Goal: Task Accomplishment & Management: Manage account settings

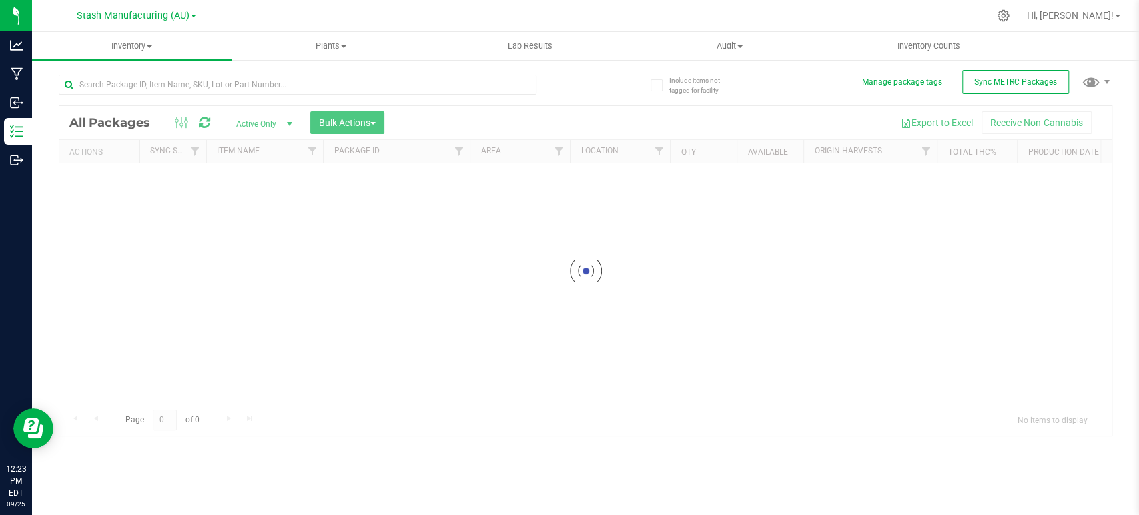
click at [336, 121] on div at bounding box center [585, 271] width 1053 height 330
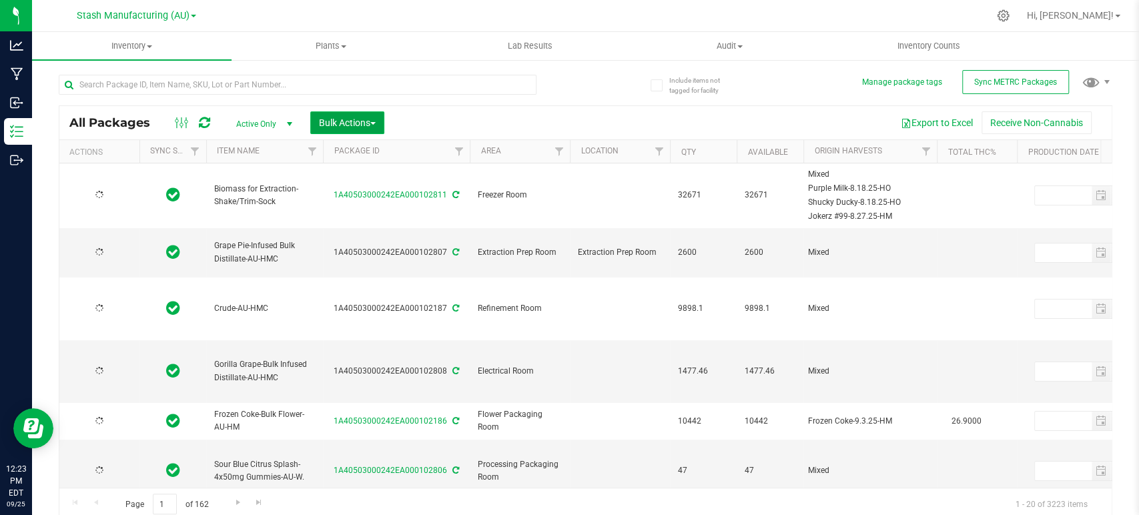
click at [363, 126] on span "Bulk Actions" at bounding box center [347, 122] width 57 height 11
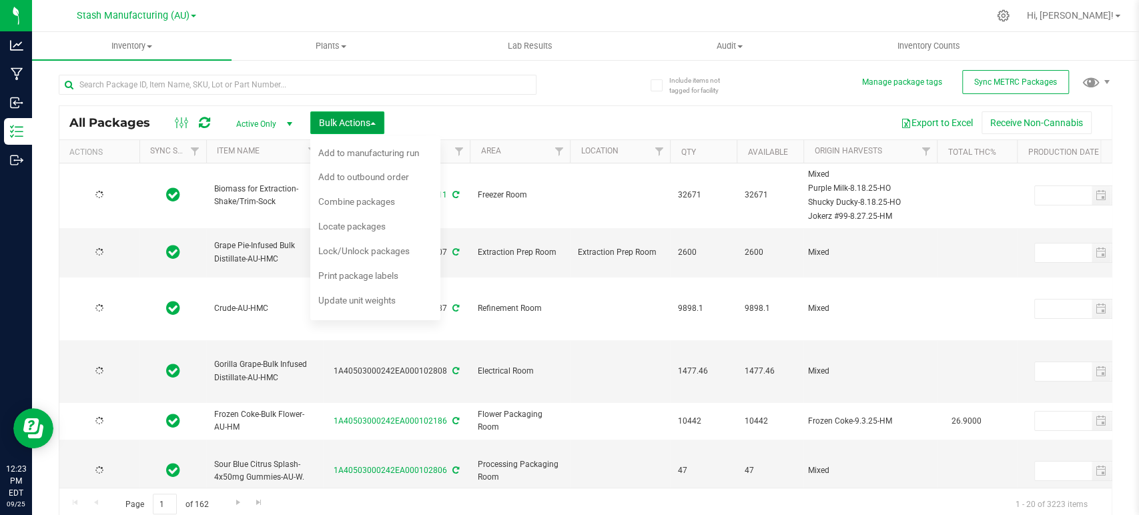
type input "[DATE]"
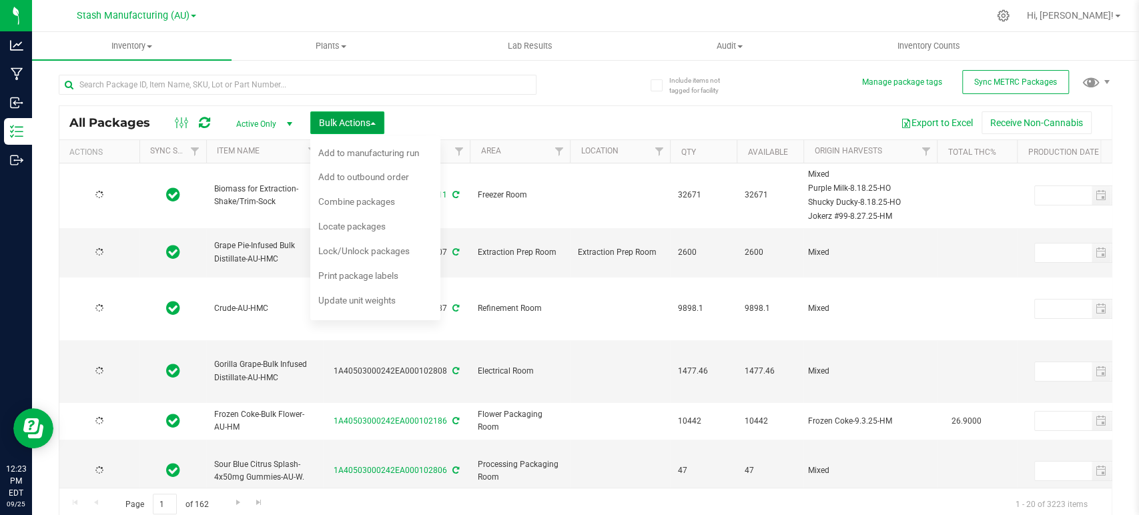
type input "[DATE]"
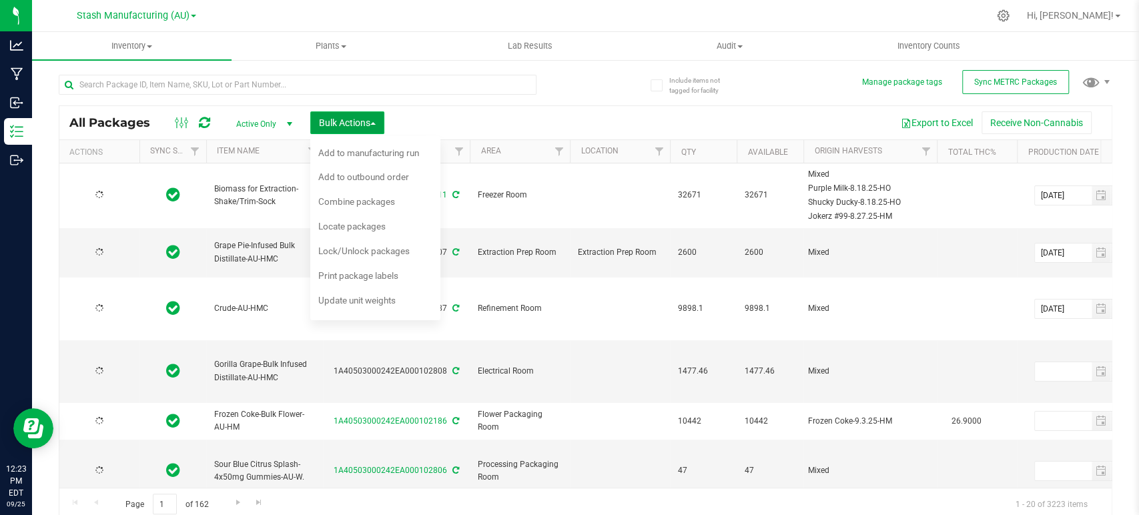
type input "[DATE]"
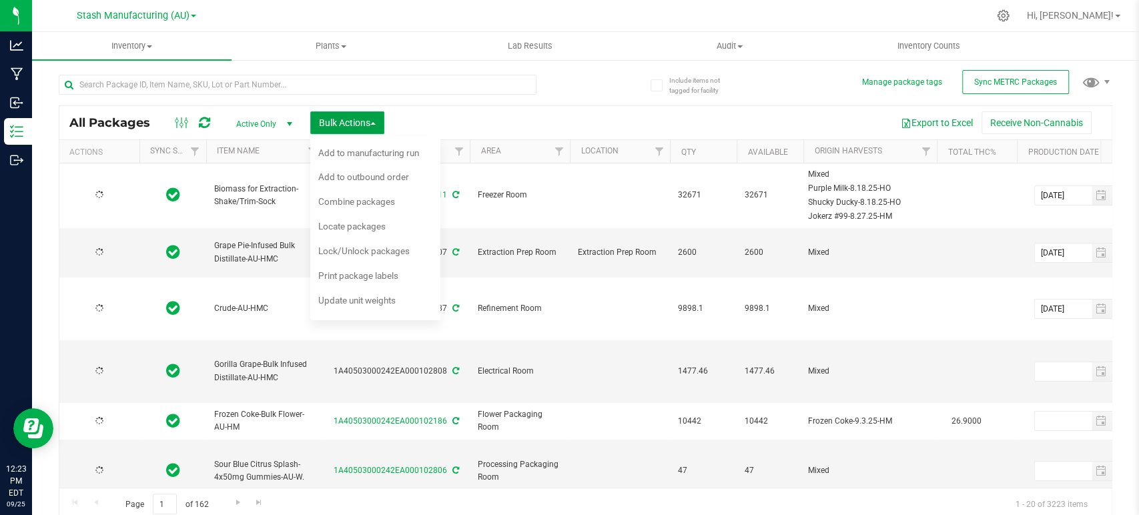
type input "[DATE]"
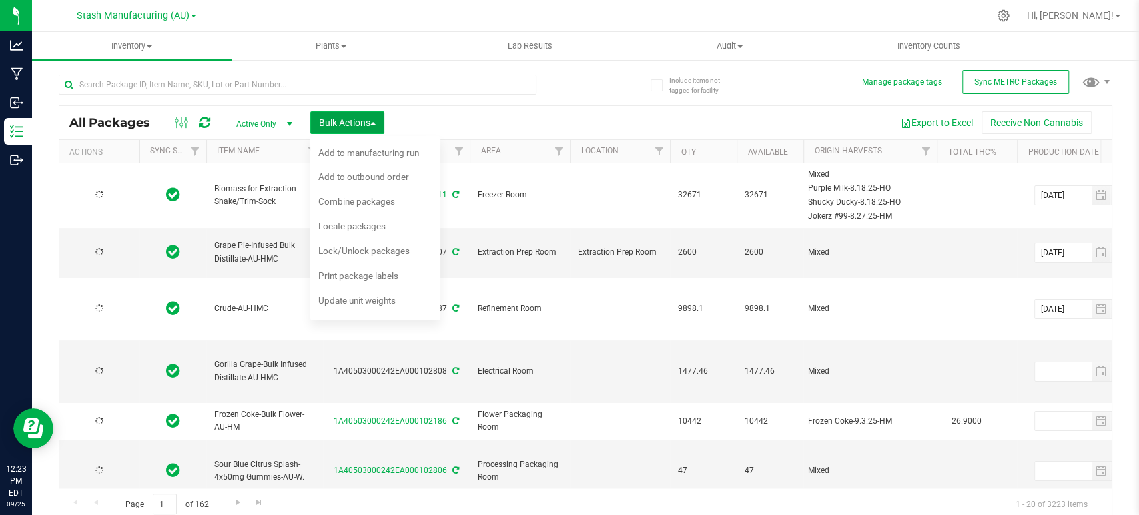
type input "[DATE]"
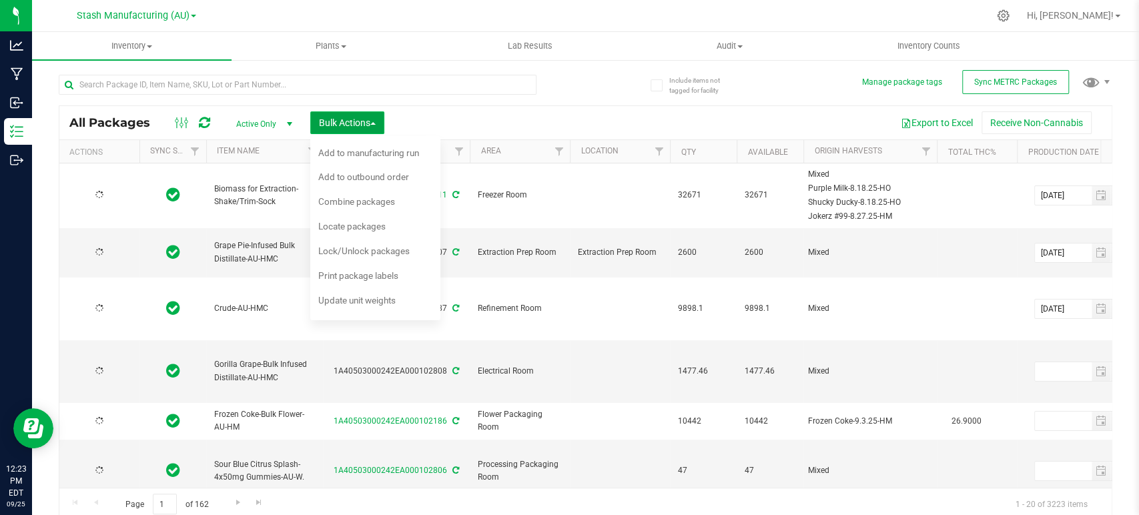
type input "[DATE]"
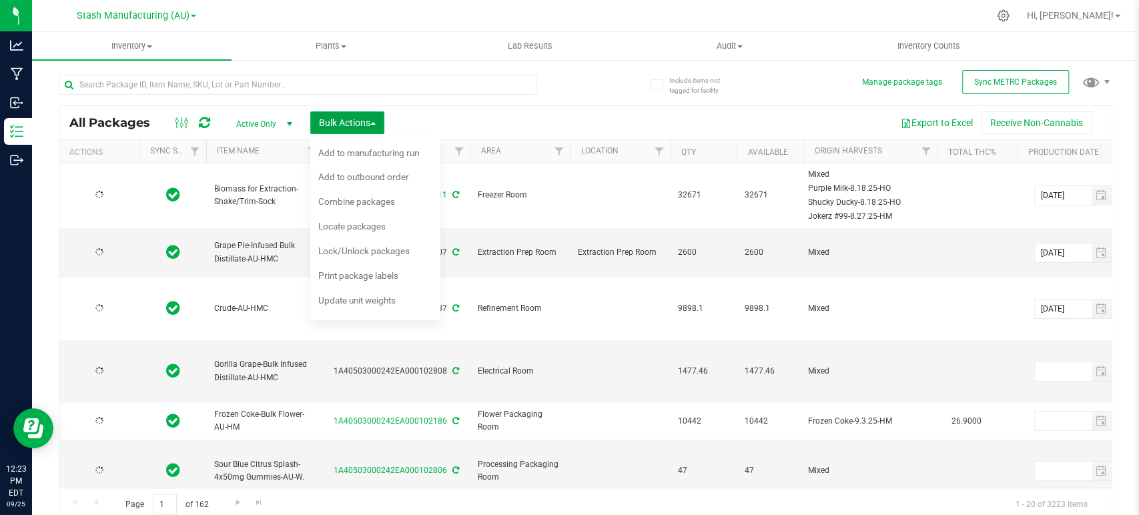
type input "[DATE]"
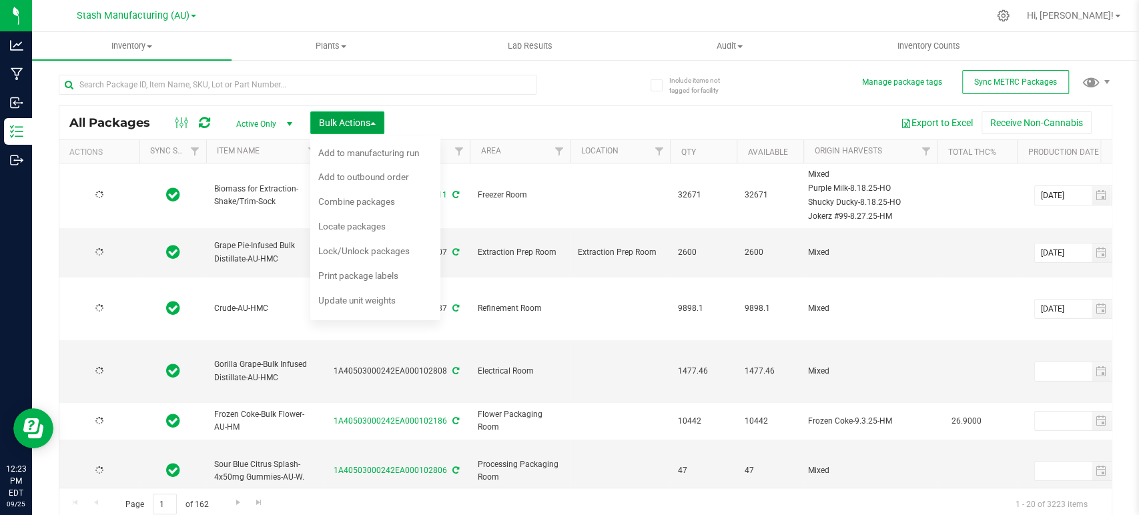
type input "[DATE]"
click at [356, 226] on span "Locate packages" at bounding box center [351, 226] width 67 height 11
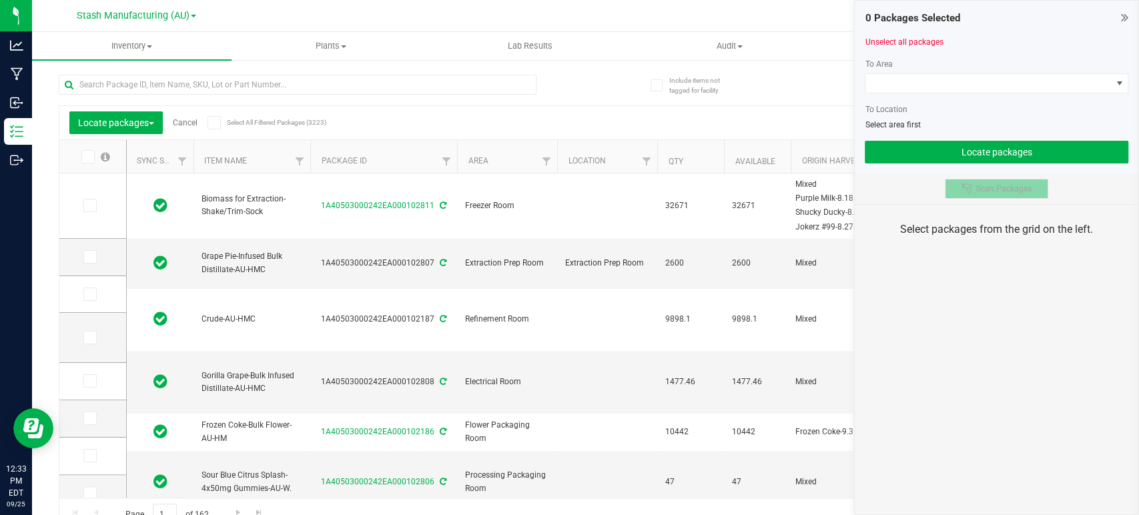
click at [979, 195] on button "Scan Packages" at bounding box center [996, 189] width 103 height 20
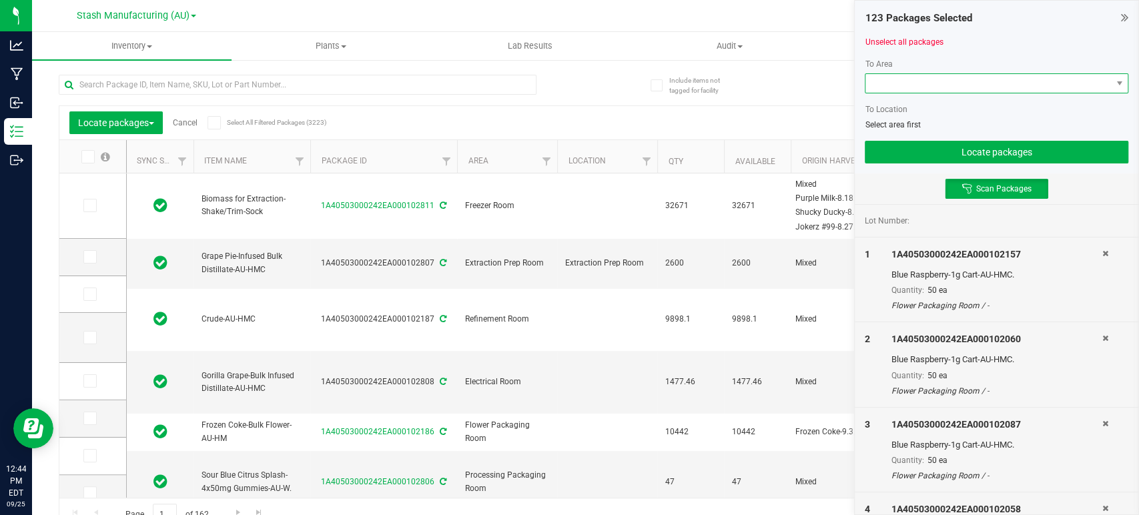
click at [918, 83] on span at bounding box center [989, 83] width 246 height 19
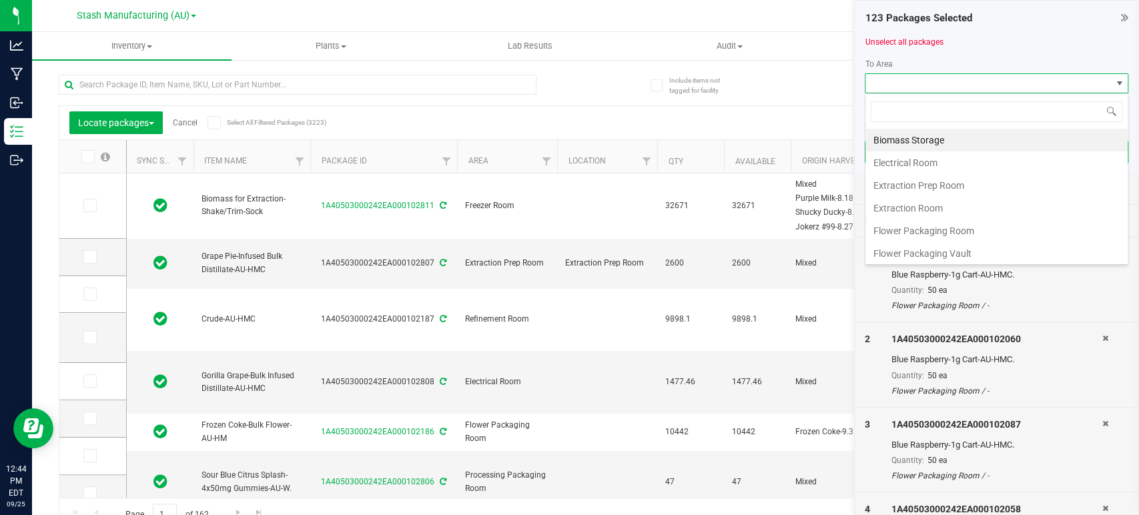
scroll to position [19, 264]
type input "pro"
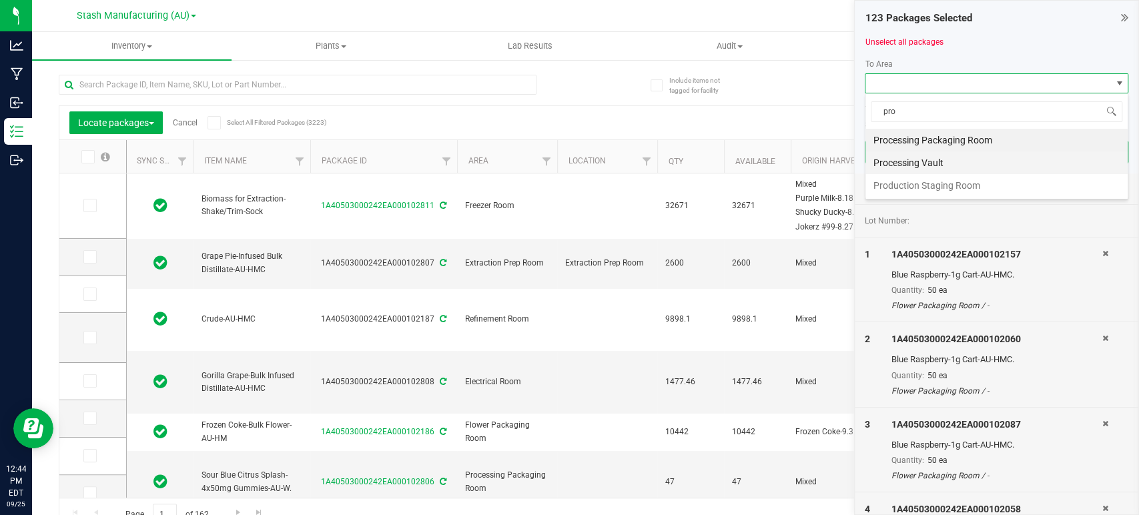
click at [925, 158] on li "Processing Vault" at bounding box center [997, 163] width 262 height 23
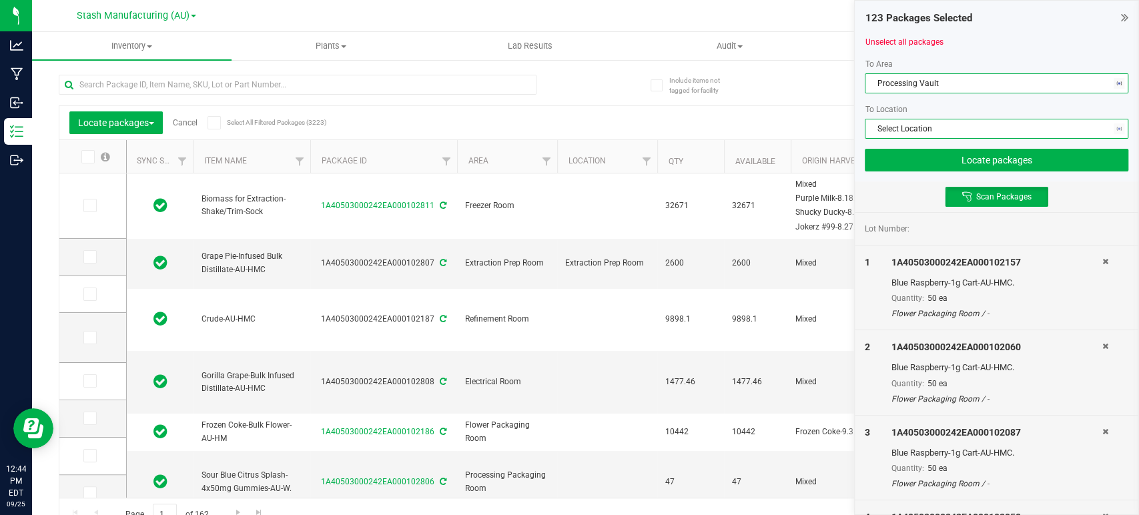
click at [912, 126] on span "Select Location" at bounding box center [989, 128] width 246 height 19
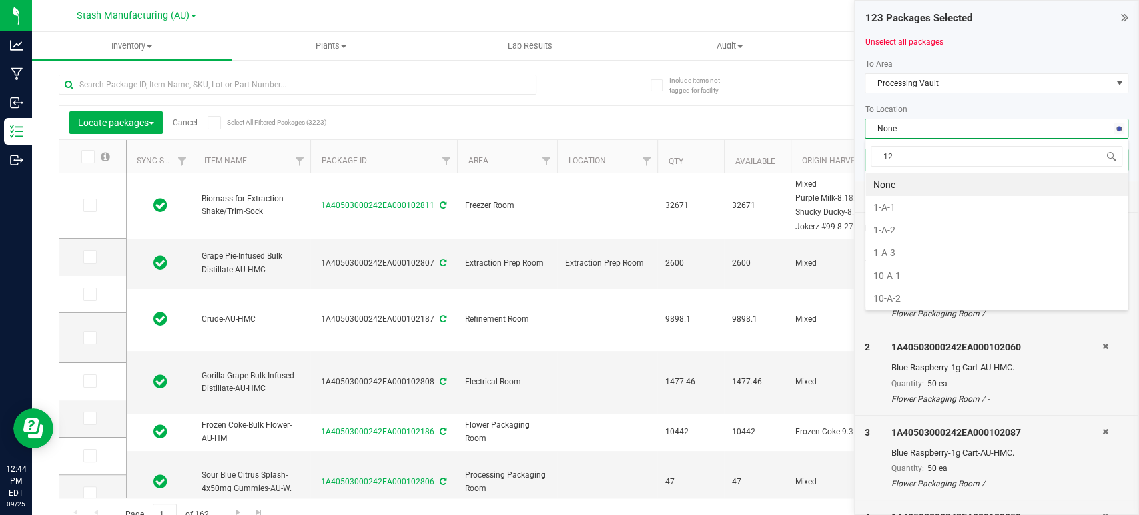
type input "12-"
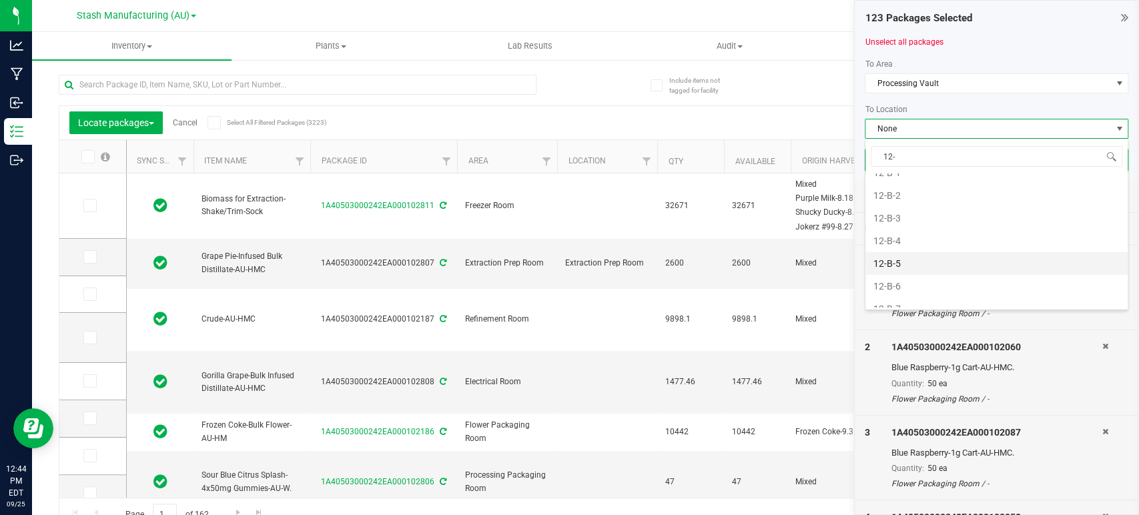
scroll to position [182, 0]
click at [902, 244] on li "12-B-5" at bounding box center [997, 253] width 262 height 23
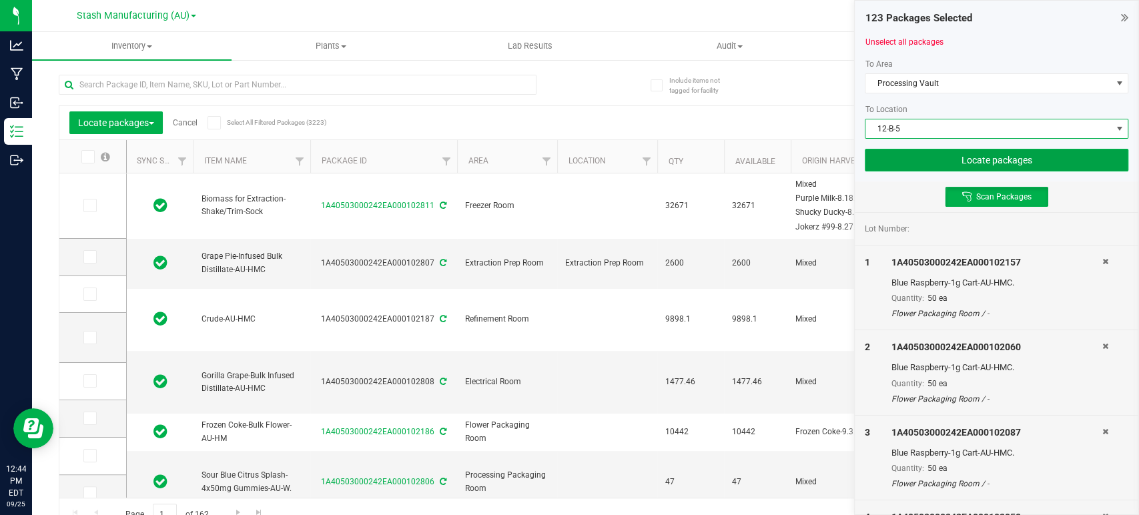
click at [934, 164] on button "Locate packages" at bounding box center [997, 160] width 264 height 23
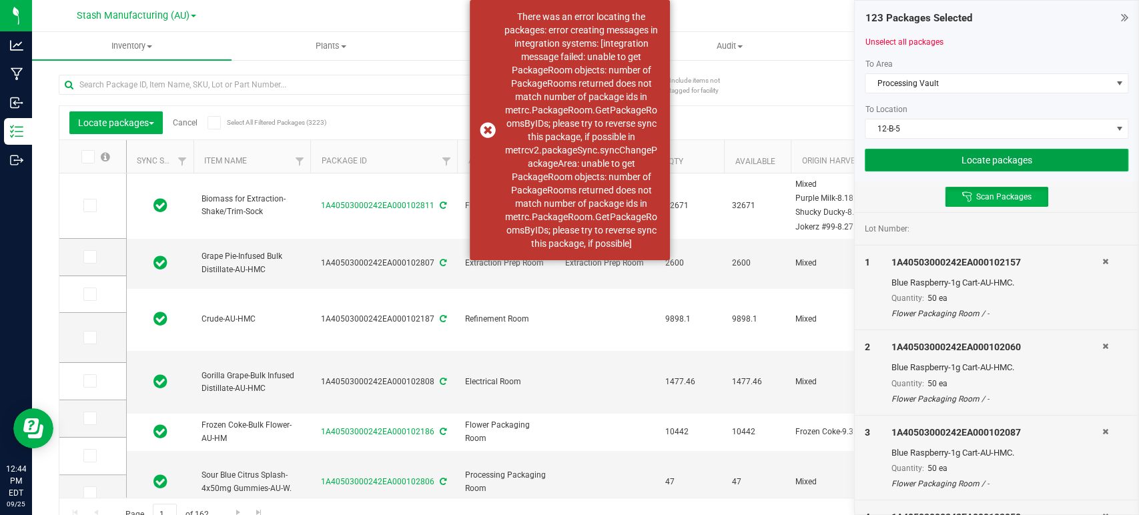
click at [959, 159] on button "Locate packages" at bounding box center [997, 160] width 264 height 23
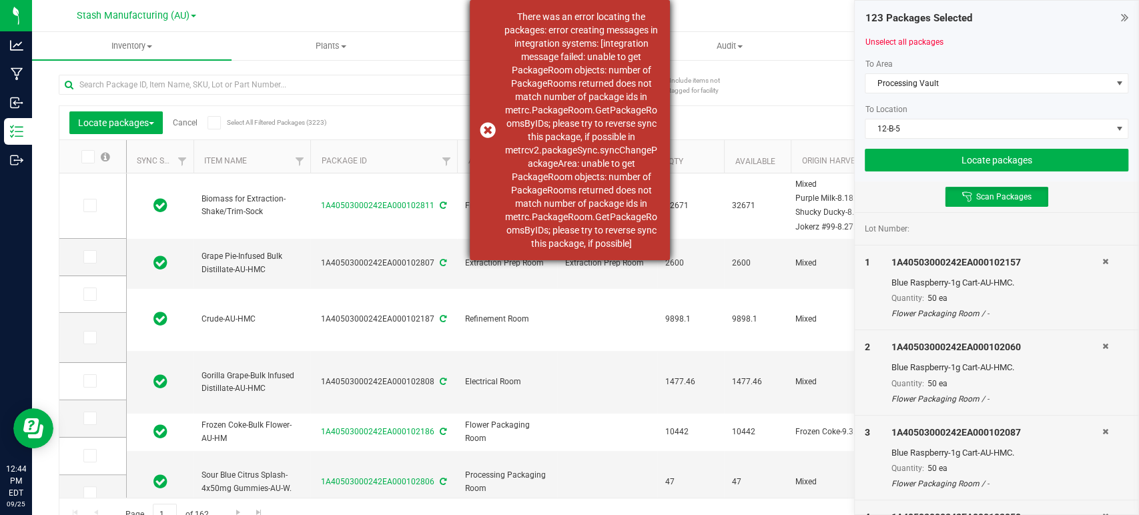
click at [569, 59] on div "There was an error locating the packages: error creating messages in integratio…" at bounding box center [581, 130] width 157 height 240
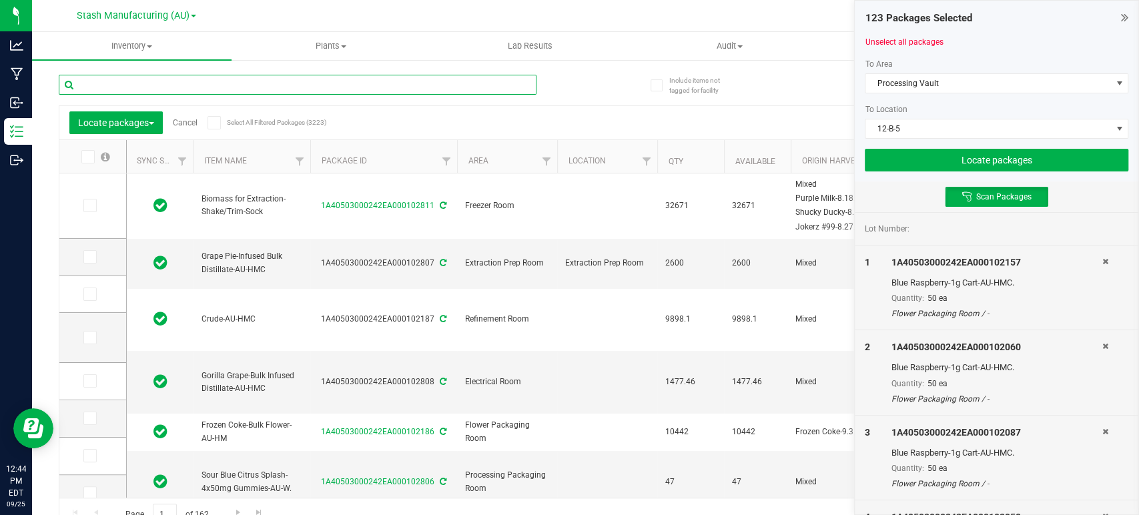
click at [117, 82] on input "text" at bounding box center [298, 85] width 478 height 20
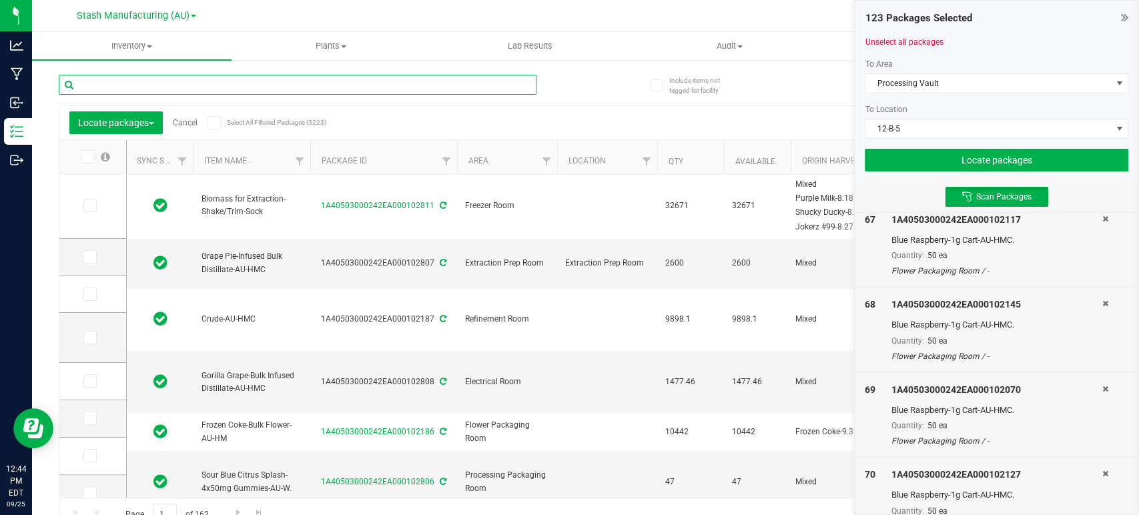
scroll to position [5784, 0]
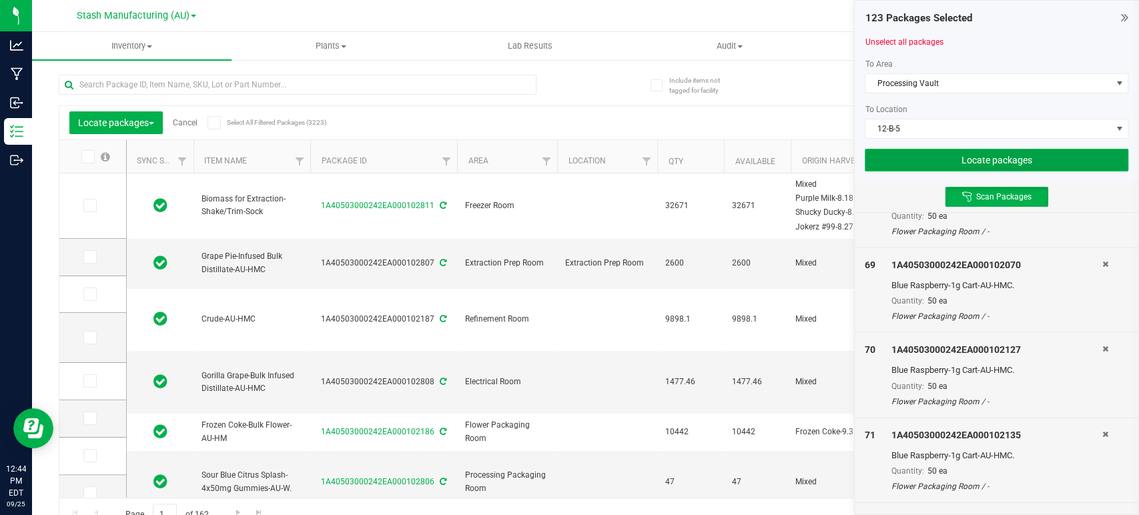
click at [996, 152] on button "Locate packages" at bounding box center [997, 160] width 264 height 23
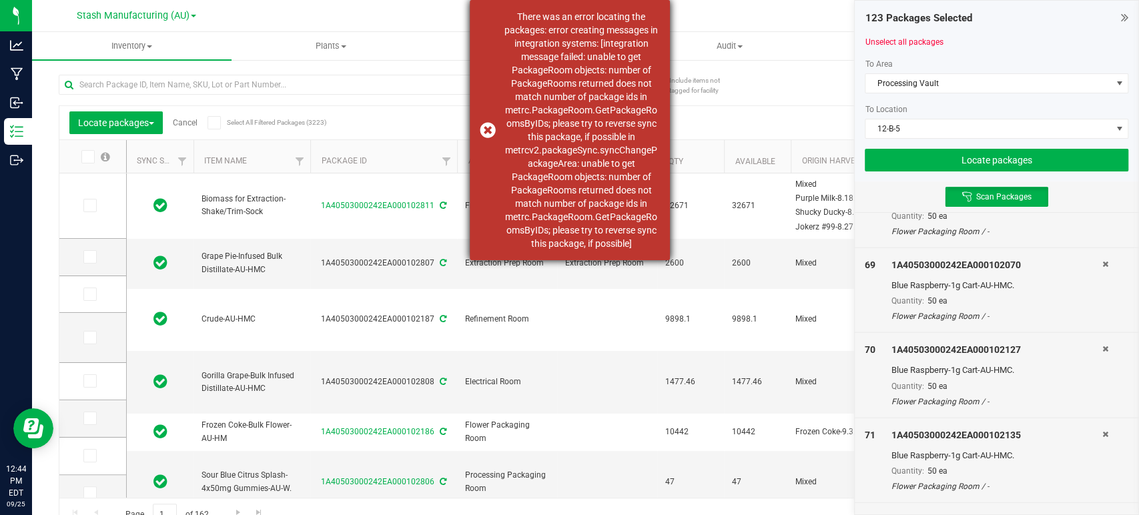
click at [572, 162] on div "There was an error locating the packages: error creating messages in integratio…" at bounding box center [581, 130] width 157 height 240
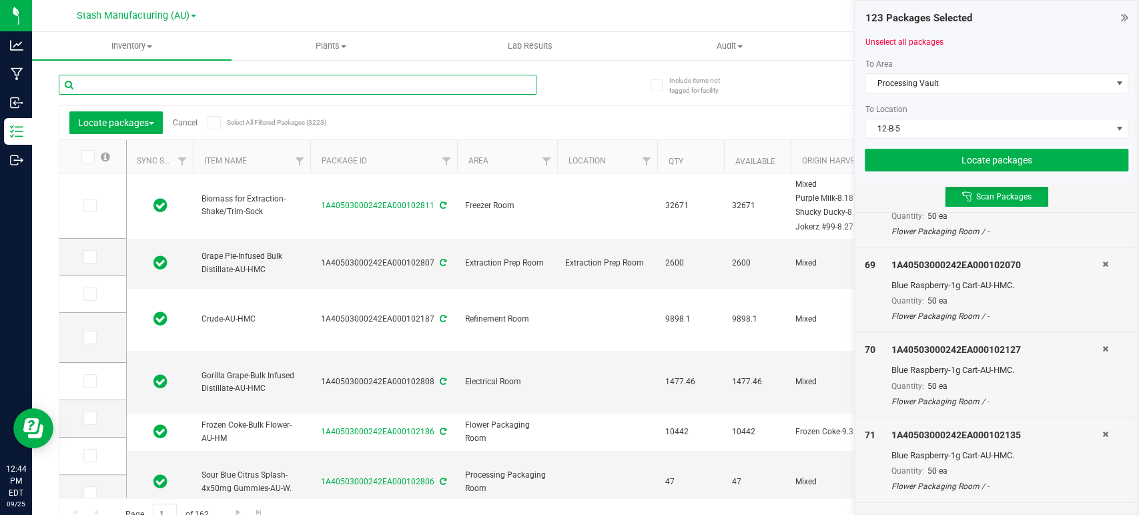
click at [166, 81] on input "text" at bounding box center [298, 85] width 478 height 20
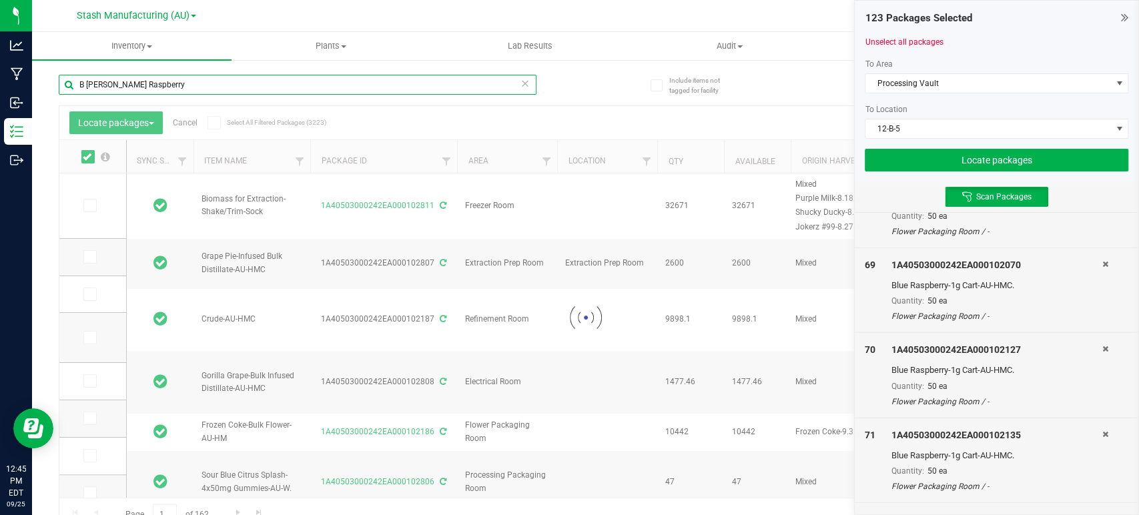
click at [86, 84] on input "B [PERSON_NAME] Raspberry" at bounding box center [298, 85] width 478 height 20
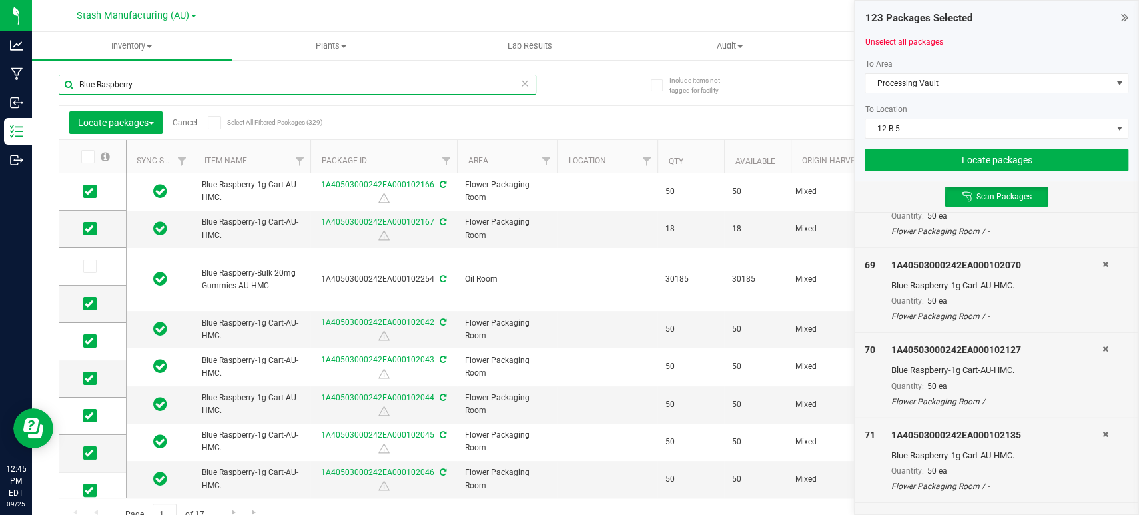
click at [179, 93] on input "Blue Raspberry" at bounding box center [298, 85] width 478 height 20
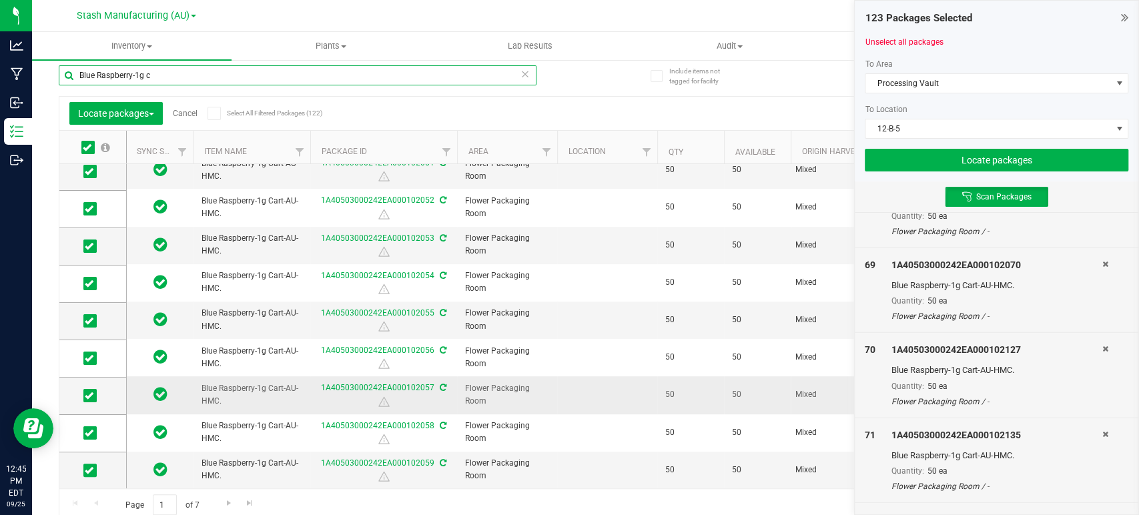
scroll to position [15, 0]
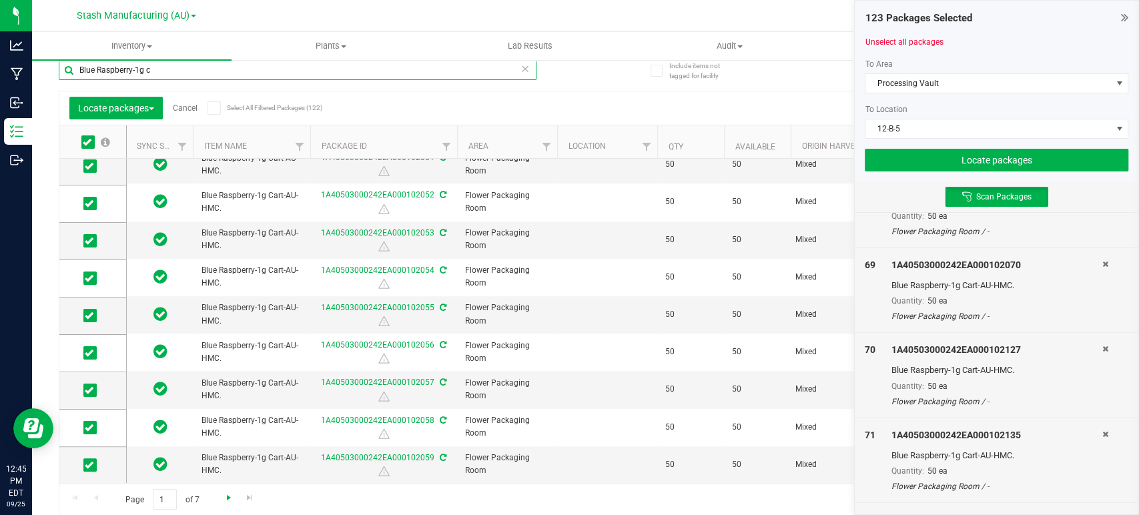
type input "Blue Raspberry-1g c"
click at [224, 500] on span "Go to the next page" at bounding box center [229, 498] width 11 height 11
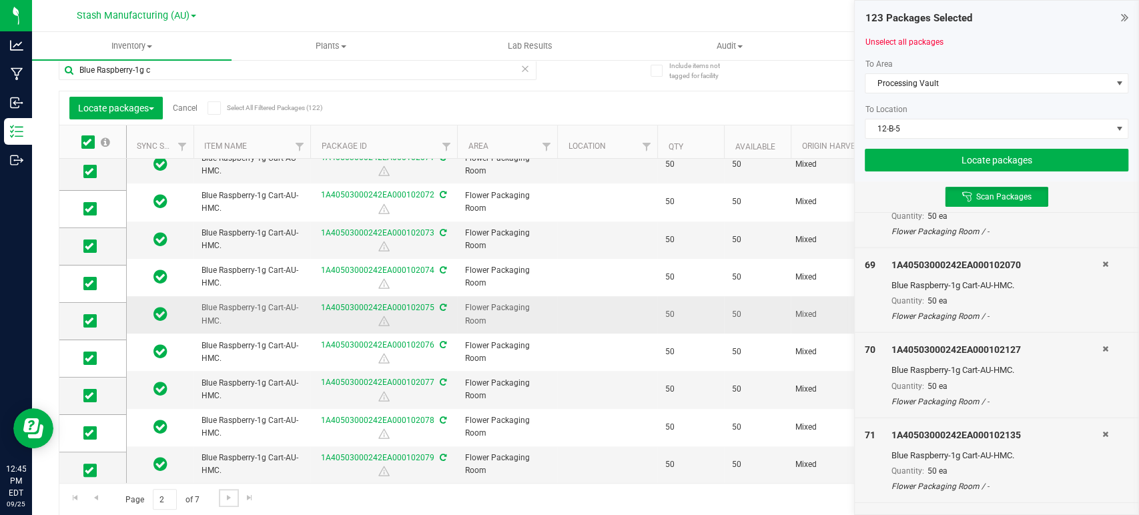
scroll to position [422, 0]
click at [234, 494] on link "Go to the next page" at bounding box center [228, 498] width 19 height 18
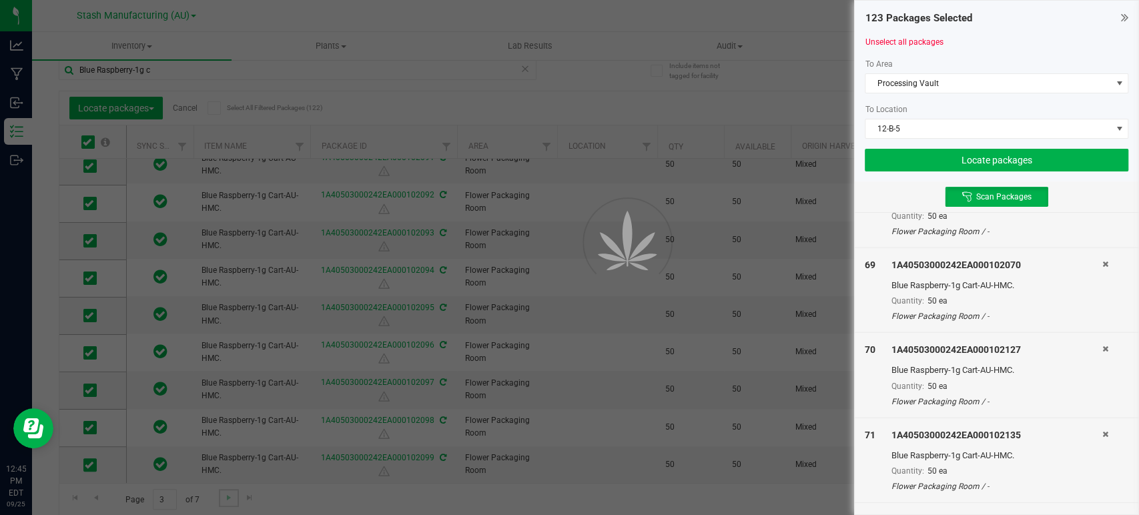
type input "[DATE]"
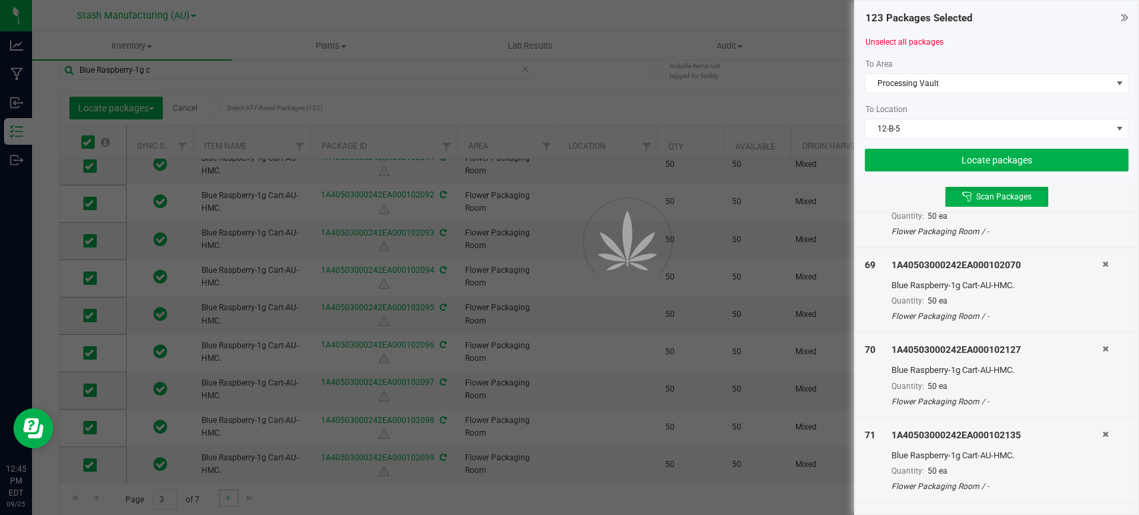
type input "[DATE]"
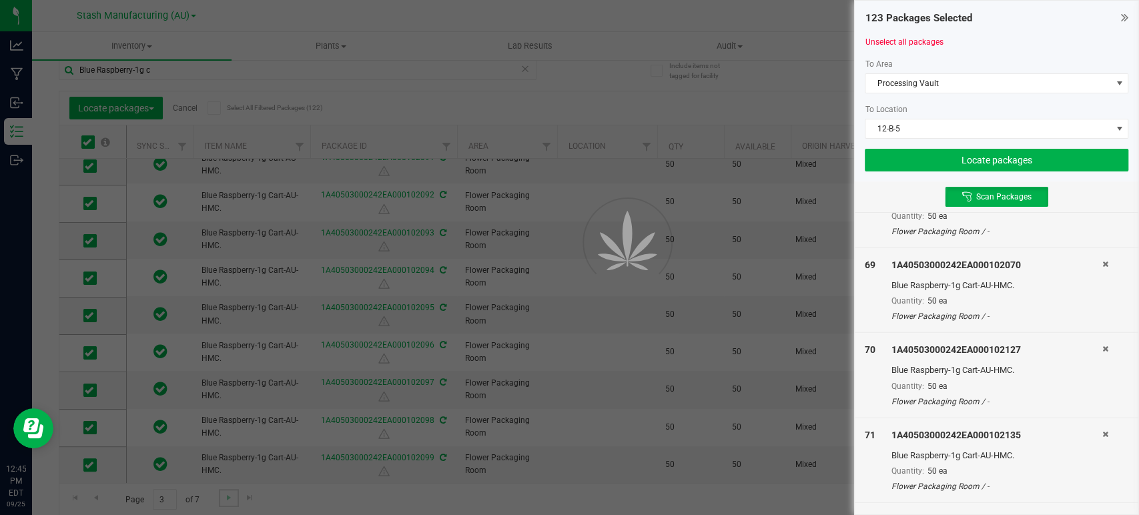
type input "[DATE]"
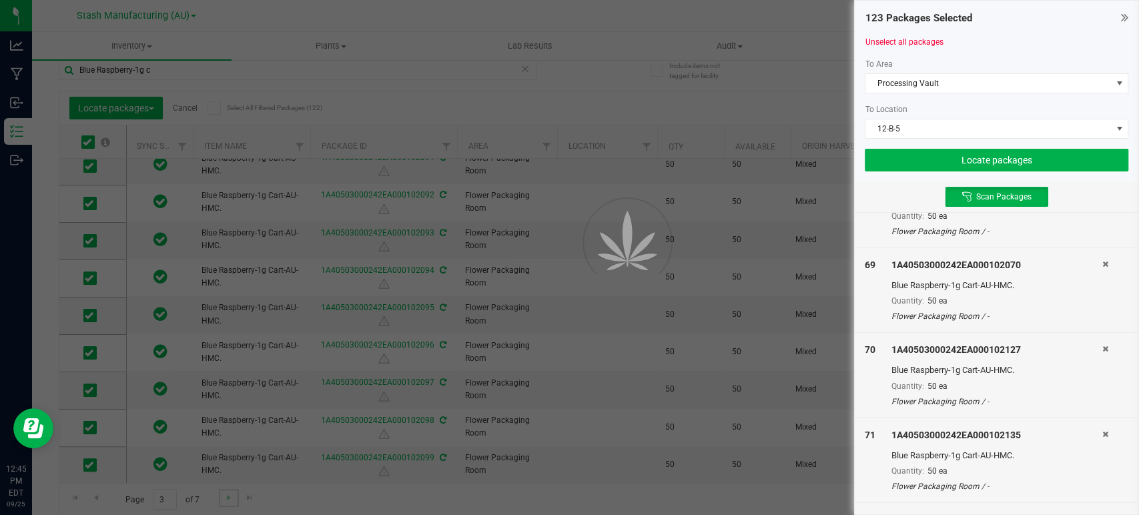
type input "[DATE]"
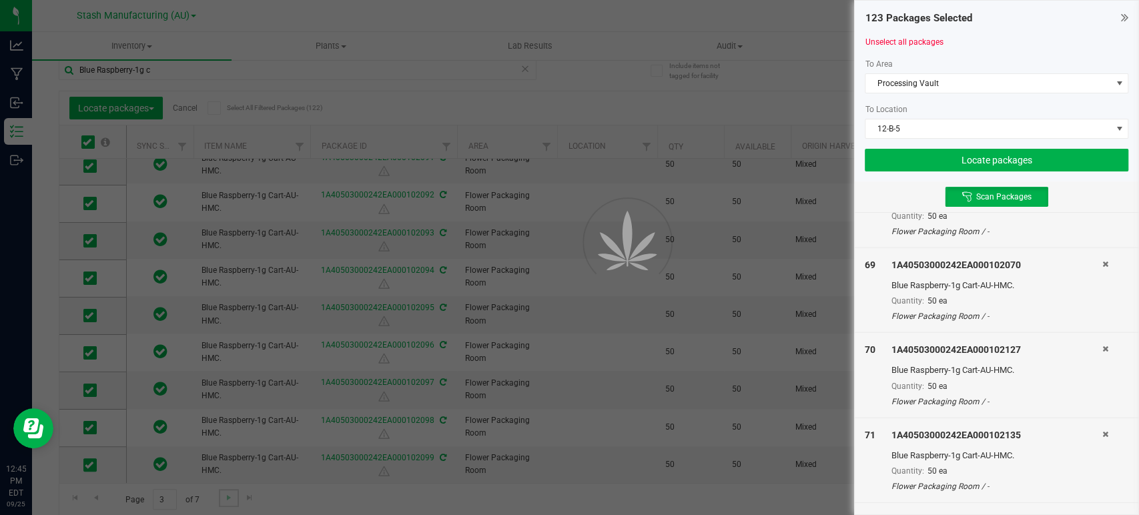
type input "[DATE]"
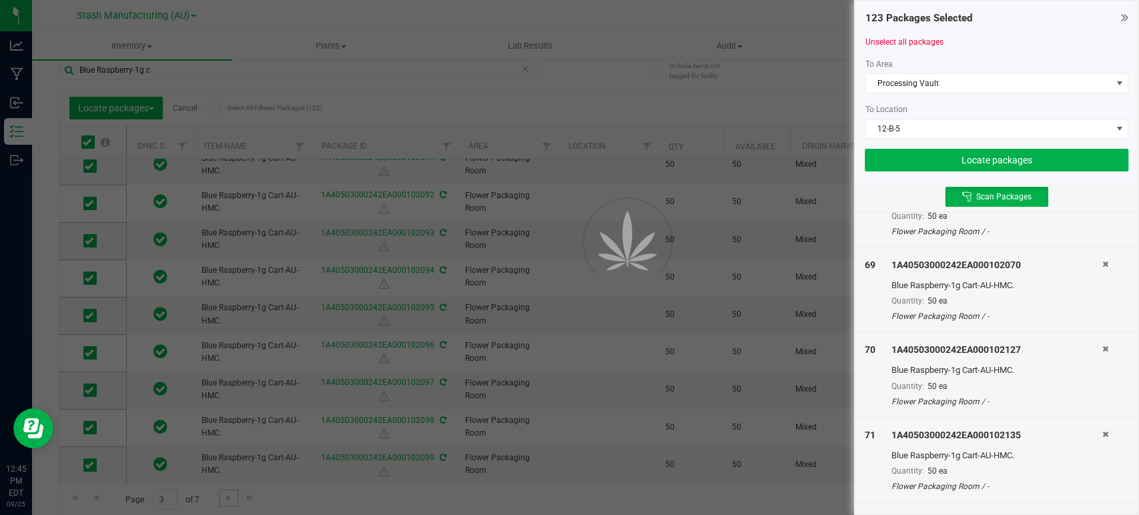
type input "[DATE]"
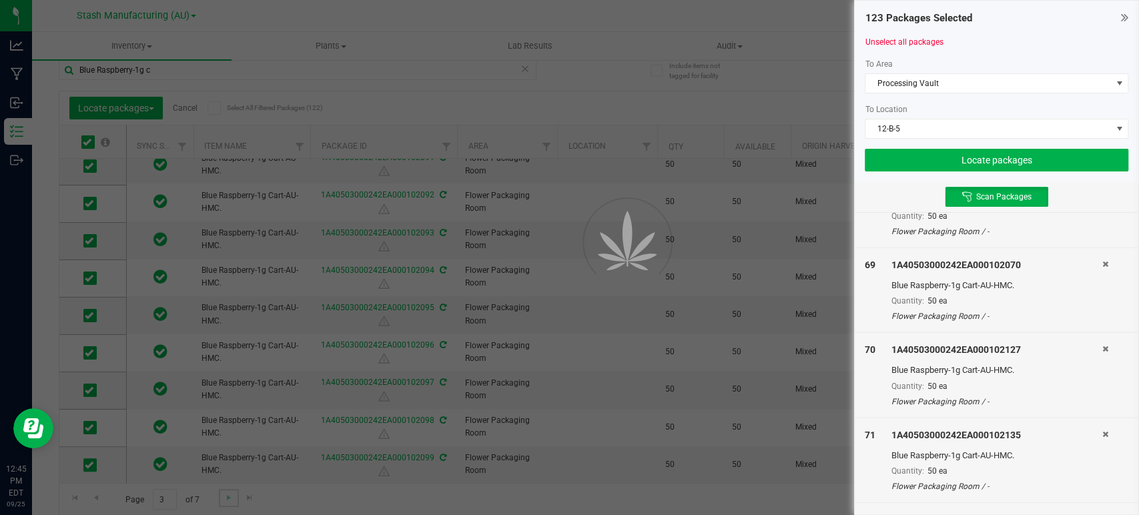
type input "[DATE]"
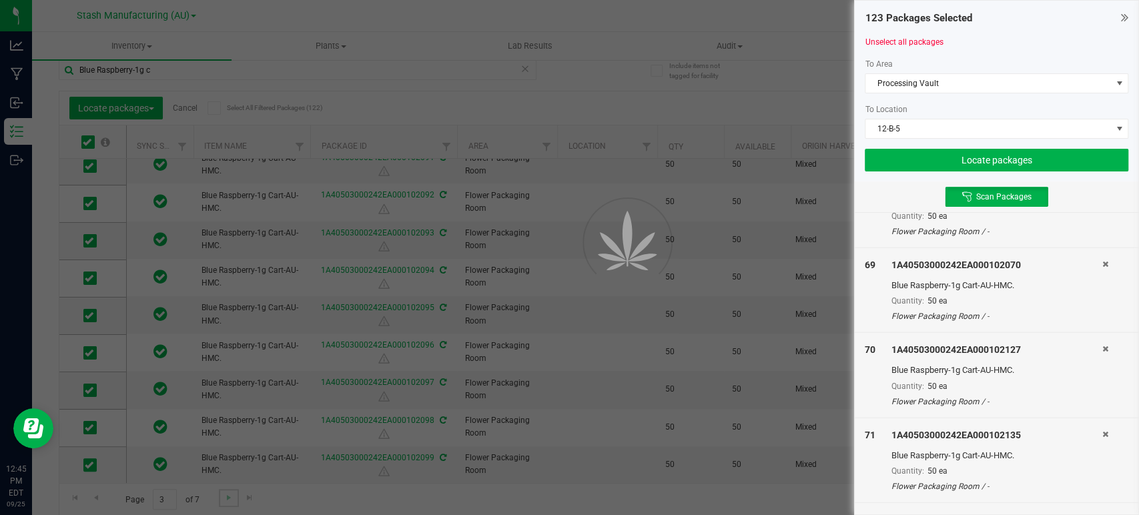
type input "[DATE]"
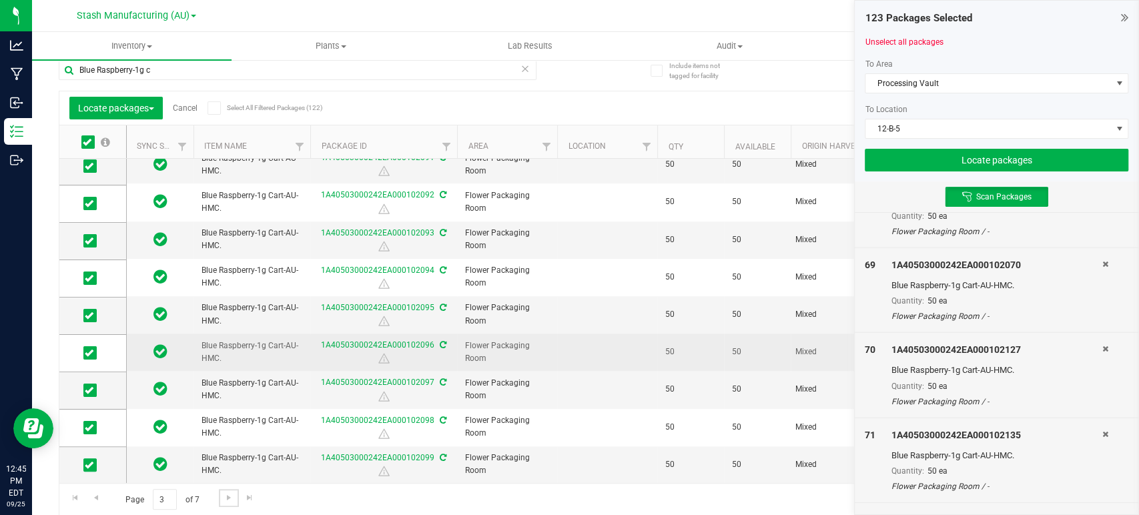
scroll to position [435, 0]
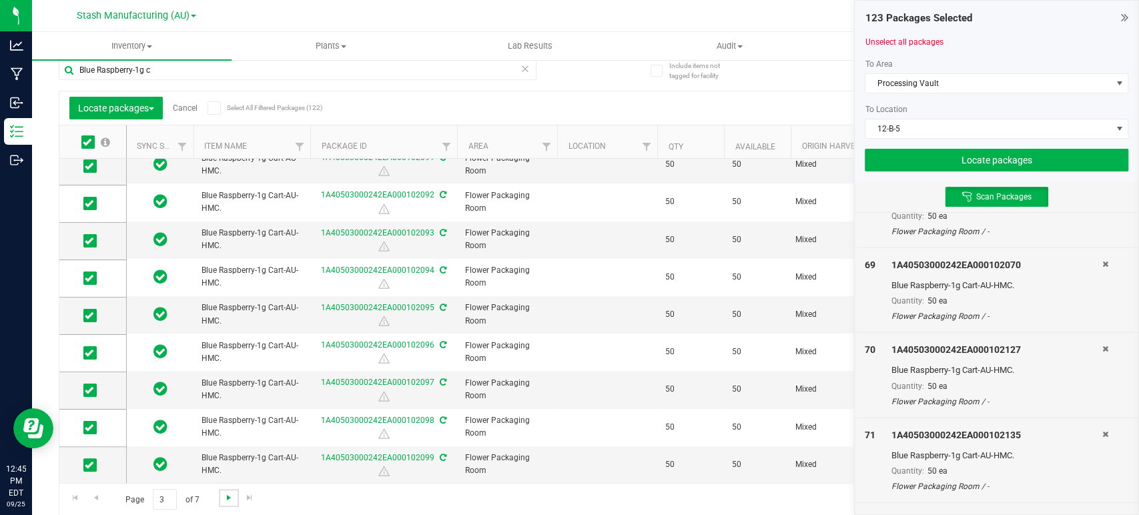
click at [233, 497] on span "Go to the next page" at bounding box center [229, 498] width 11 height 11
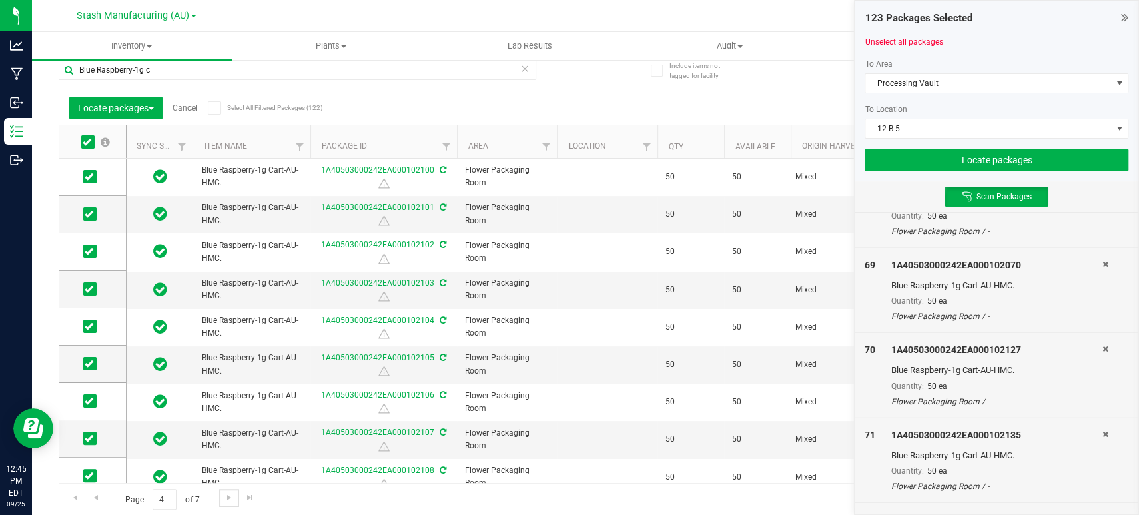
scroll to position [422, 0]
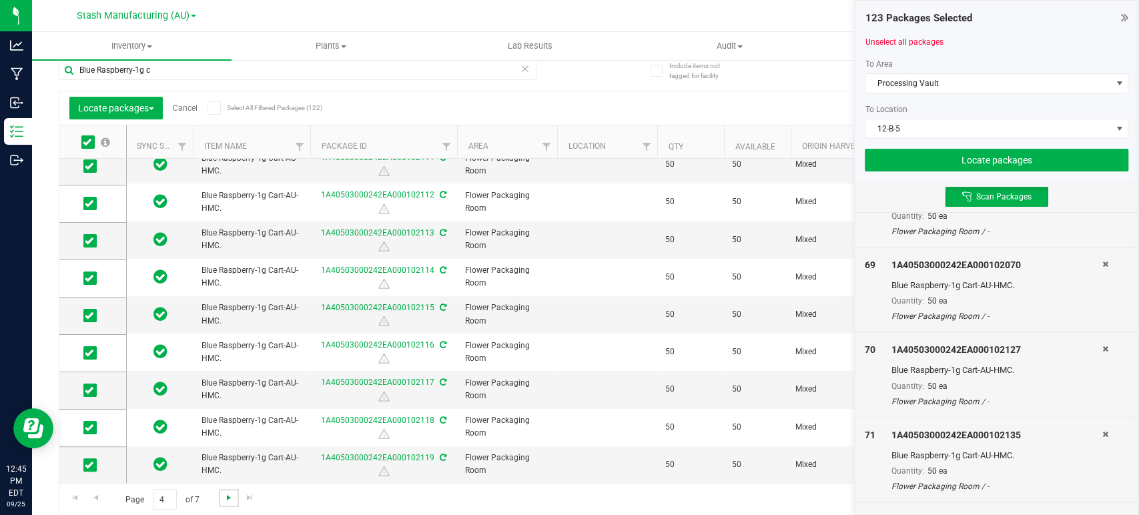
click at [231, 497] on span "Go to the next page" at bounding box center [229, 498] width 11 height 11
click at [226, 495] on span "Go to the next page" at bounding box center [229, 498] width 11 height 11
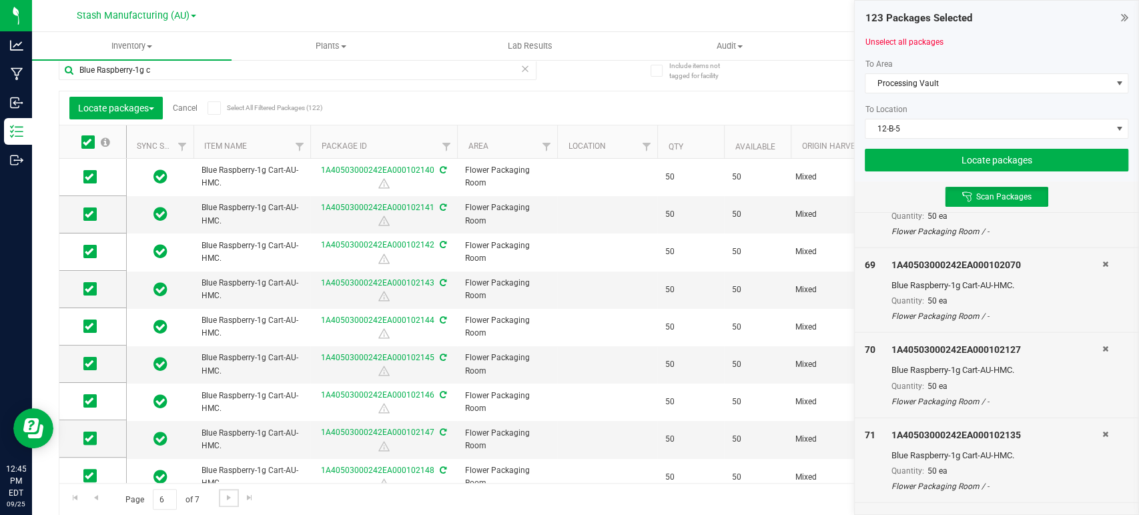
scroll to position [422, 0]
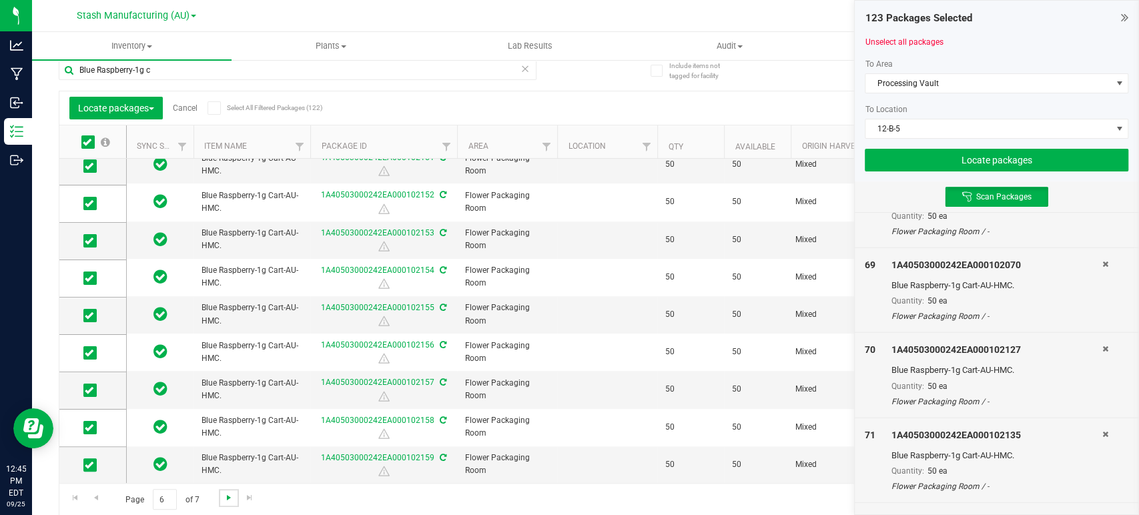
click at [226, 497] on span "Go to the next page" at bounding box center [229, 498] width 11 height 11
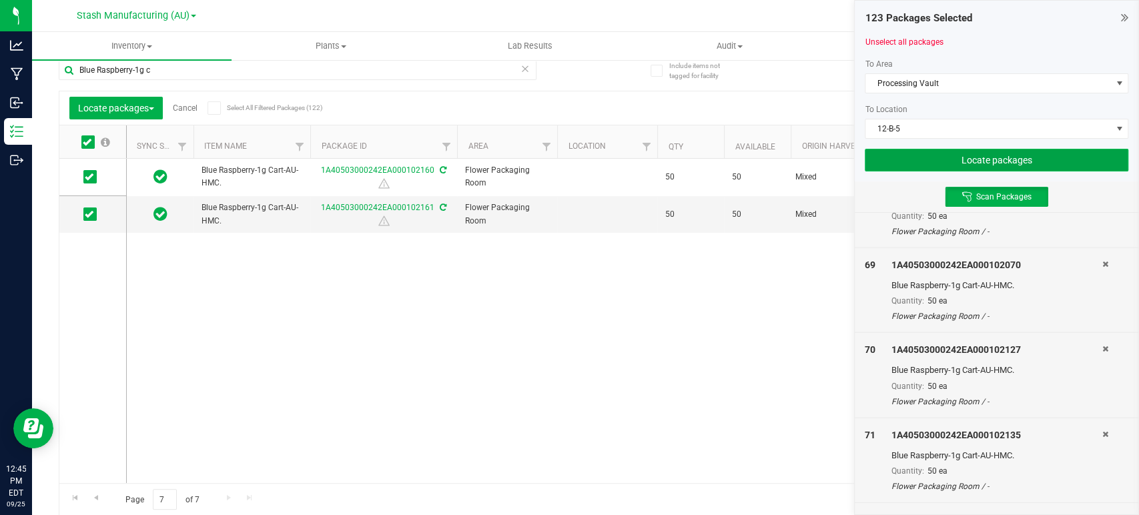
click at [966, 166] on button "Locate packages" at bounding box center [997, 160] width 264 height 23
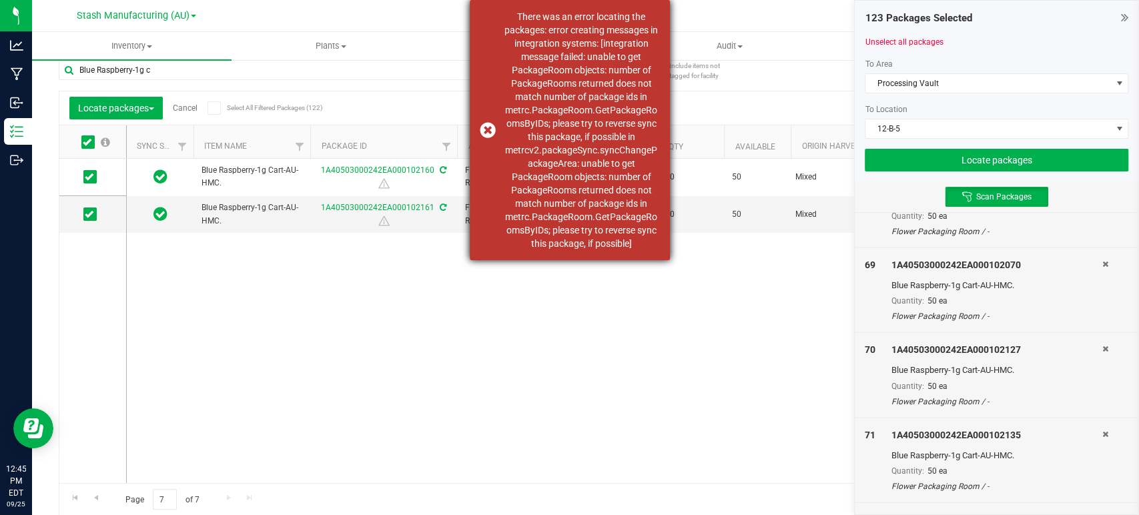
click at [553, 148] on div "There was an error locating the packages: error creating messages in integratio…" at bounding box center [581, 130] width 157 height 240
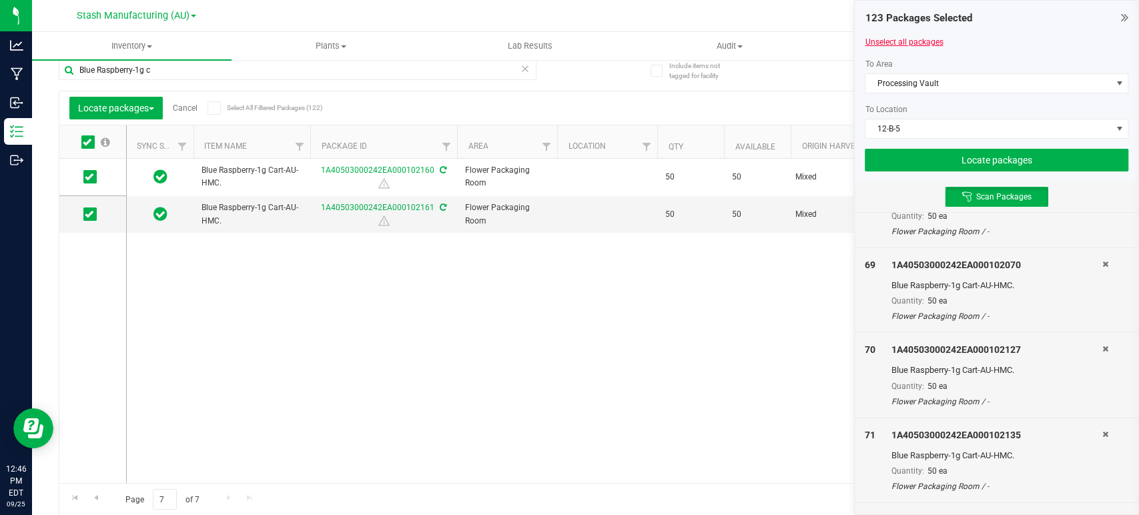
click at [902, 41] on link "Unselect all packages" at bounding box center [904, 41] width 78 height 9
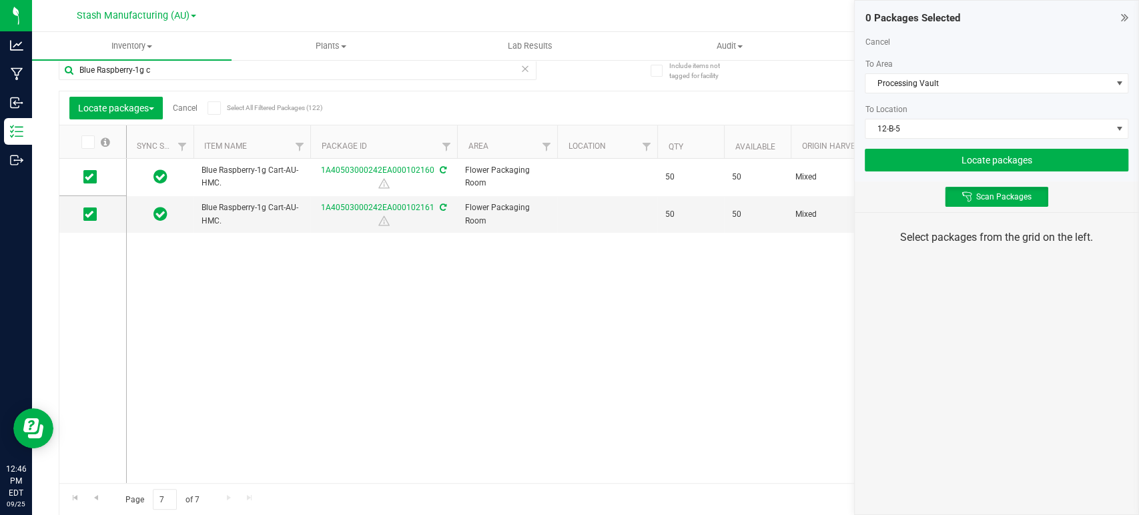
click at [180, 113] on div "Locate packages Cancel Select All Filtered Packages (122)" at bounding box center [181, 108] width 224 height 23
click at [193, 106] on link "Cancel" at bounding box center [185, 107] width 25 height 9
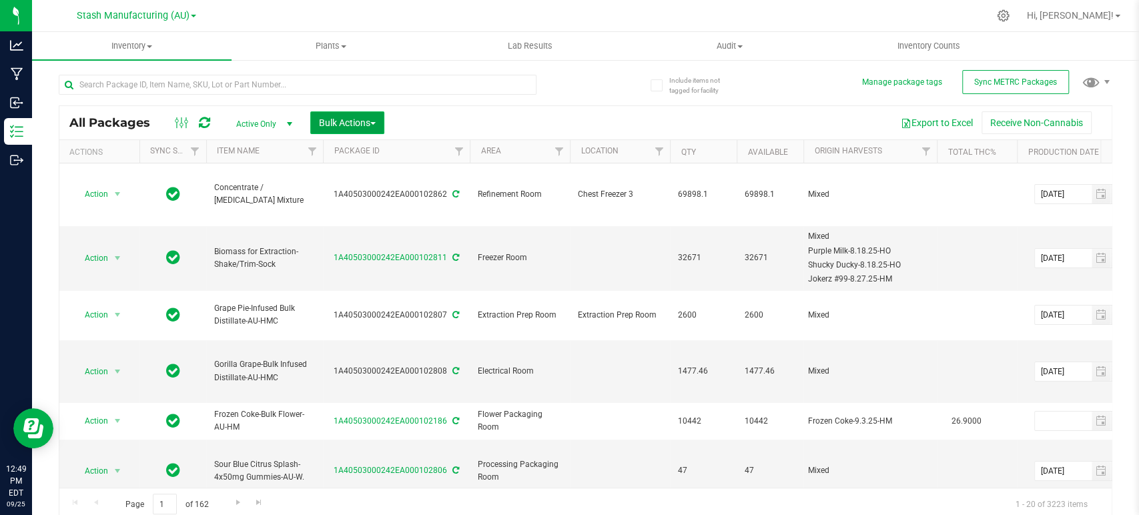
click at [351, 124] on span "Bulk Actions" at bounding box center [347, 122] width 57 height 11
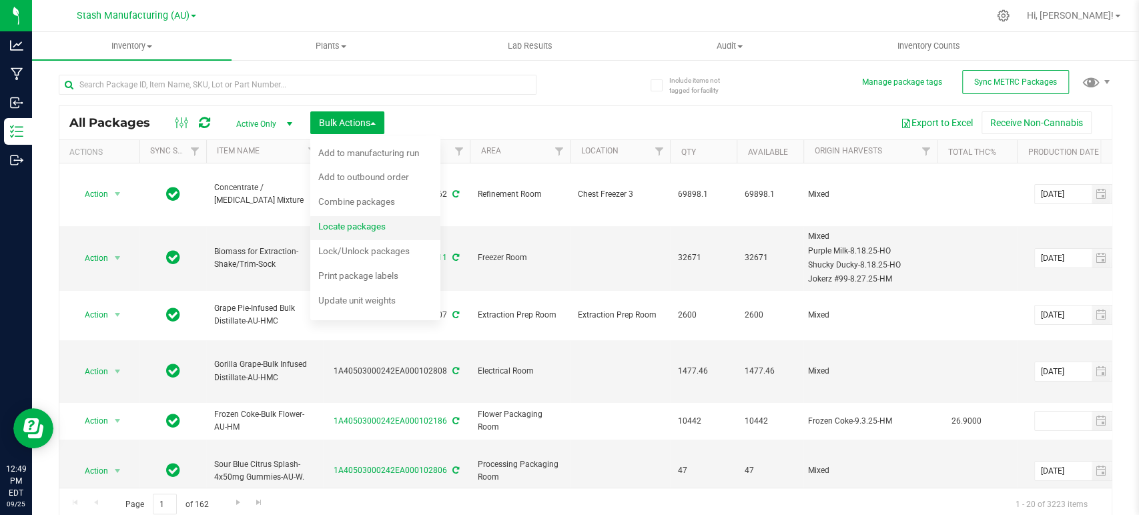
click at [362, 223] on span "Locate packages" at bounding box center [351, 226] width 67 height 11
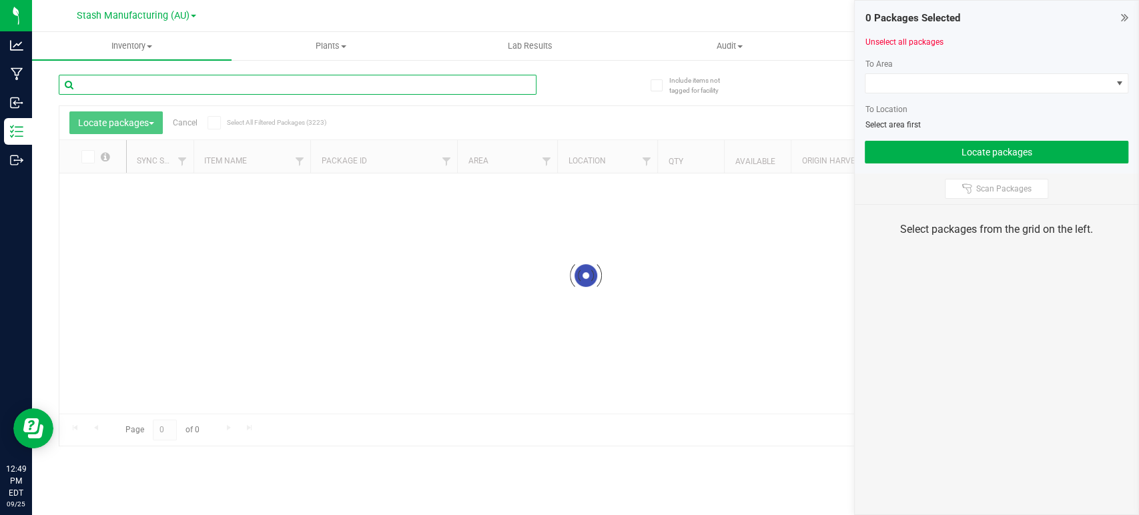
click at [178, 81] on input "text" at bounding box center [298, 85] width 478 height 20
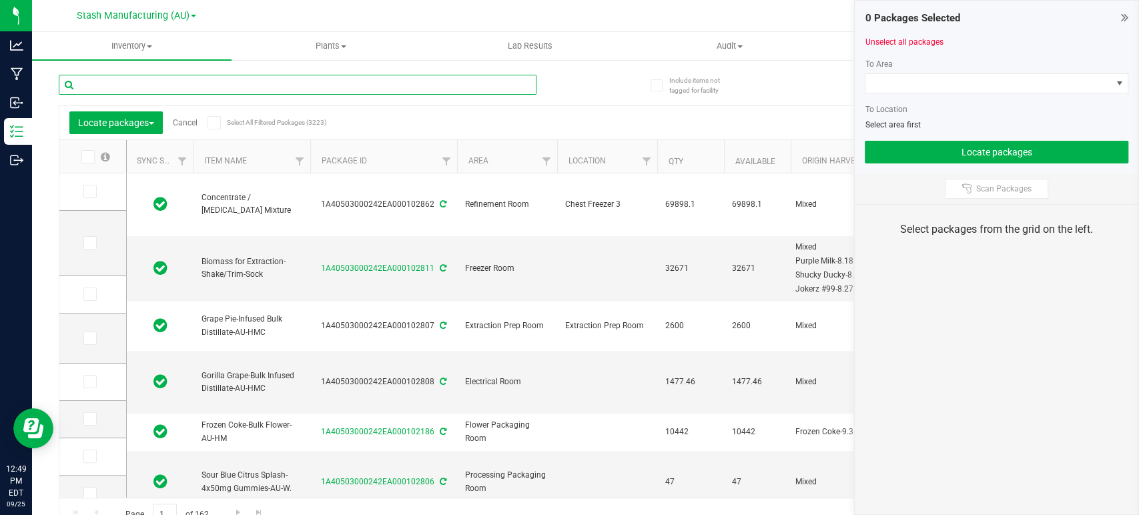
type input "[DATE]"
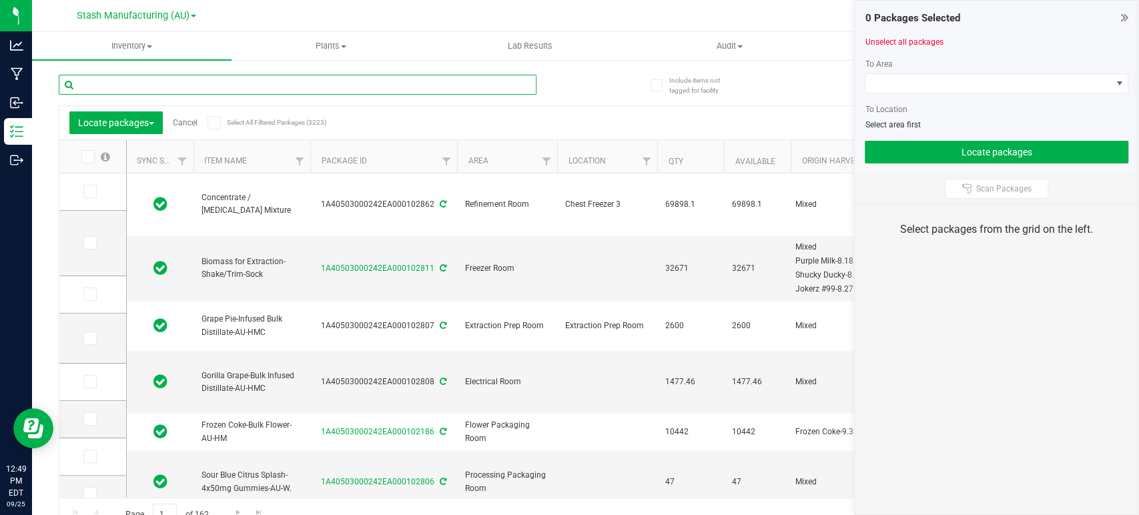
type input "[DATE]"
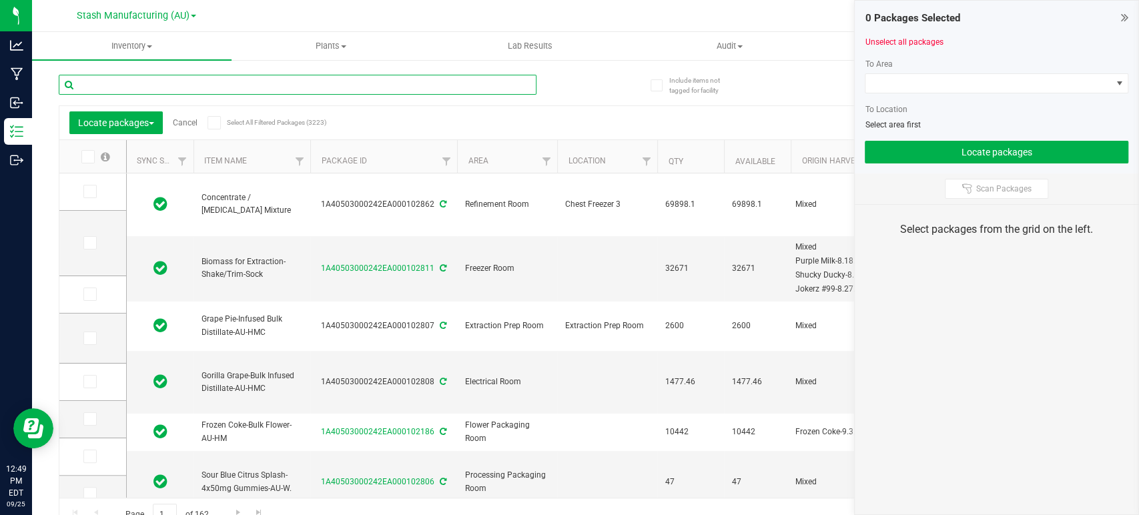
type input "[DATE]"
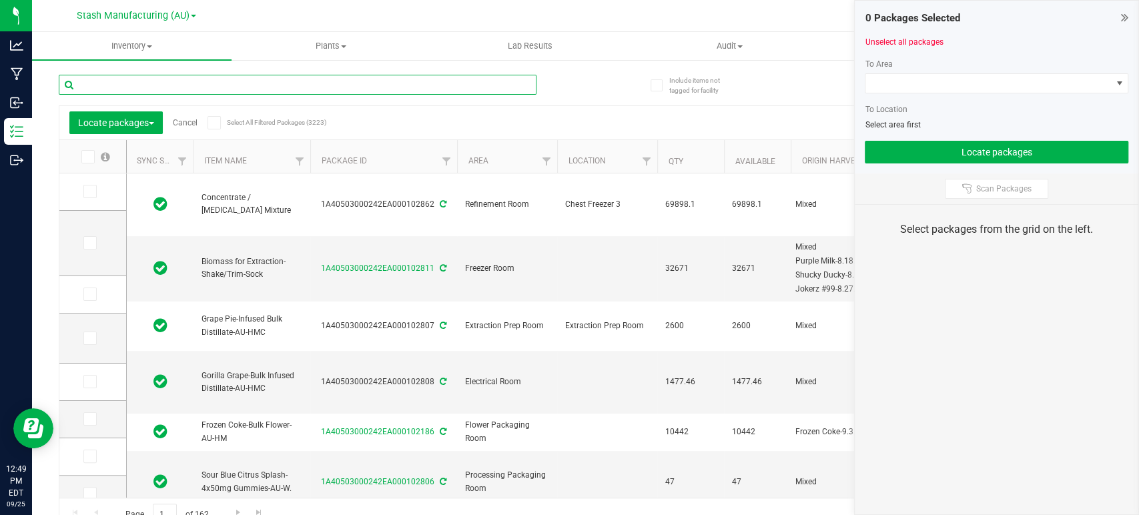
type input "[DATE]"
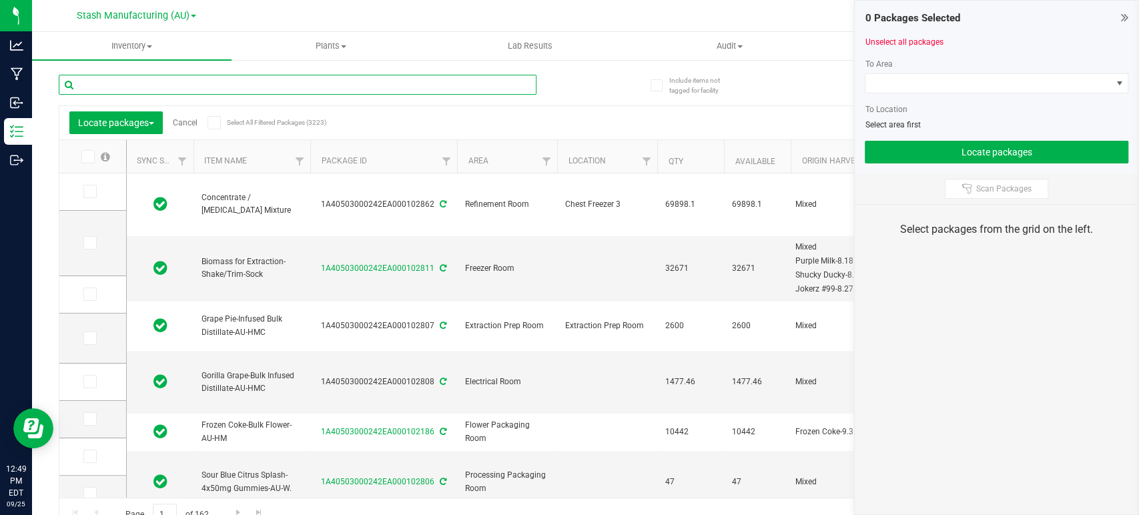
type input "[DATE]"
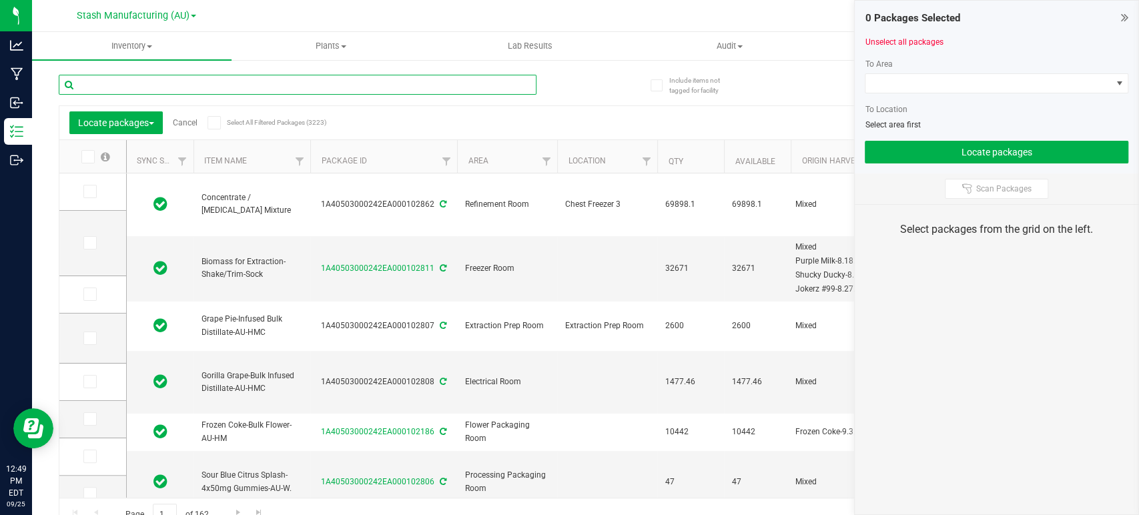
type input "[DATE]"
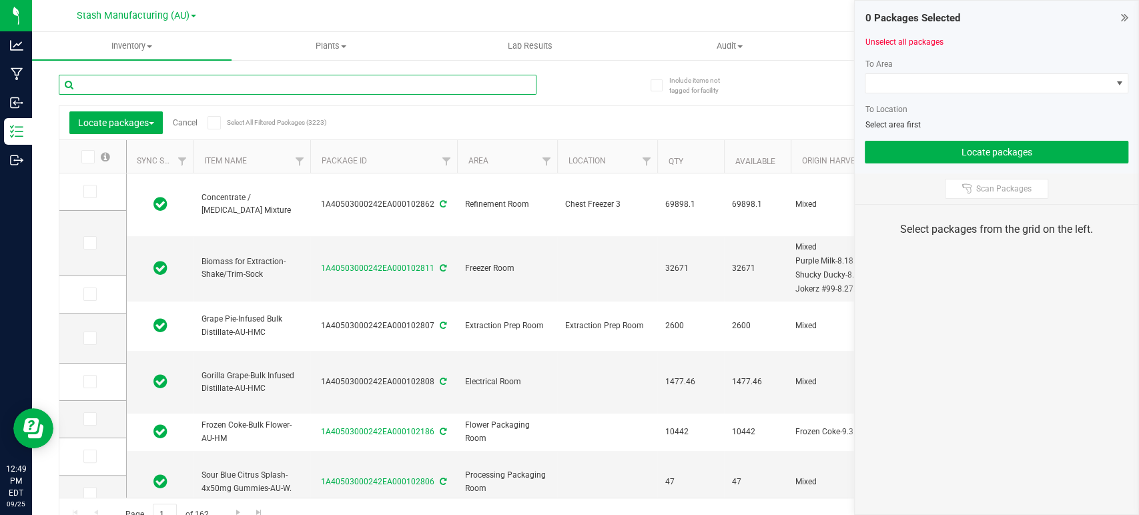
type input "[DATE]"
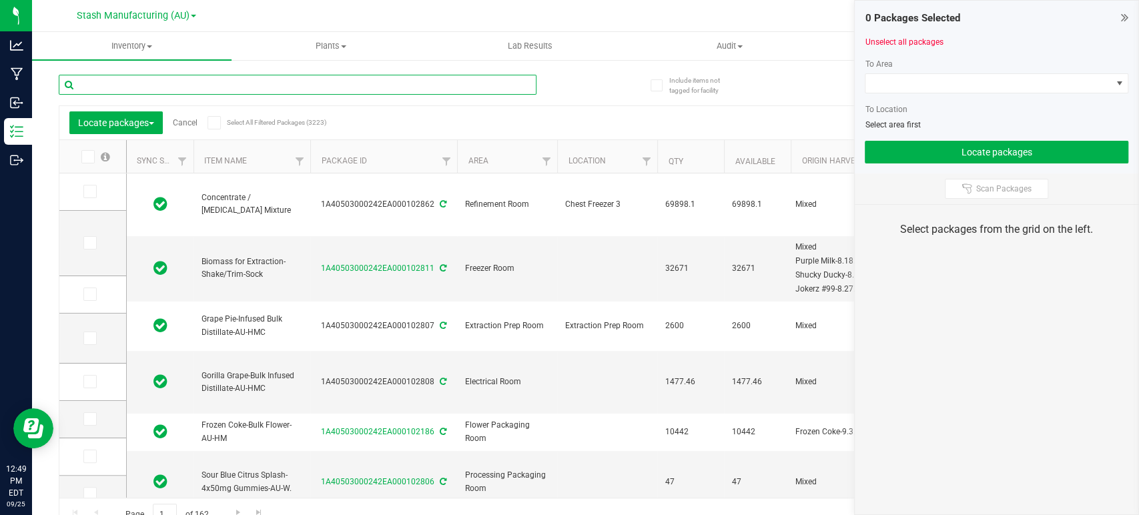
type input "[DATE]"
type input "Blue Raspberry-1g Cart"
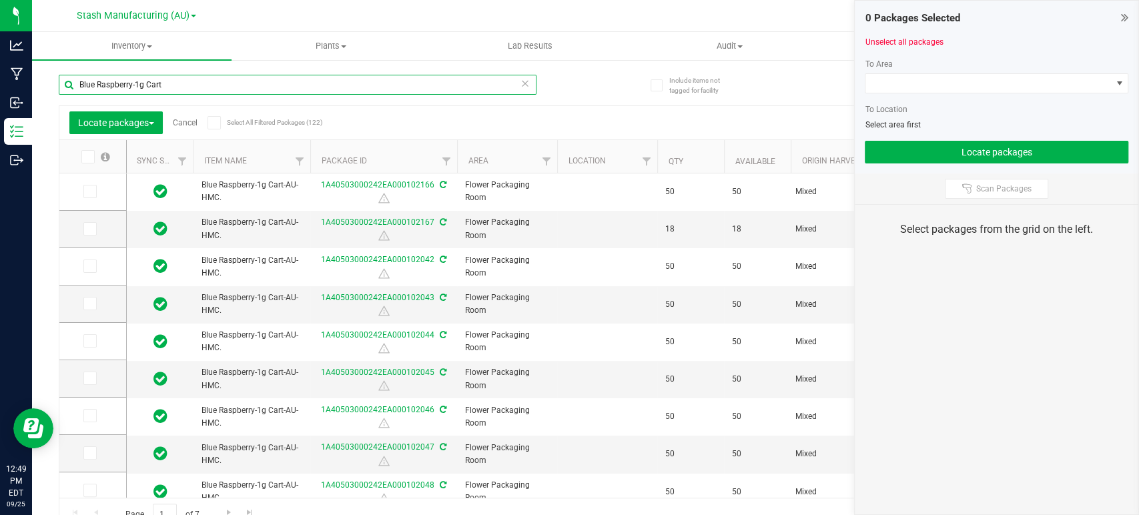
type input "[DATE]"
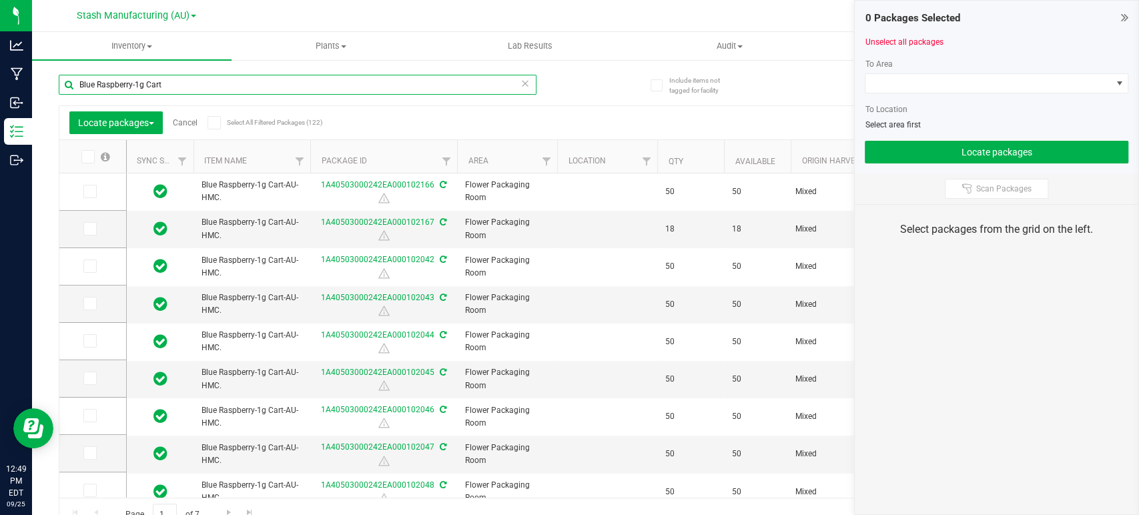
type input "[DATE]"
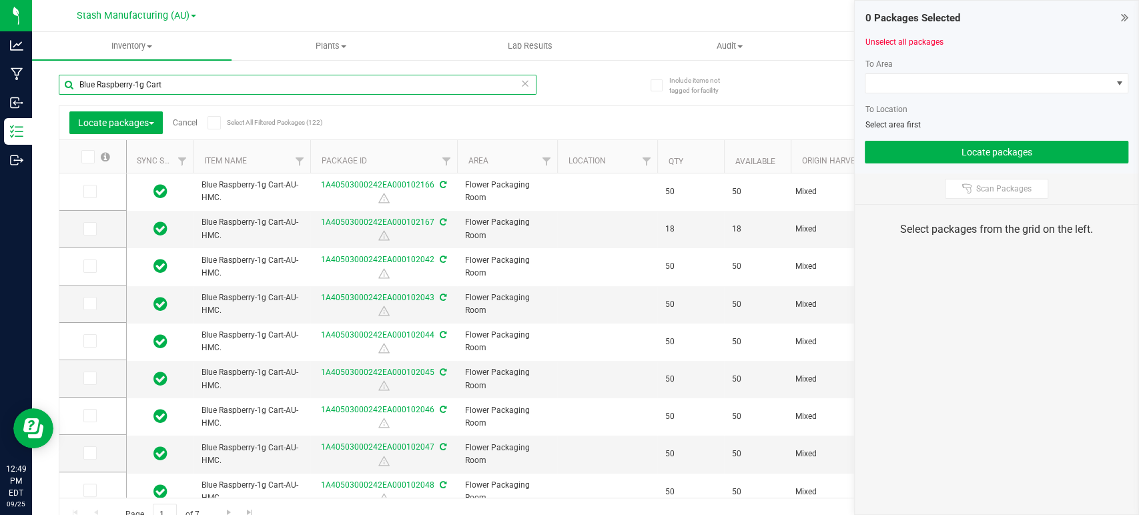
type input "[DATE]"
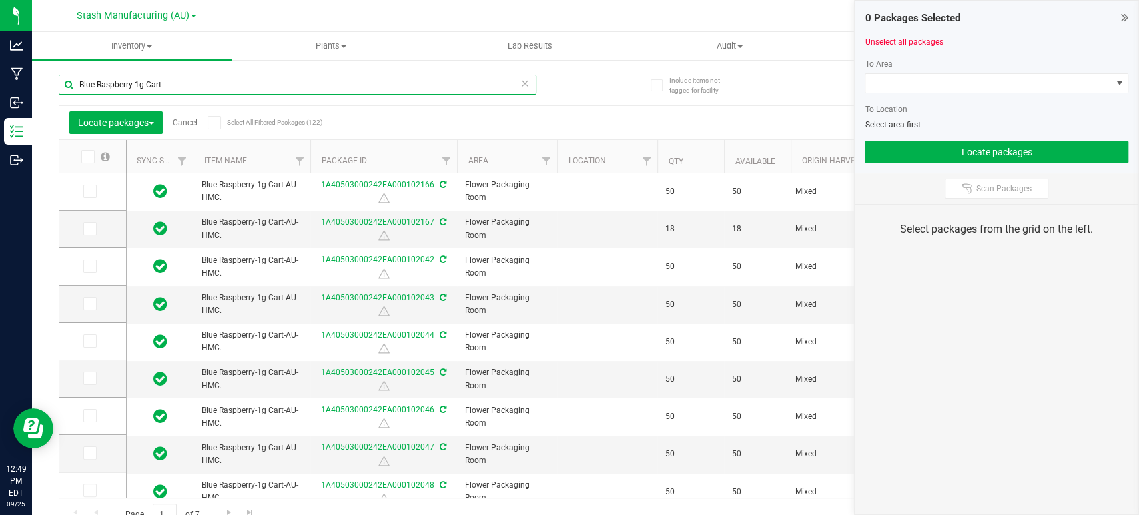
type input "[DATE]"
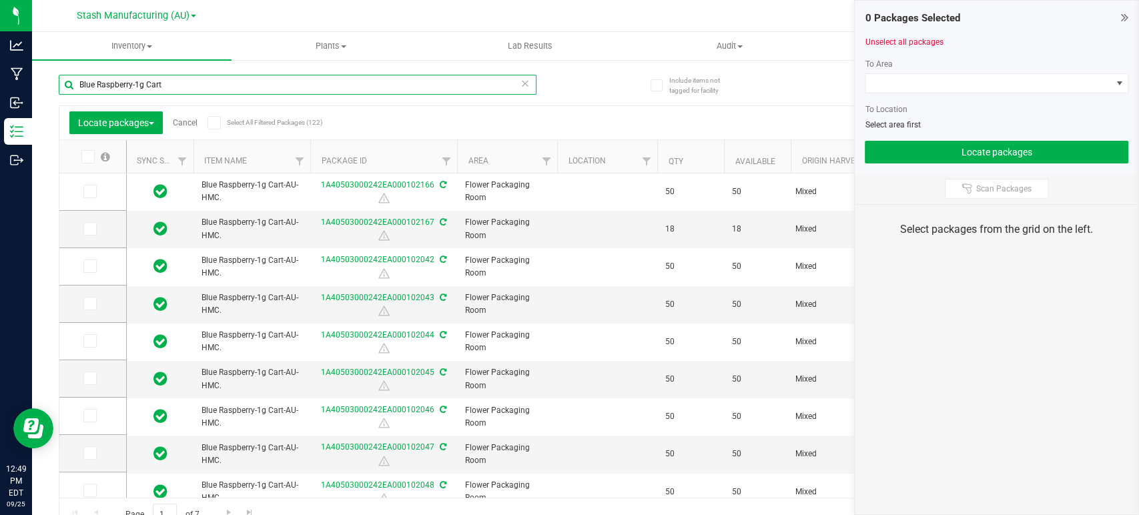
type input "[DATE]"
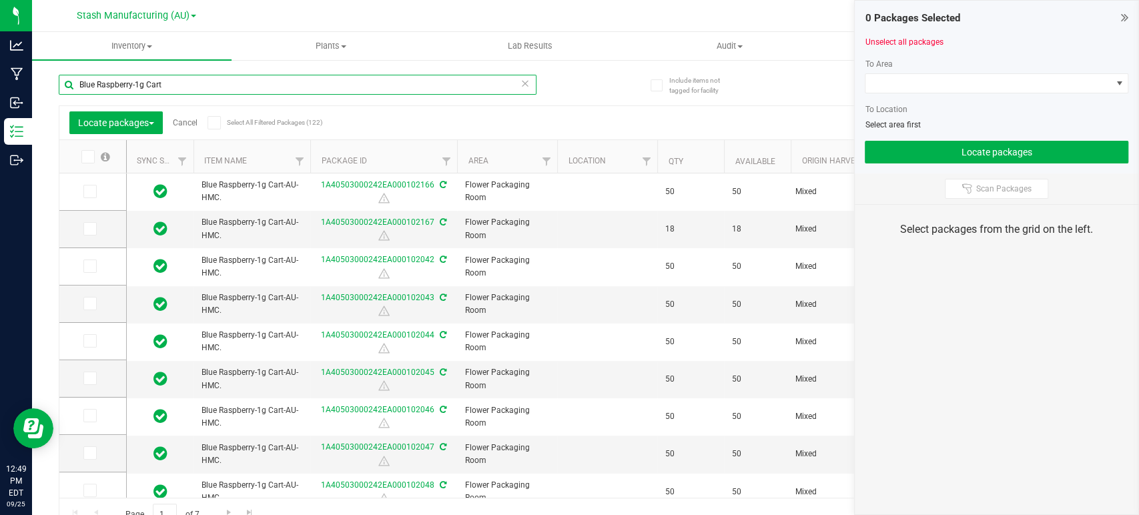
type input "[DATE]"
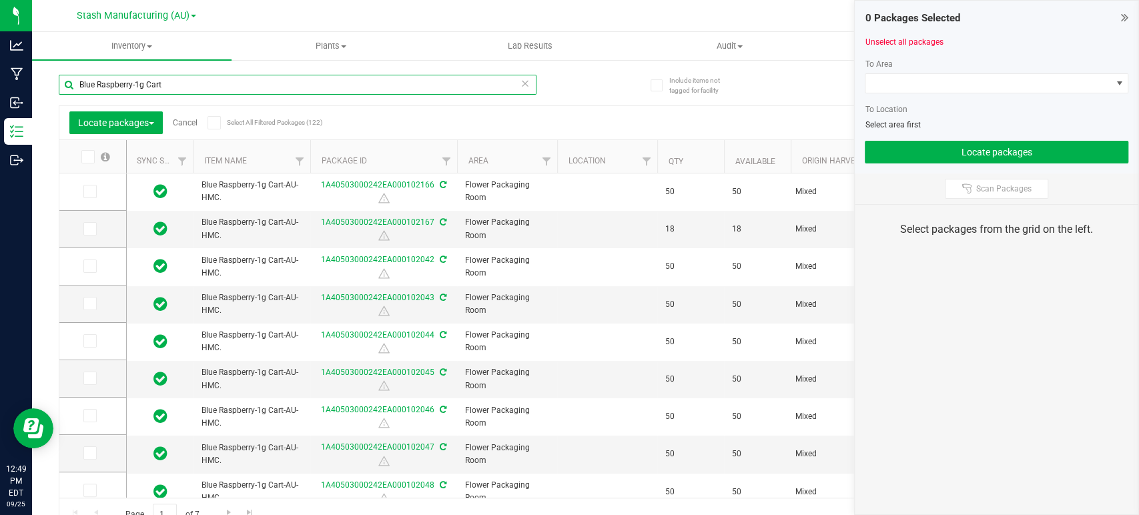
type input "[DATE]"
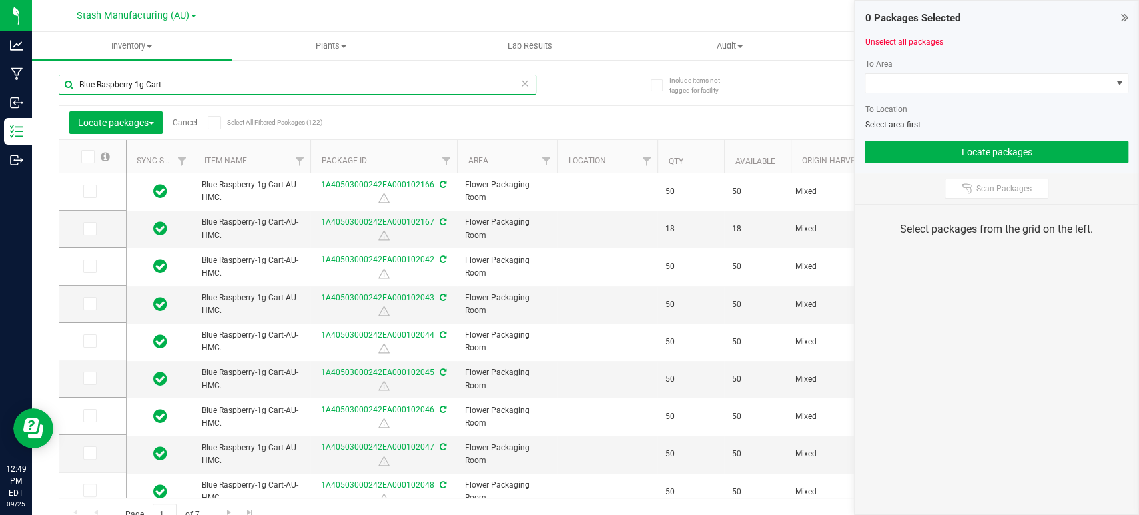
type input "[DATE]"
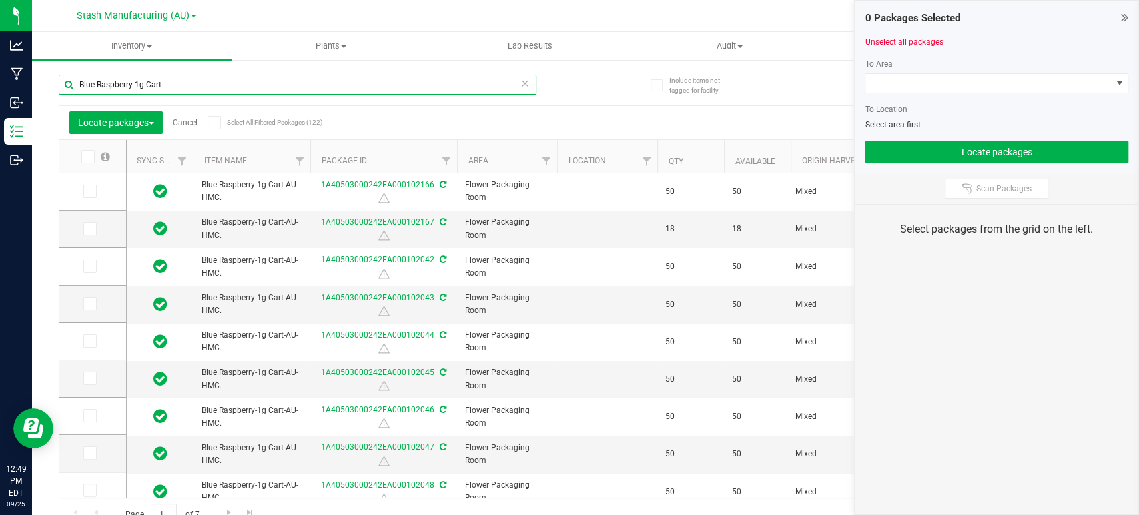
type input "Blue Raspberry-1g Cart"
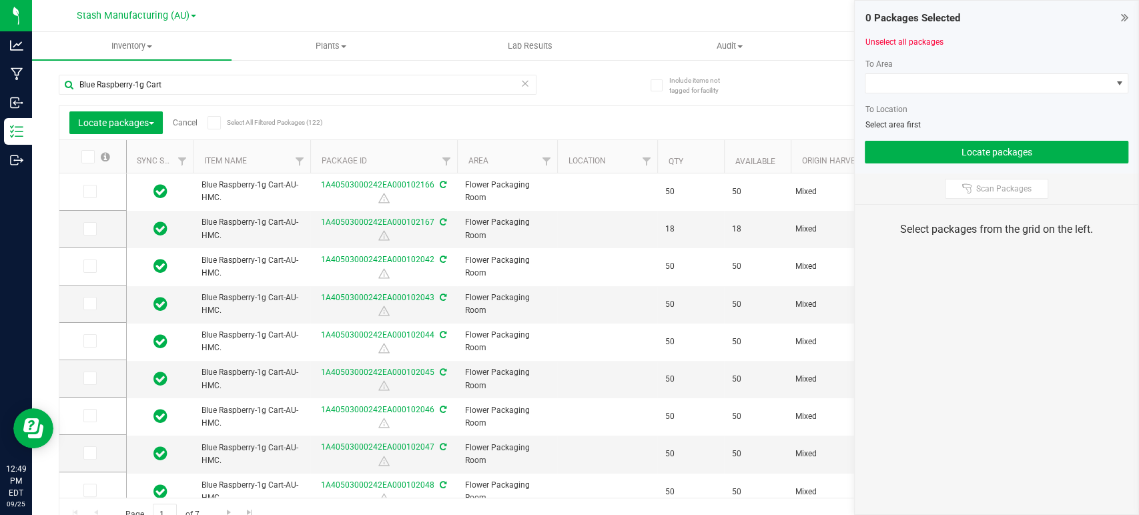
click at [94, 159] on span at bounding box center [87, 156] width 13 height 13
click at [0, 0] on input "checkbox" at bounding box center [0, 0] width 0 height 0
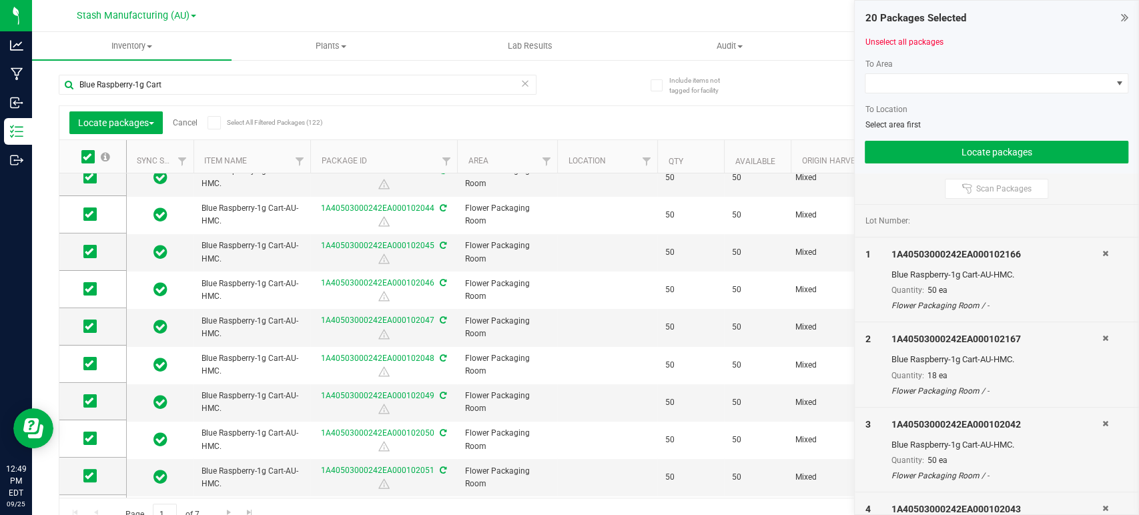
scroll to position [148, 0]
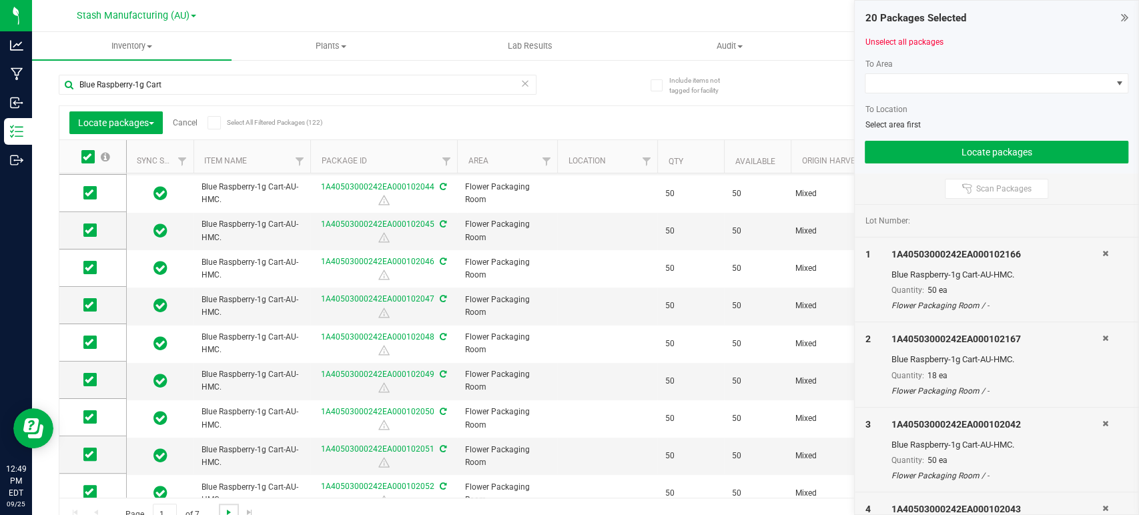
click at [233, 511] on span "Go to the next page" at bounding box center [229, 512] width 11 height 11
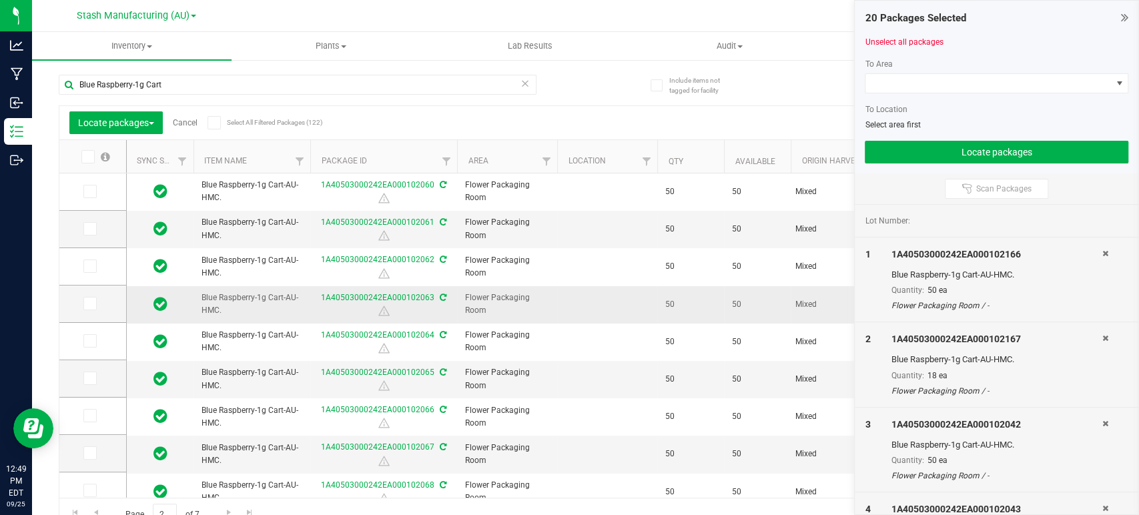
drag, startPoint x: 93, startPoint y: 156, endPoint x: 174, endPoint y: 294, distance: 160.4
click at [96, 158] on label at bounding box center [94, 156] width 51 height 13
click at [0, 0] on input "checkbox" at bounding box center [0, 0] width 0 height 0
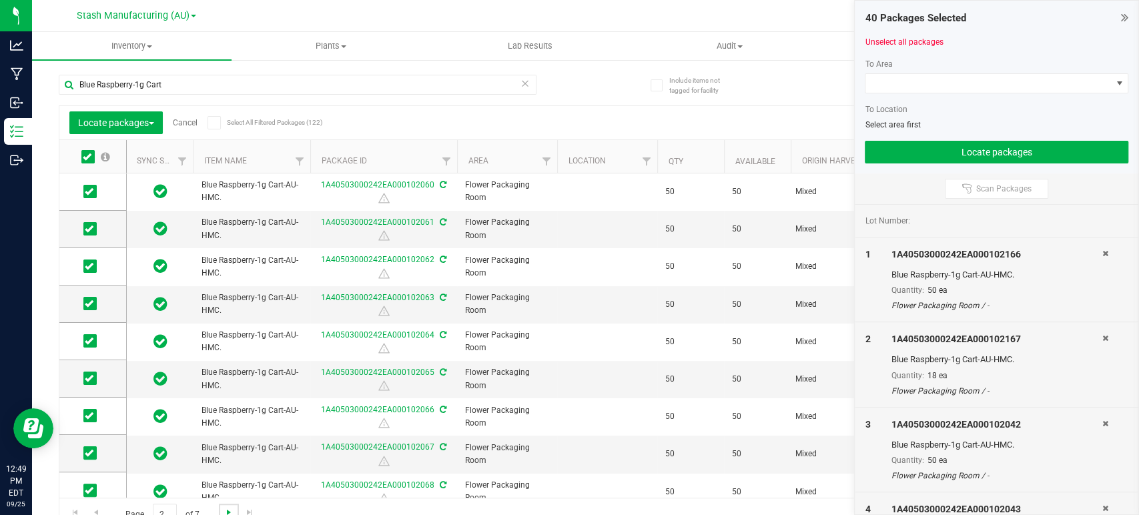
click at [232, 511] on span "Go to the next page" at bounding box center [229, 512] width 11 height 11
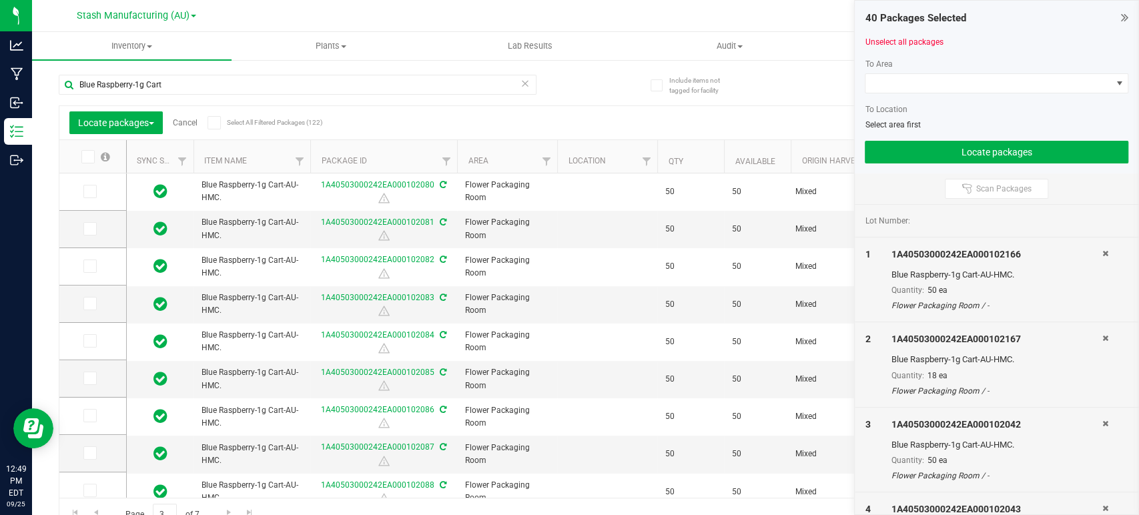
click at [87, 157] on icon at bounding box center [87, 157] width 9 height 0
click at [0, 0] on input "checkbox" at bounding box center [0, 0] width 0 height 0
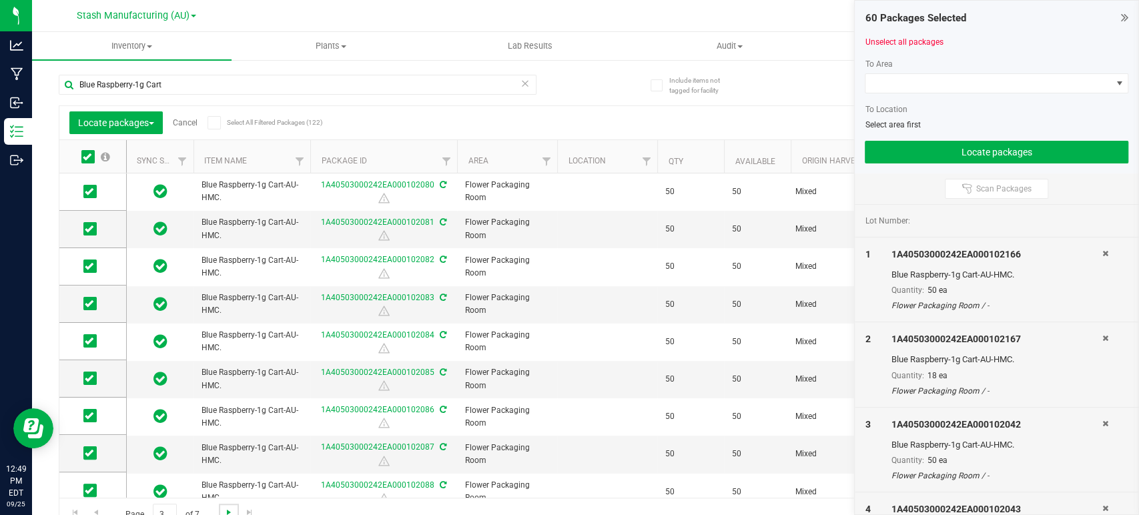
click at [224, 511] on span "Go to the next page" at bounding box center [229, 512] width 11 height 11
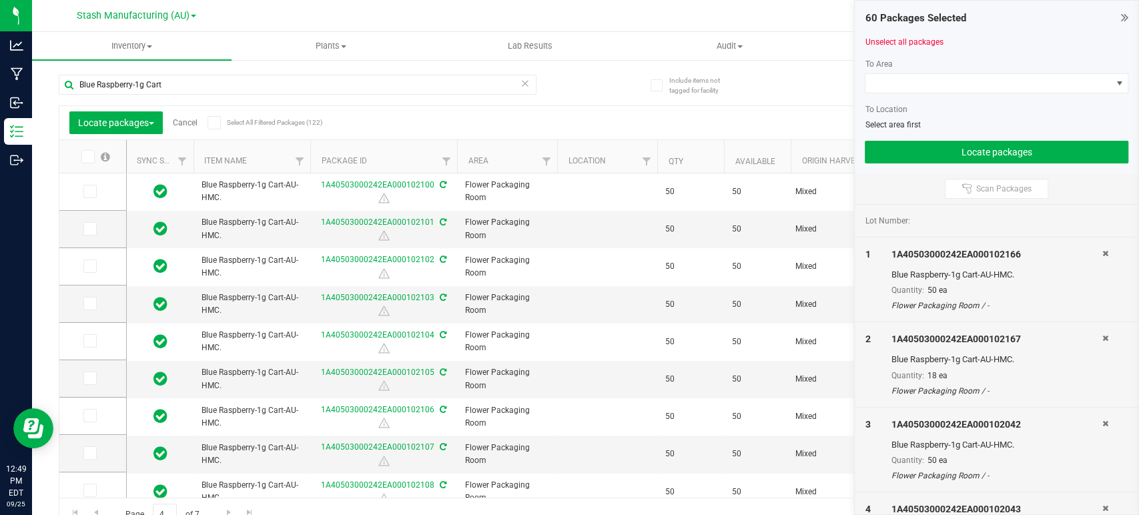
click at [85, 157] on icon at bounding box center [87, 157] width 9 height 0
click at [0, 0] on input "checkbox" at bounding box center [0, 0] width 0 height 0
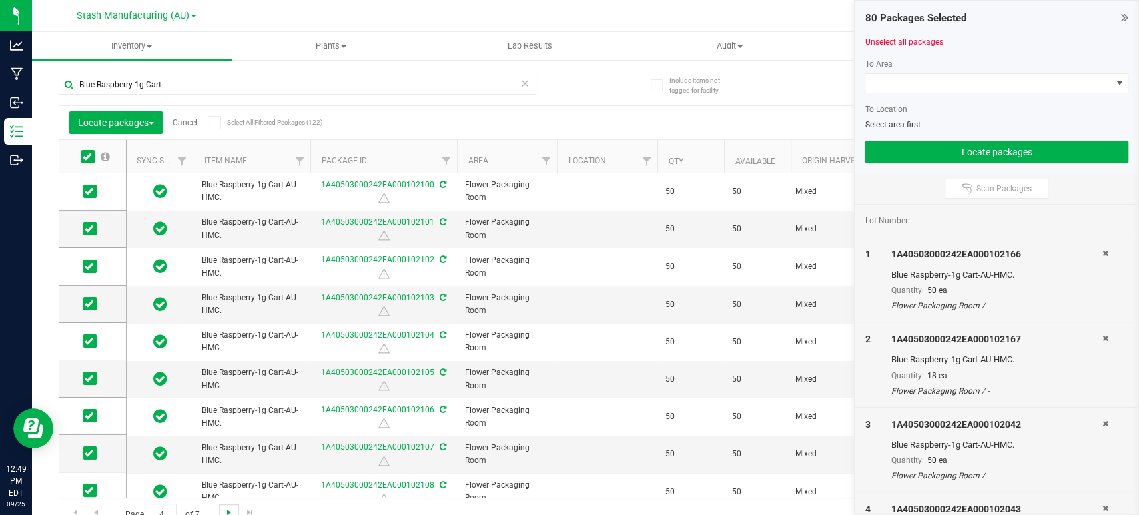
click at [230, 515] on span "Go to the next page" at bounding box center [229, 512] width 11 height 11
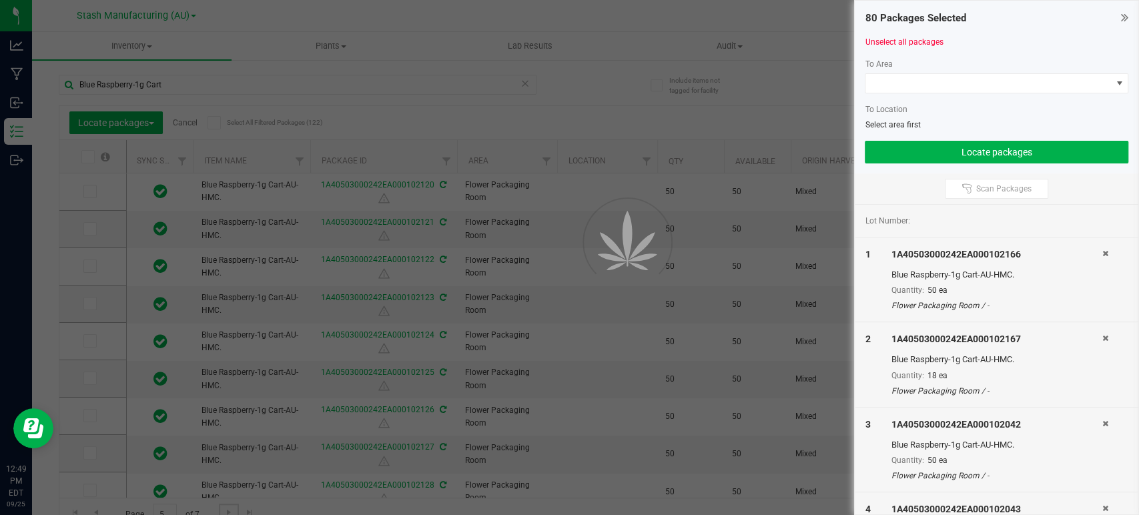
type input "[DATE]"
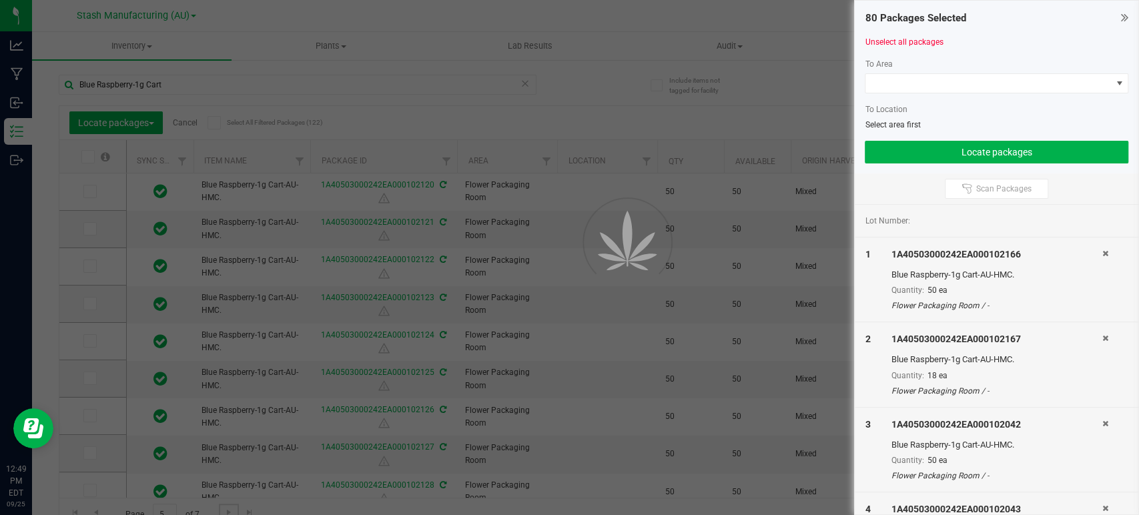
type input "[DATE]"
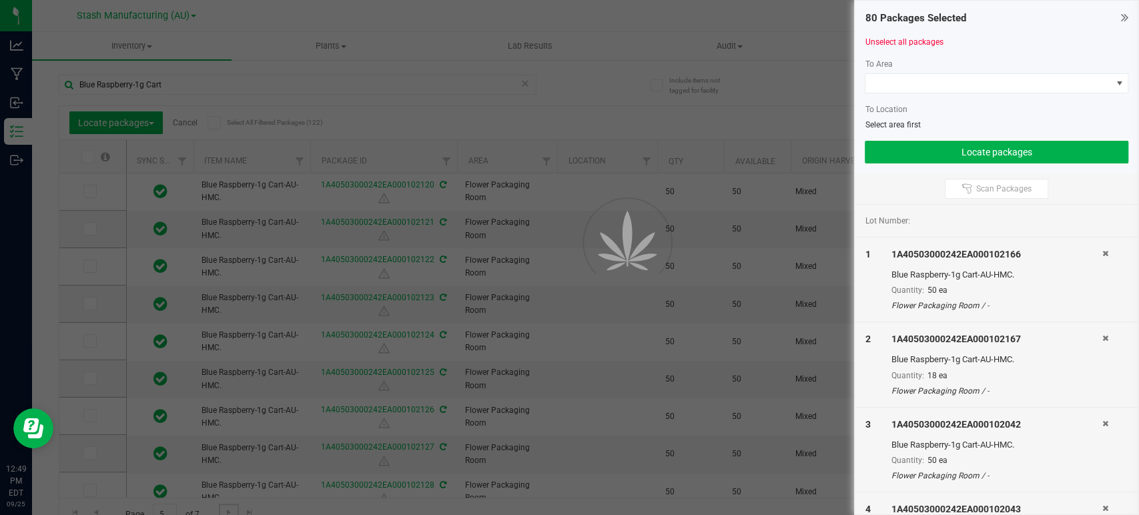
type input "[DATE]"
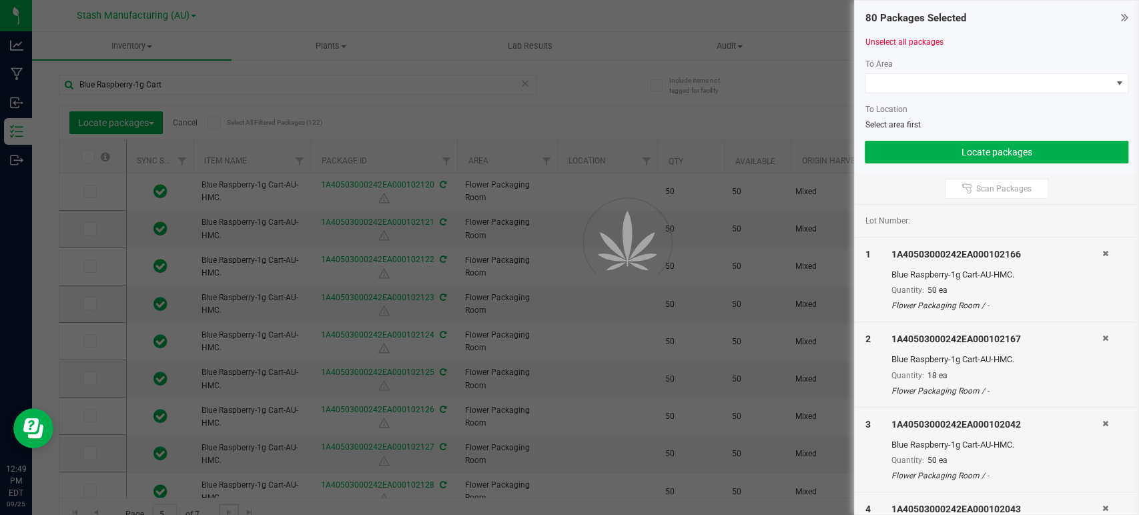
type input "[DATE]"
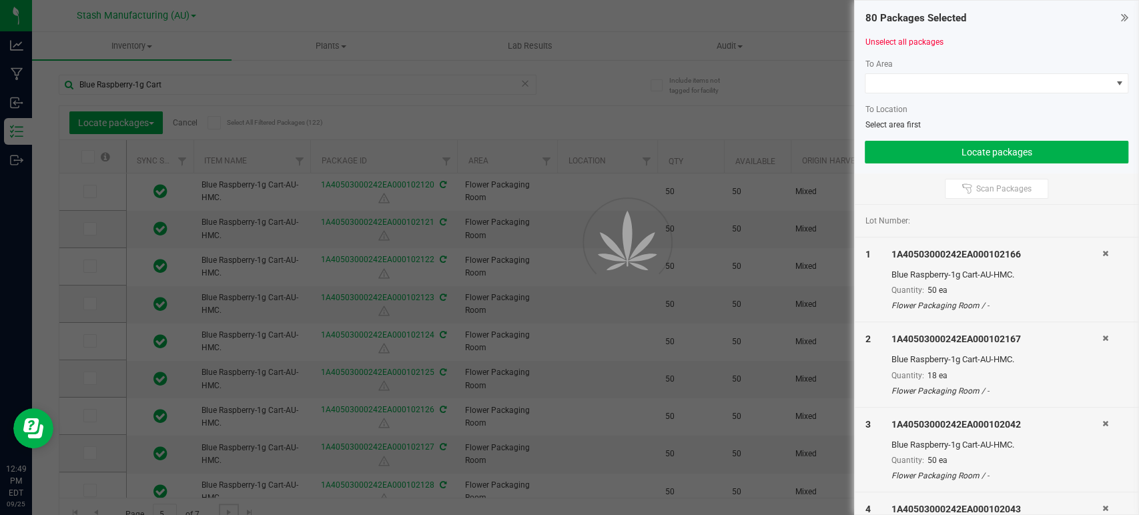
type input "[DATE]"
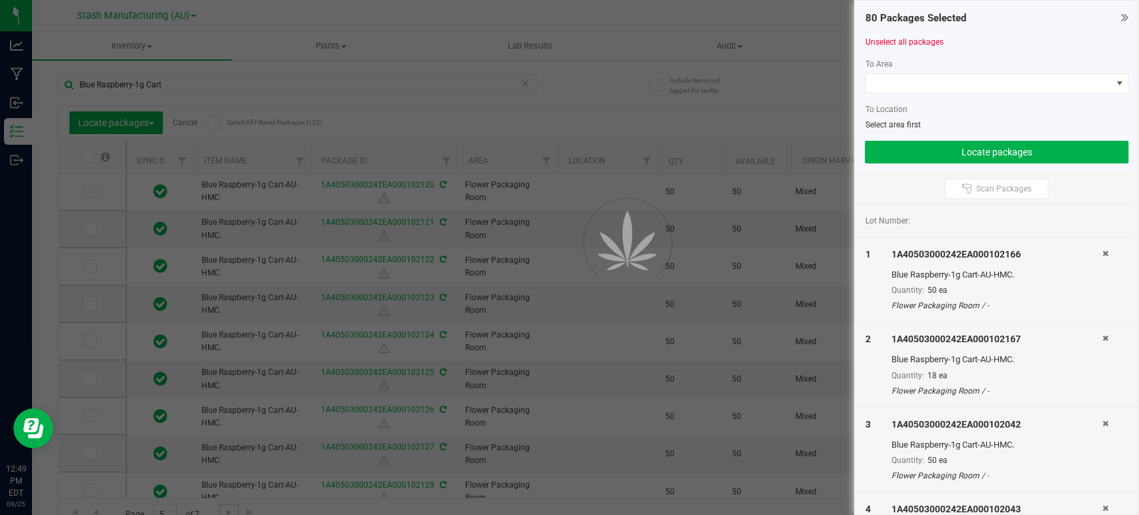
type input "[DATE]"
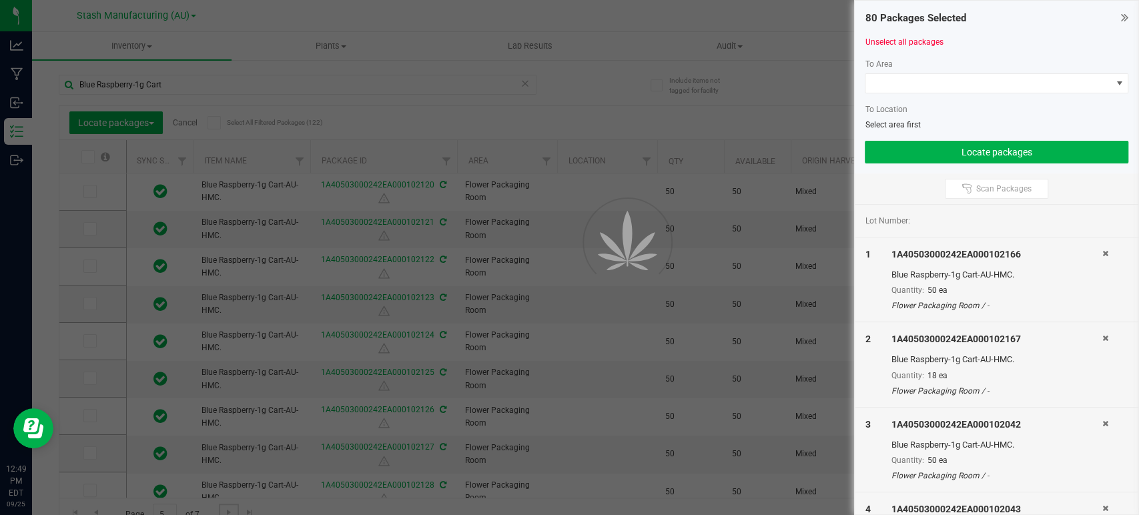
type input "[DATE]"
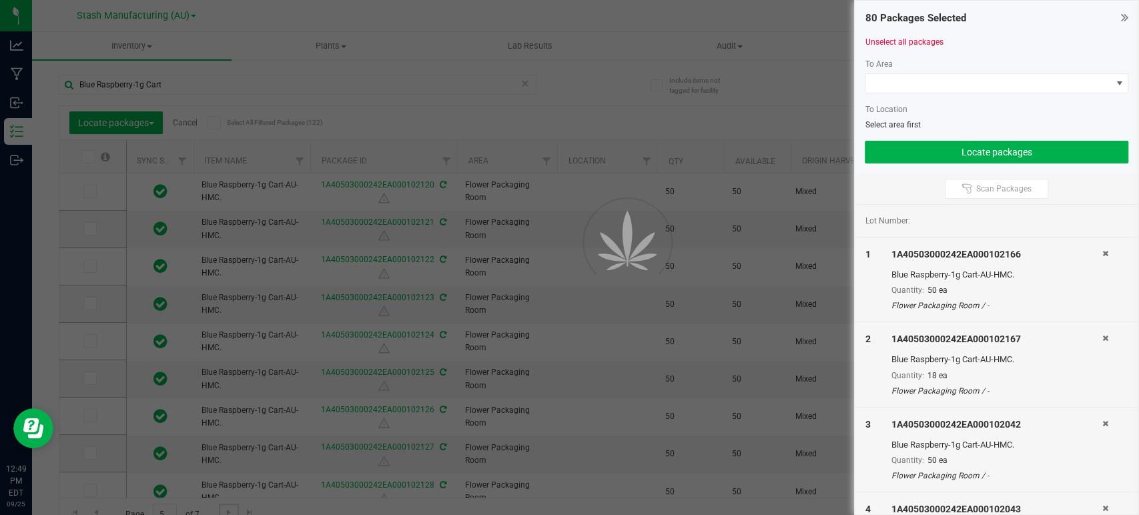
type input "[DATE]"
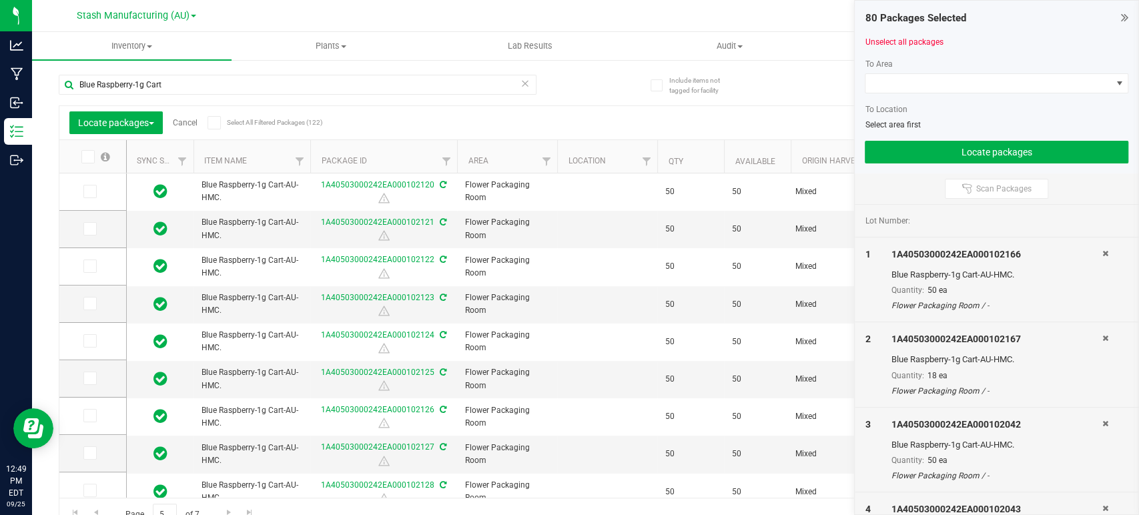
click at [89, 157] on icon at bounding box center [87, 157] width 9 height 0
click at [0, 0] on input "checkbox" at bounding box center [0, 0] width 0 height 0
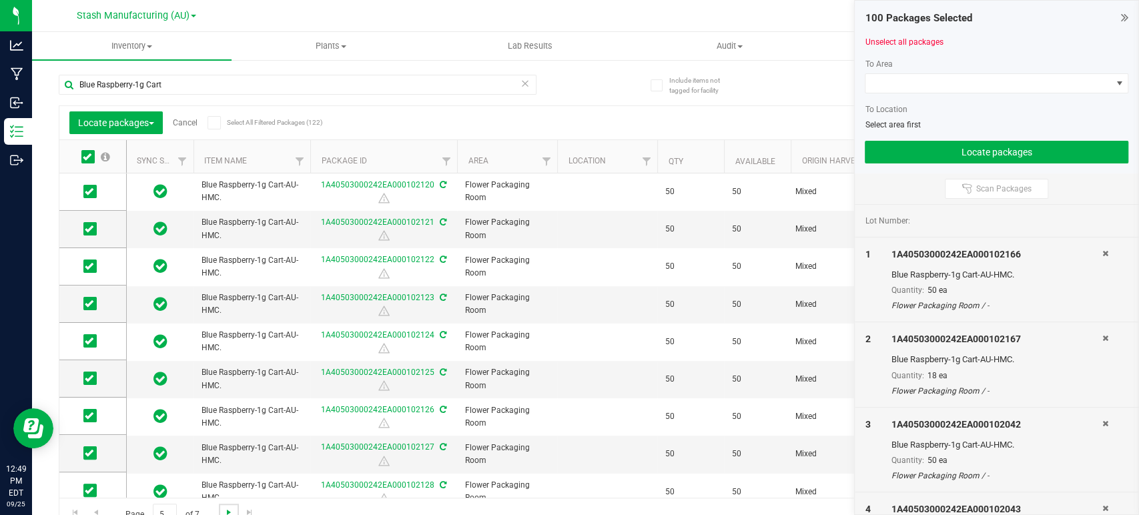
click at [232, 511] on span "Go to the next page" at bounding box center [229, 512] width 11 height 11
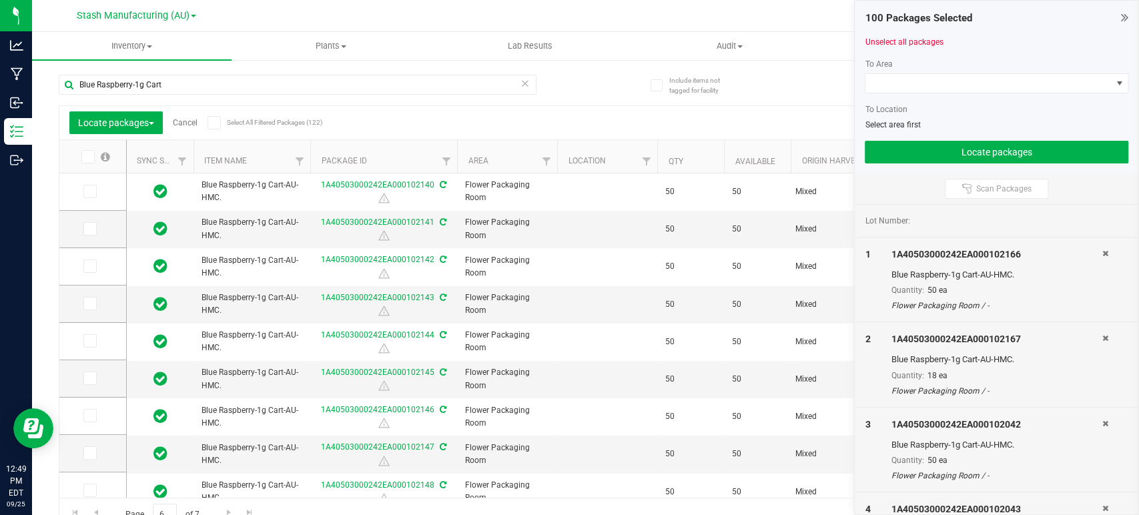
click at [85, 157] on icon at bounding box center [87, 157] width 9 height 0
click at [0, 0] on input "checkbox" at bounding box center [0, 0] width 0 height 0
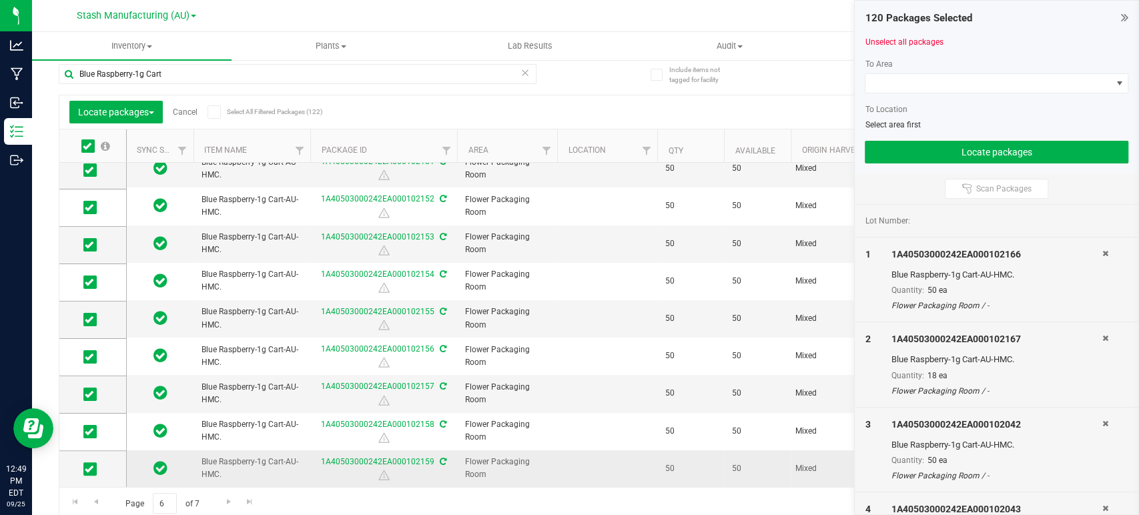
scroll to position [15, 0]
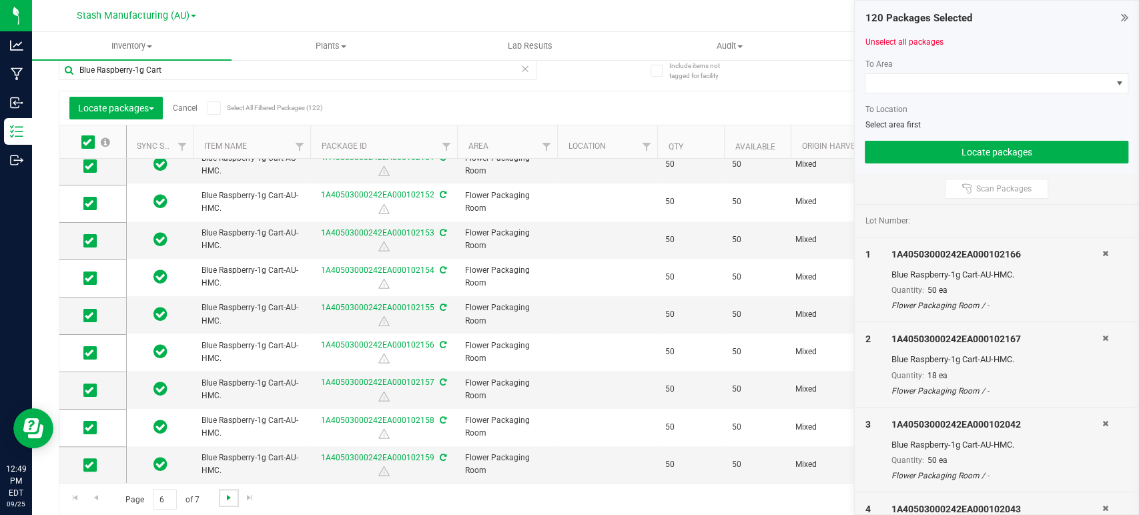
click at [228, 501] on span "Go to the next page" at bounding box center [229, 498] width 11 height 11
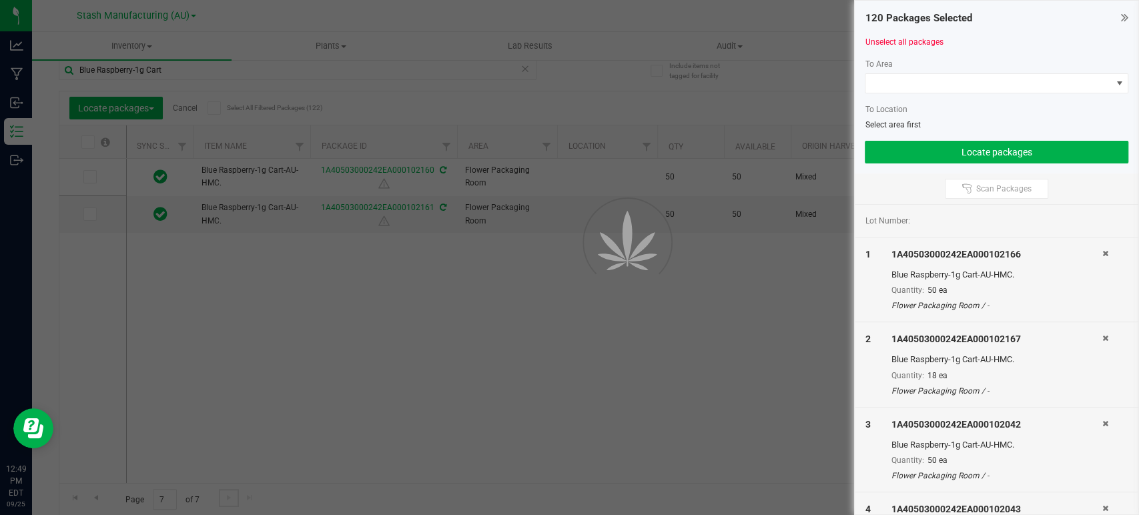
scroll to position [0, 0]
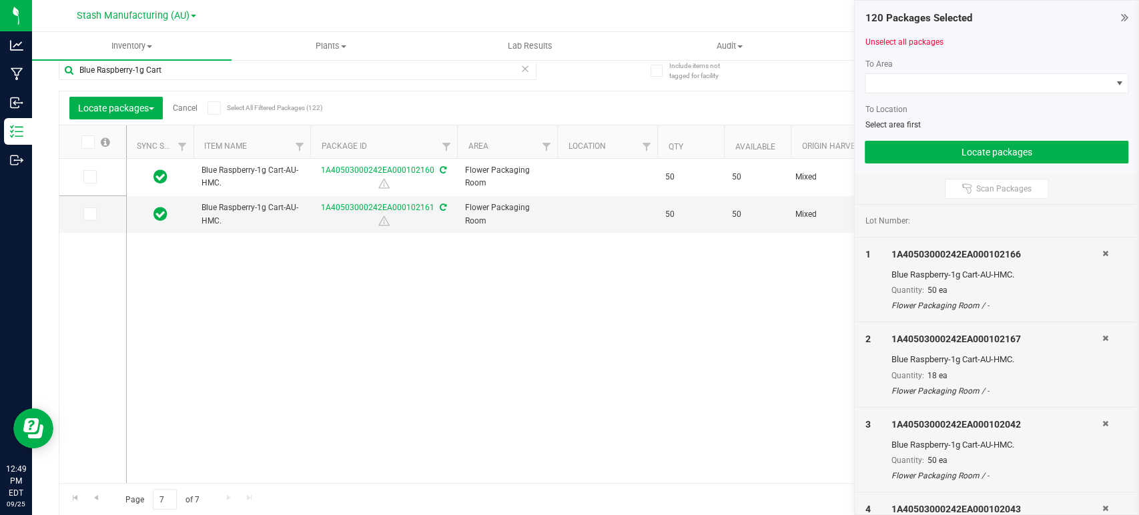
click at [83, 142] on icon at bounding box center [87, 142] width 9 height 0
click at [0, 0] on input "checkbox" at bounding box center [0, 0] width 0 height 0
click at [917, 84] on span at bounding box center [989, 83] width 246 height 19
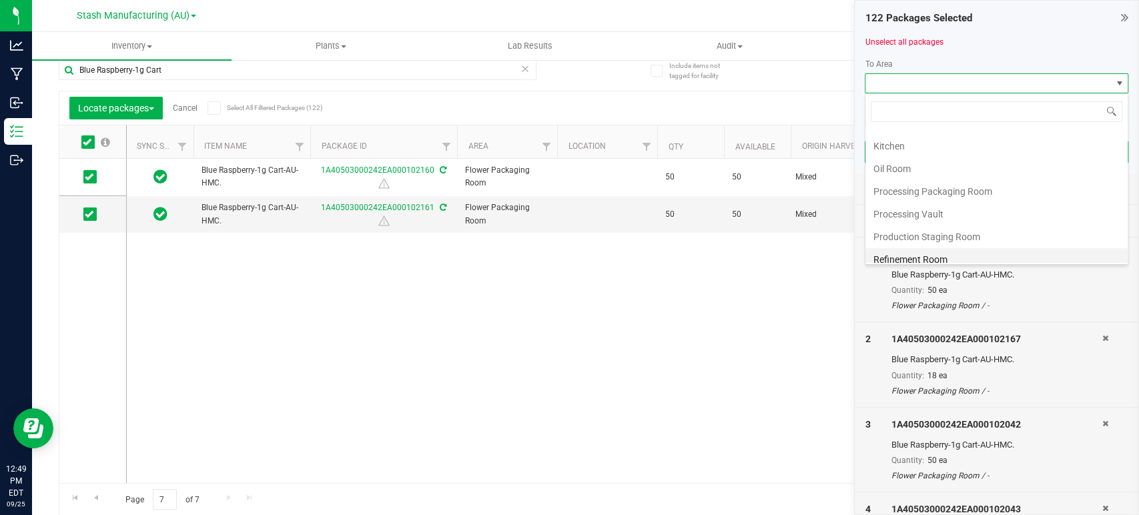
scroll to position [222, 0]
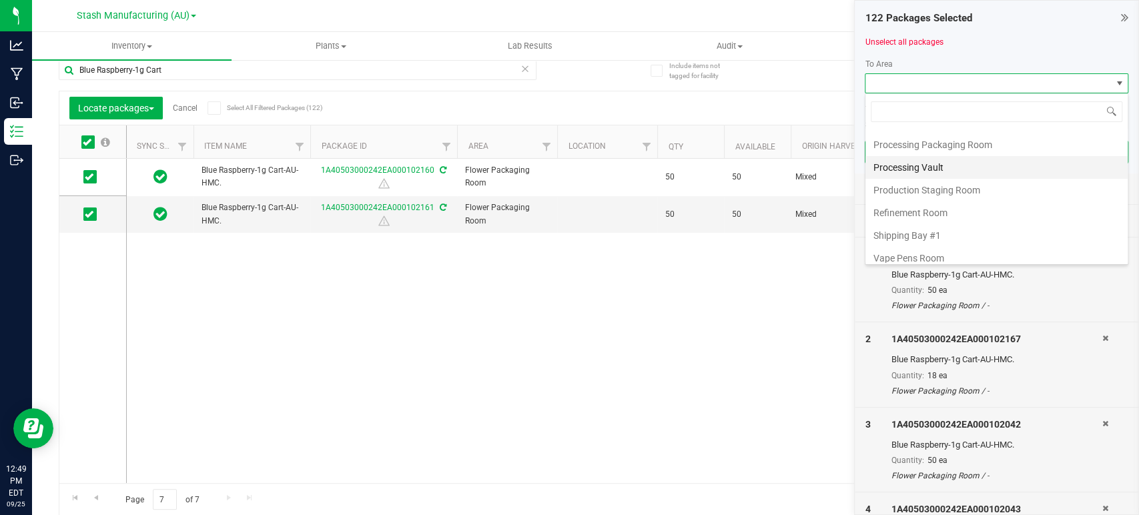
click at [900, 169] on li "Processing Vault" at bounding box center [997, 167] width 262 height 23
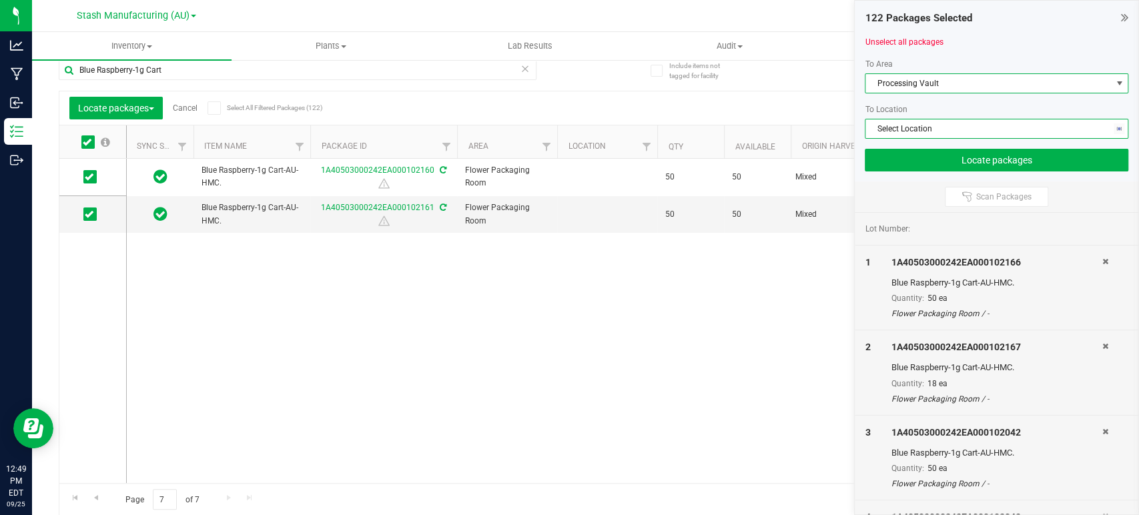
click at [894, 127] on span "Select Location" at bounding box center [989, 128] width 246 height 19
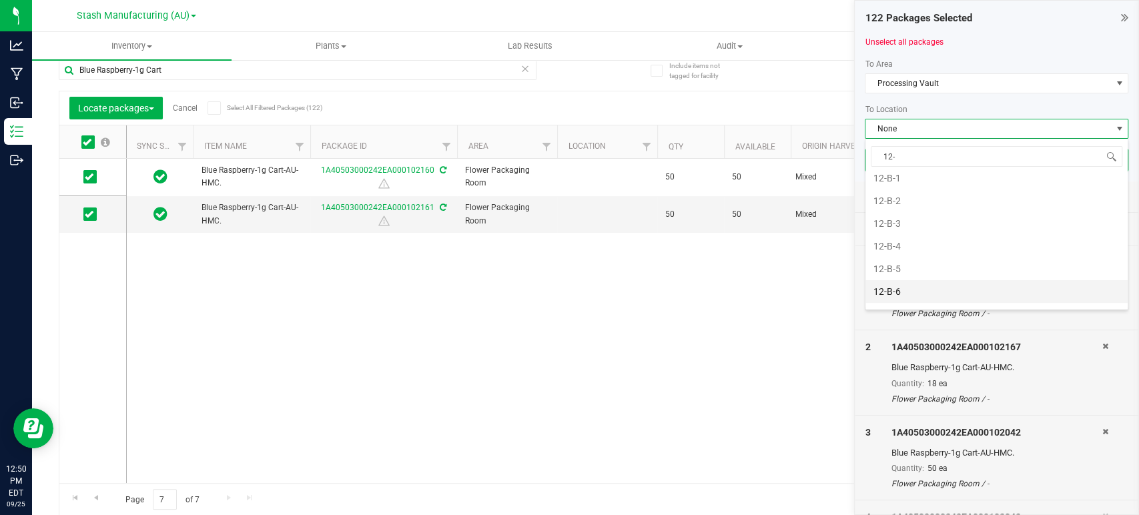
scroll to position [182, 0]
click at [892, 246] on li "12-B-5" at bounding box center [997, 253] width 262 height 23
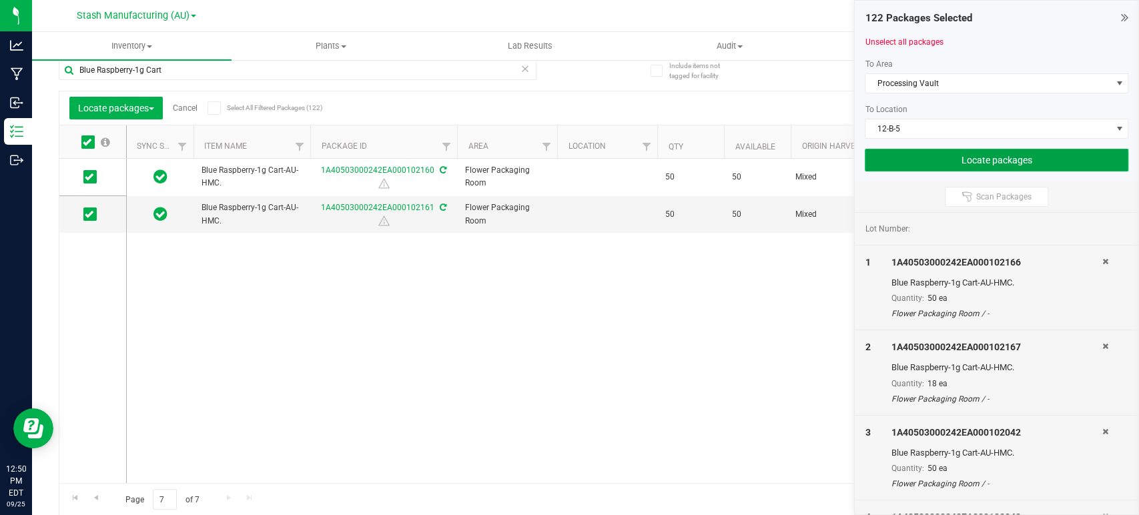
click at [948, 157] on button "Locate packages" at bounding box center [997, 160] width 264 height 23
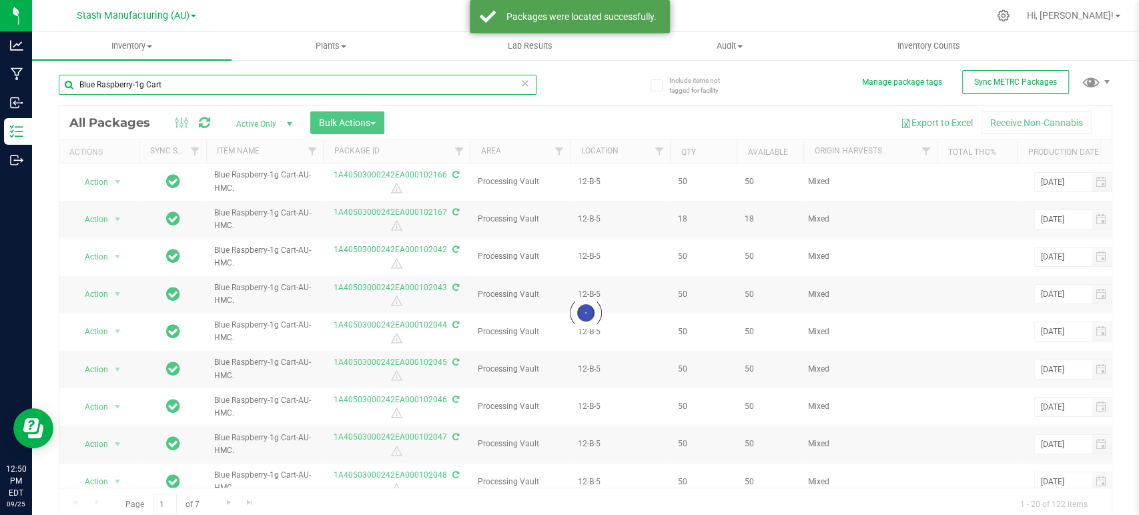
click at [184, 88] on input "Blue Raspberry-1g Cart" at bounding box center [298, 85] width 478 height 20
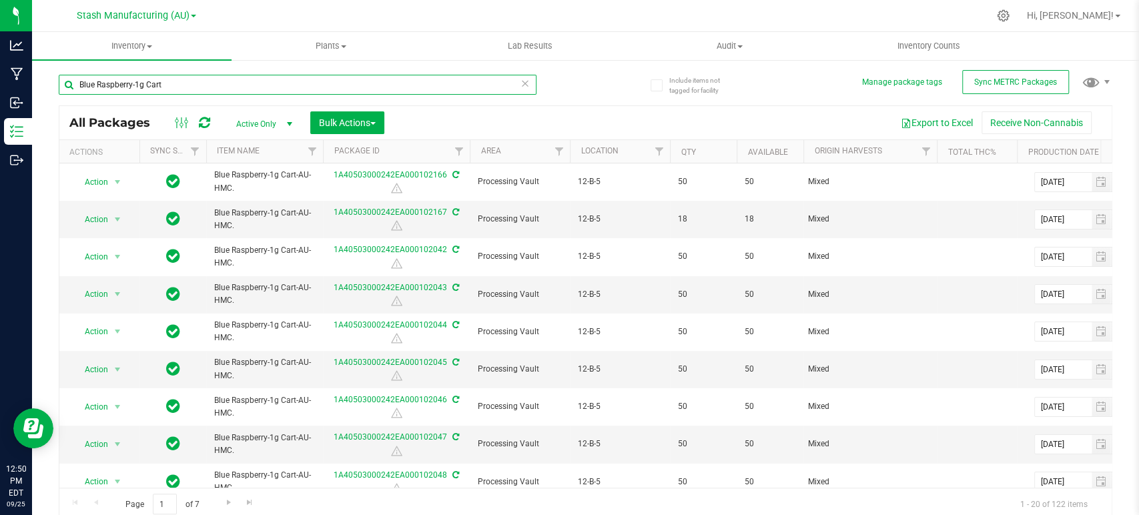
click at [184, 88] on input "Blue Raspberry-1g Cart" at bounding box center [298, 85] width 478 height 20
drag, startPoint x: 186, startPoint y: 84, endPoint x: 55, endPoint y: 86, distance: 130.2
click at [55, 86] on div "Include items not tagged for facility Manage package tags Sync METRC Packages B…" at bounding box center [585, 262] width 1107 height 407
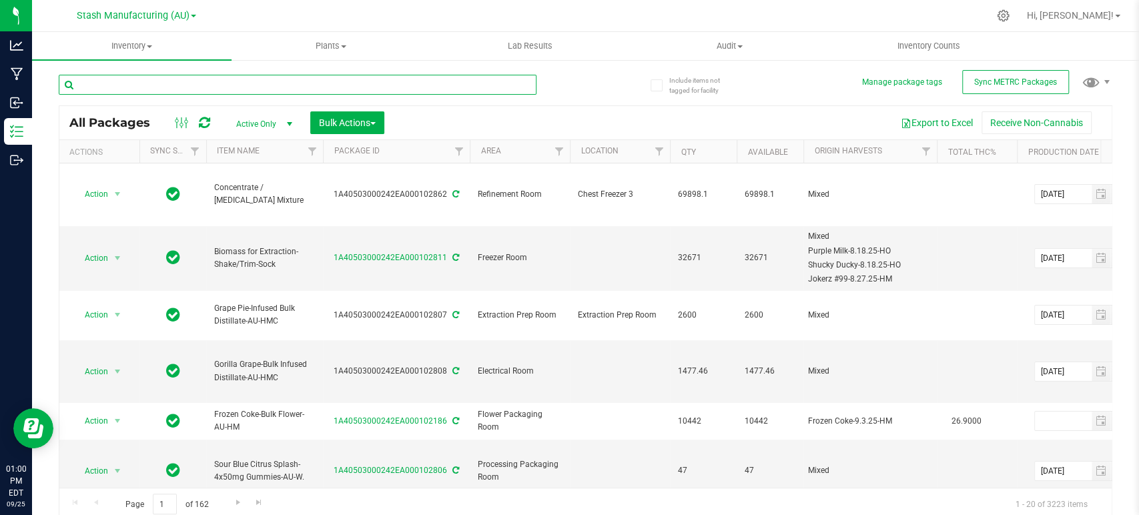
click at [133, 81] on input "text" at bounding box center [298, 85] width 478 height 20
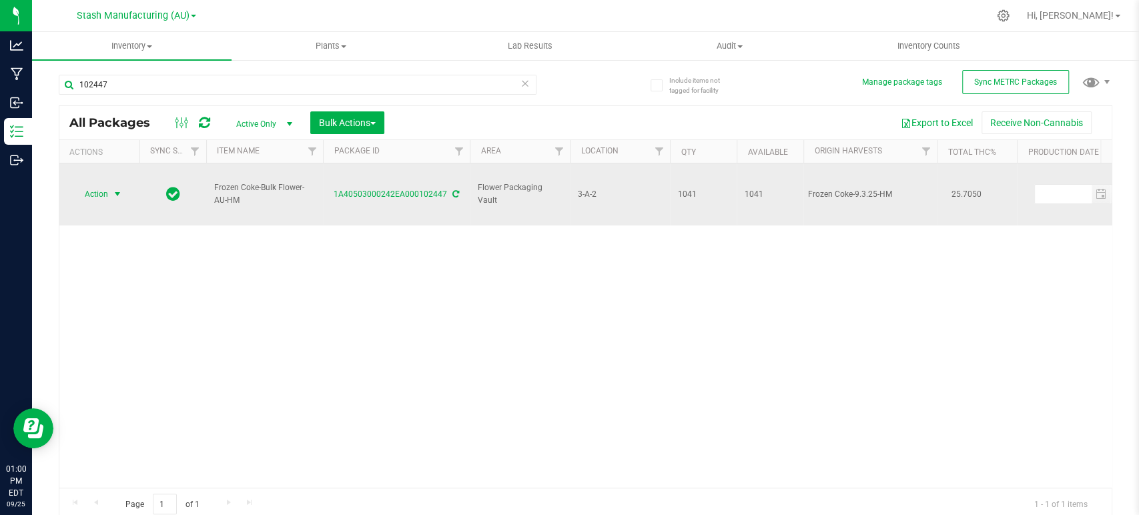
click at [103, 185] on span "Action" at bounding box center [91, 194] width 36 height 19
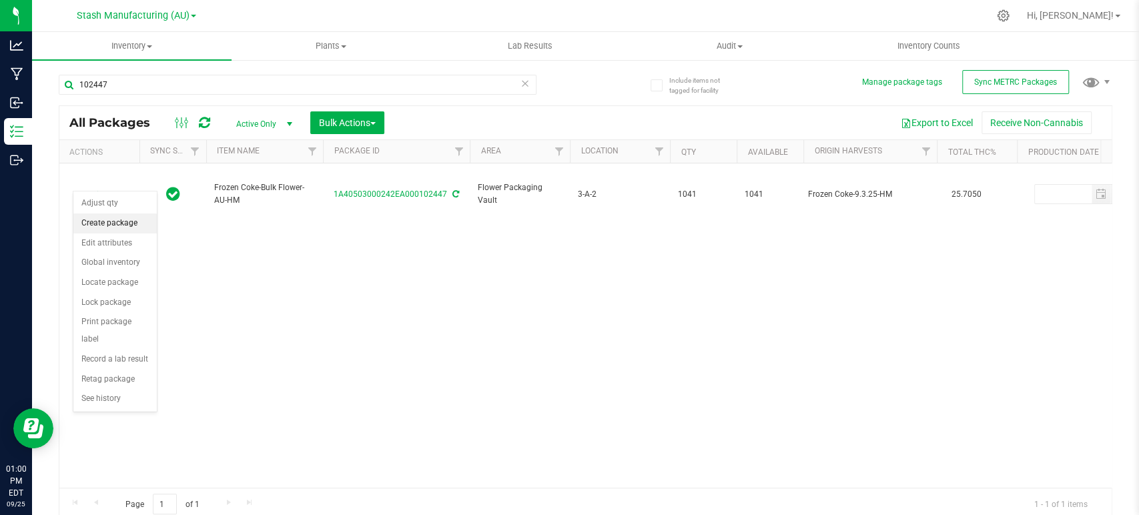
click at [109, 220] on li "Create package" at bounding box center [114, 224] width 83 height 20
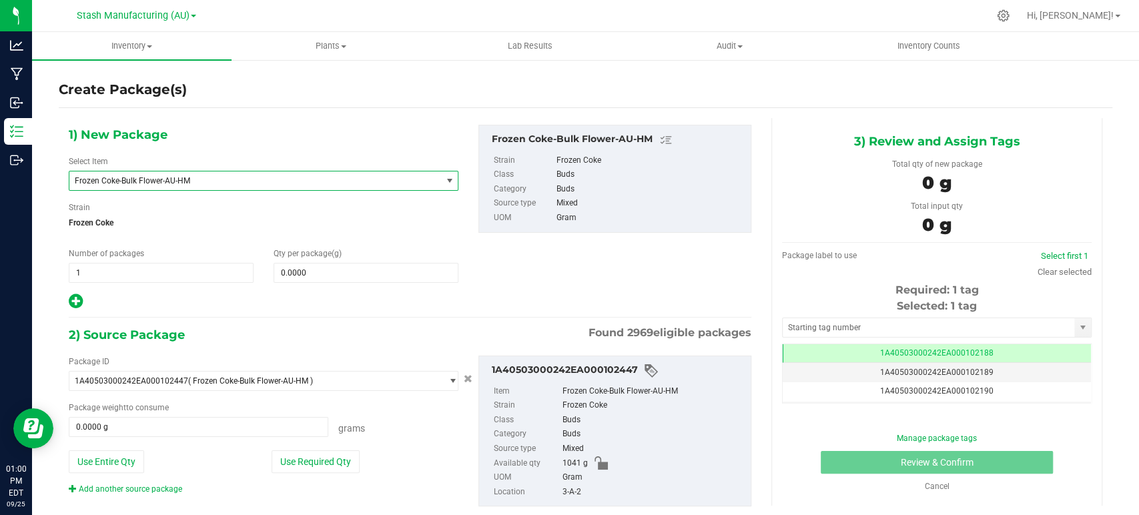
click at [167, 181] on span "Frozen Coke-Bulk Flower-AU-HM" at bounding box center [248, 180] width 346 height 9
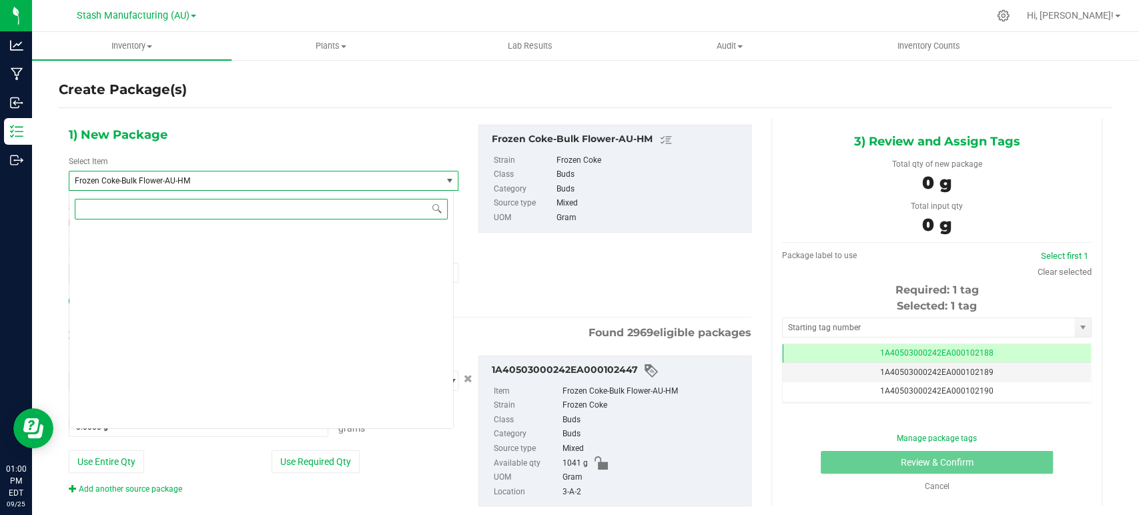
scroll to position [7962, 0]
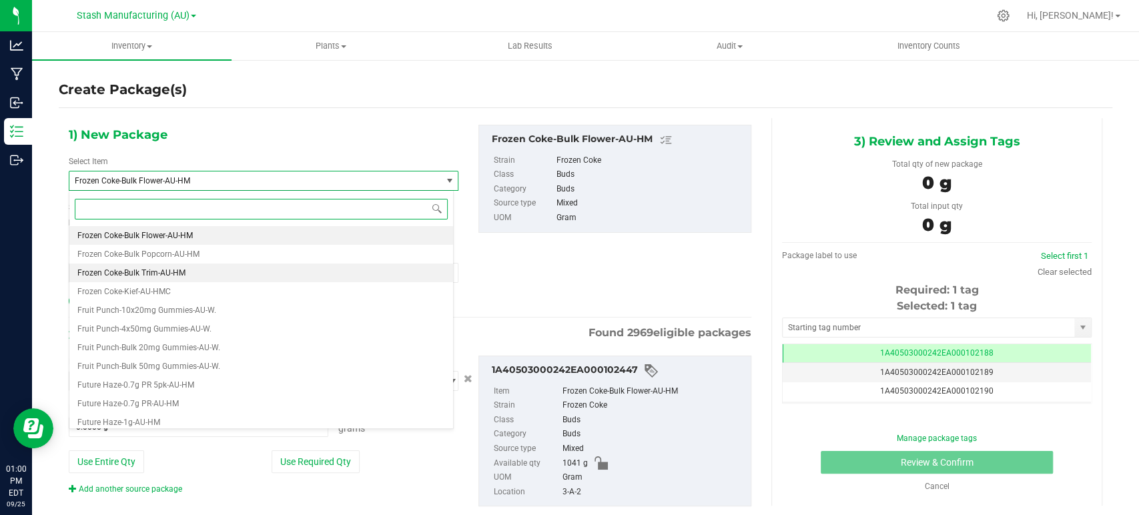
click at [144, 272] on span "Frozen Coke-Bulk Trim-AU-HM" at bounding box center [131, 272] width 108 height 9
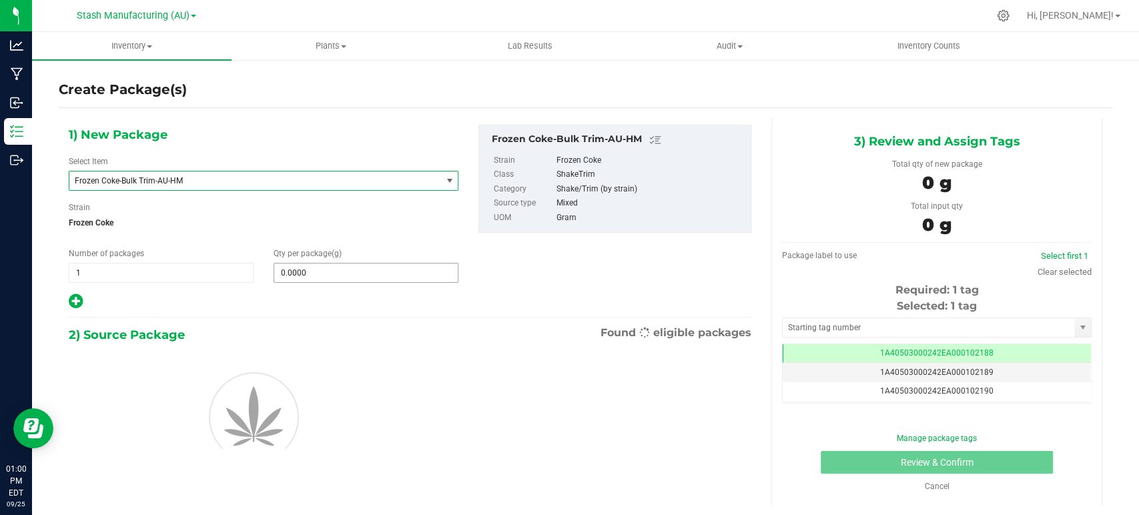
click at [304, 270] on span "0.0000 0" at bounding box center [366, 273] width 185 height 20
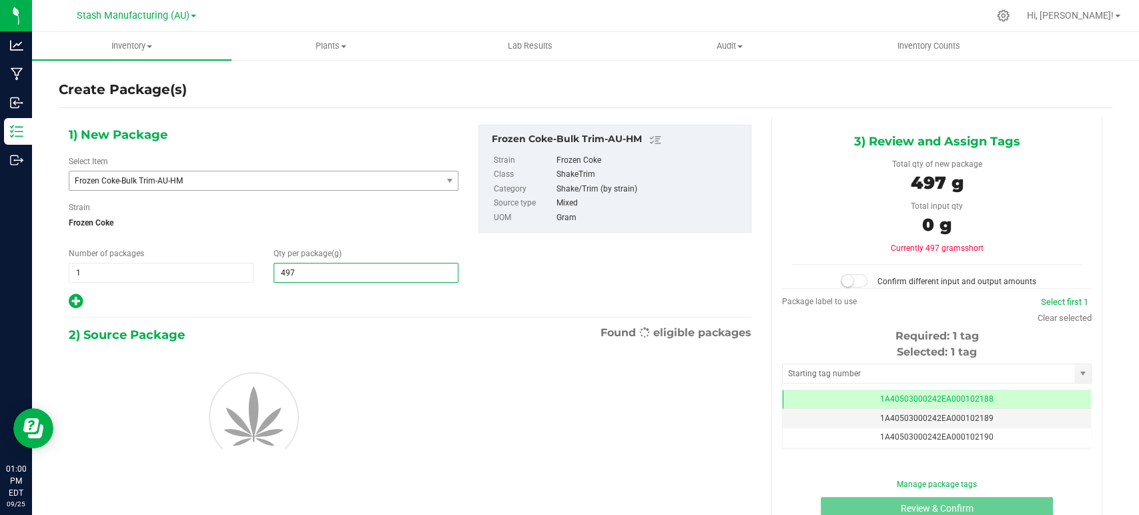
click at [308, 308] on div at bounding box center [264, 301] width 390 height 17
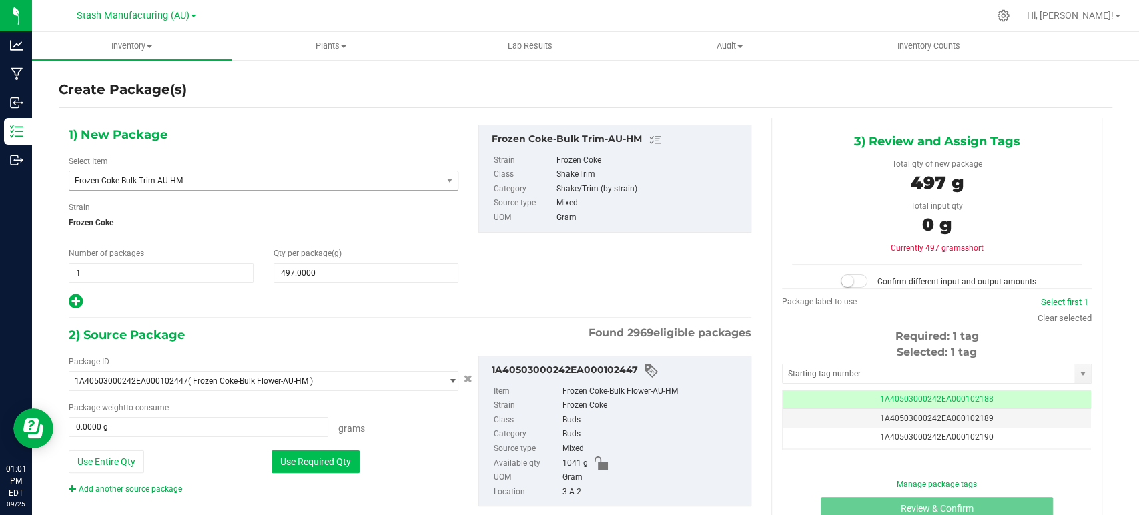
click at [292, 460] on button "Use Required Qty" at bounding box center [316, 462] width 88 height 23
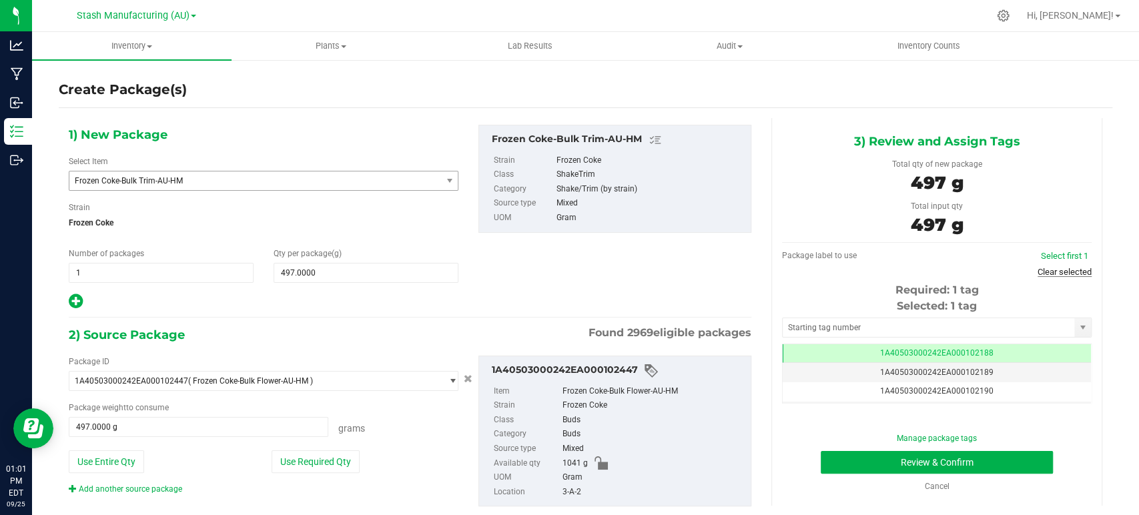
click at [1073, 270] on link "Clear selected" at bounding box center [1065, 272] width 54 height 10
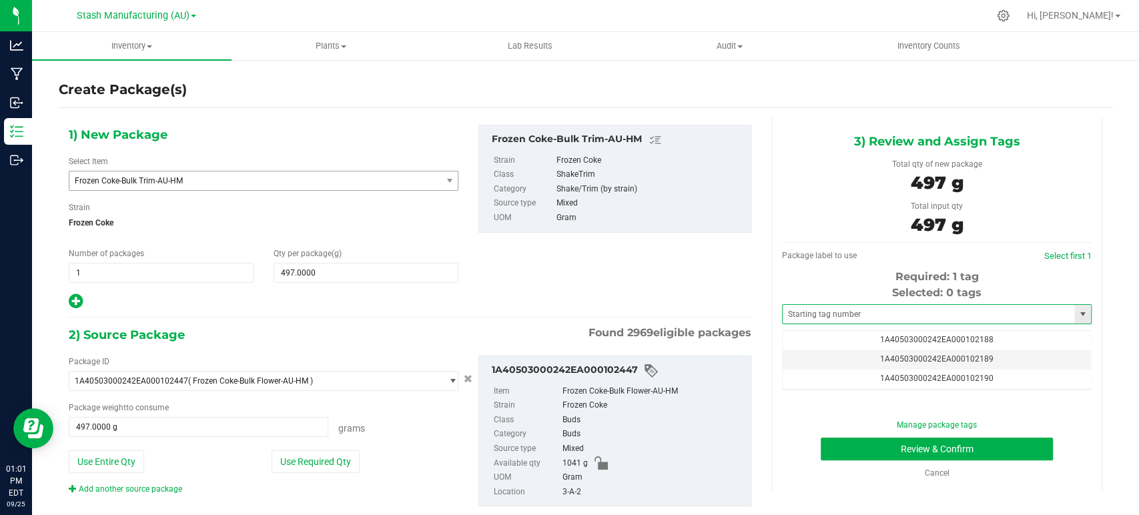
click at [885, 324] on span at bounding box center [937, 314] width 310 height 20
click at [869, 318] on input "text" at bounding box center [929, 314] width 292 height 19
click at [892, 332] on li "1A40503000242EA000102452" at bounding box center [927, 337] width 305 height 20
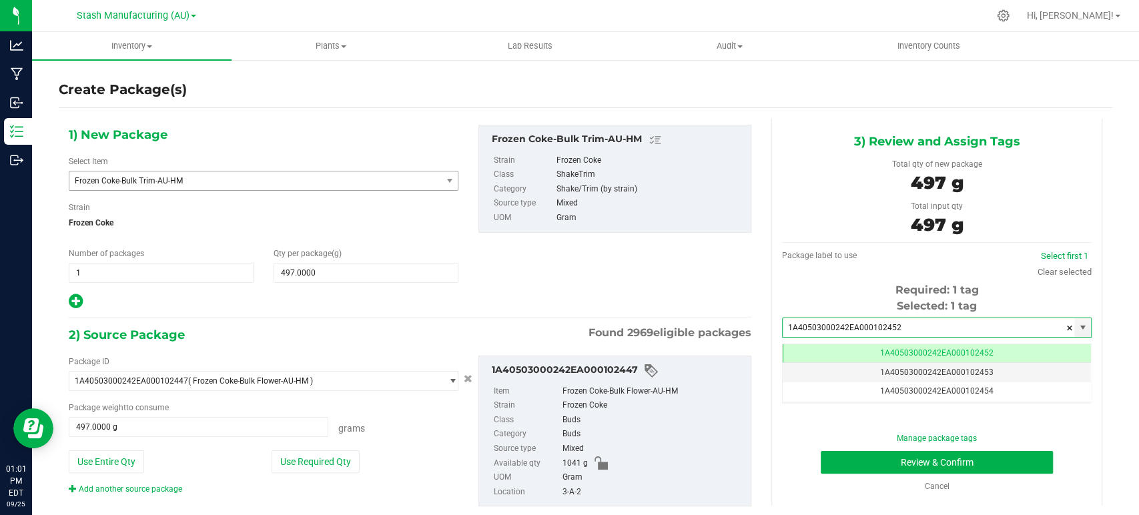
scroll to position [0, 0]
click at [936, 458] on button "Review & Confirm" at bounding box center [937, 462] width 232 height 23
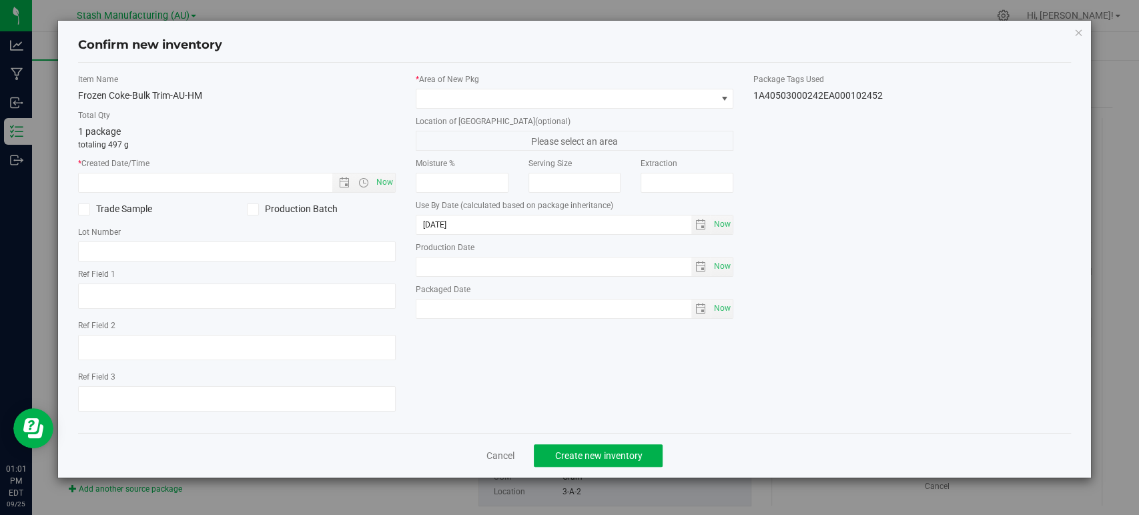
click at [397, 187] on div "Item Name Frozen Coke-Bulk Trim-AU-HM Total Qty 1 package totaling 497 g * Crea…" at bounding box center [237, 247] width 338 height 349
click at [396, 185] on div "Item Name Frozen Coke-Bulk Trim-AU-HM Total Qty 1 package totaling 497 g * Crea…" at bounding box center [237, 247] width 338 height 349
click at [378, 182] on span "Now" at bounding box center [385, 182] width 23 height 19
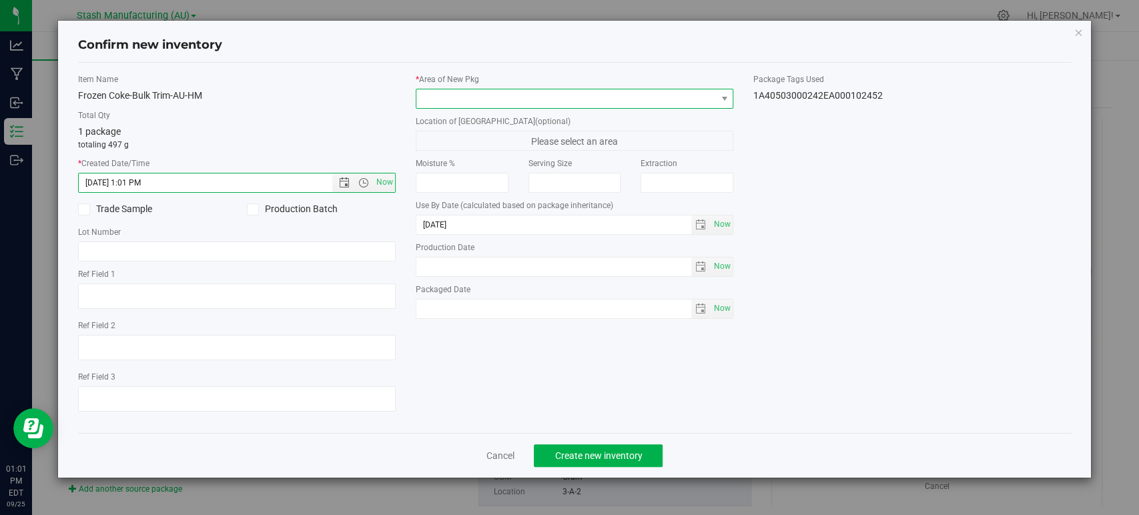
click at [475, 95] on span at bounding box center [567, 98] width 300 height 19
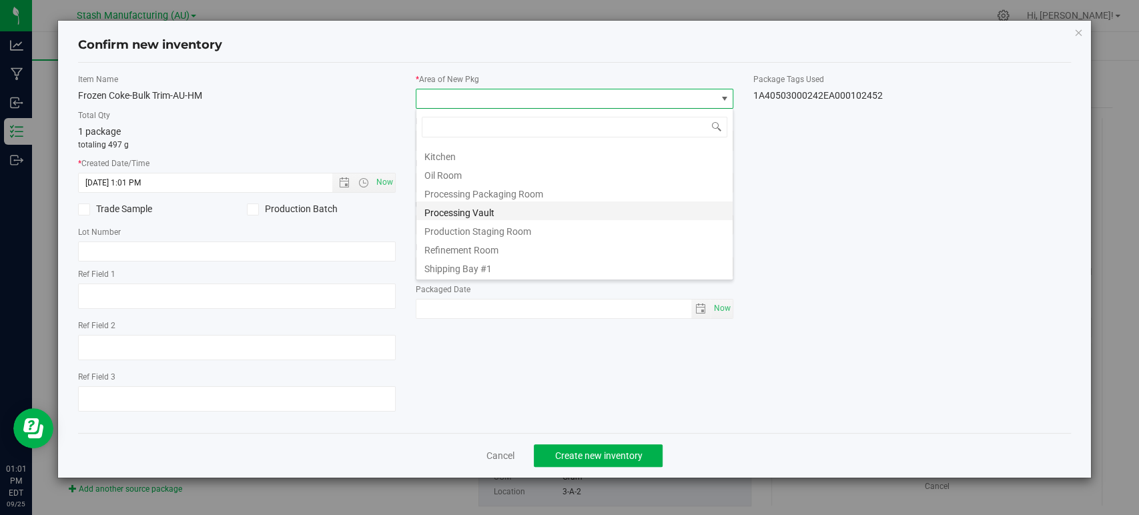
click at [475, 209] on li "Processing Vault" at bounding box center [575, 211] width 316 height 19
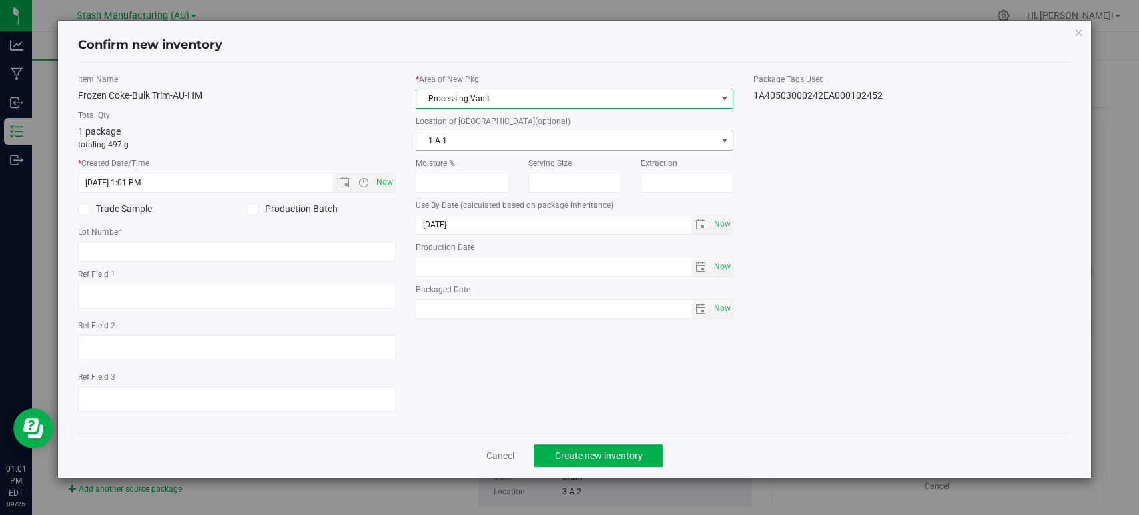
click at [461, 141] on span "1-A-1" at bounding box center [567, 140] width 300 height 19
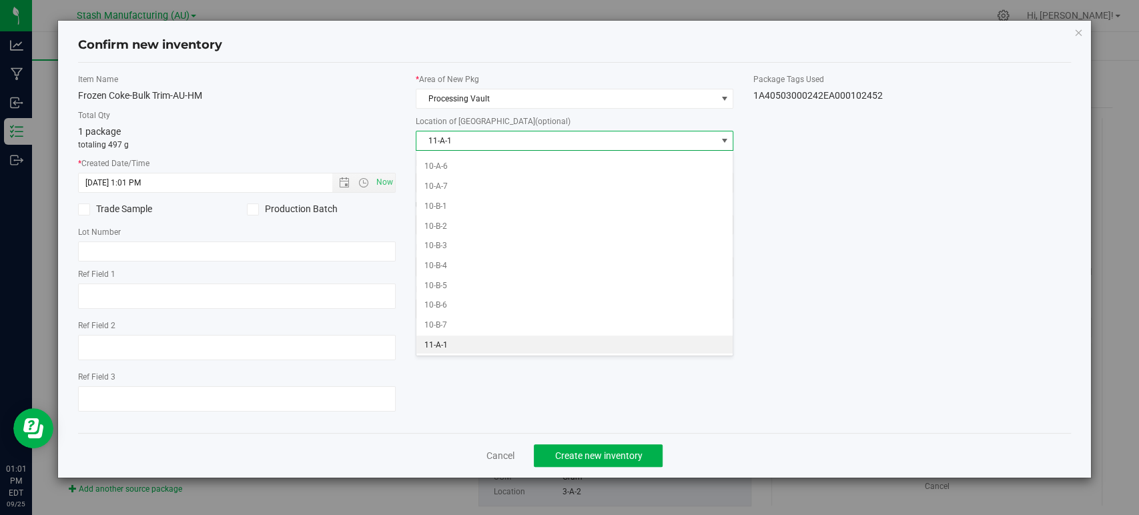
click at [441, 346] on li "11-A-1" at bounding box center [575, 346] width 316 height 20
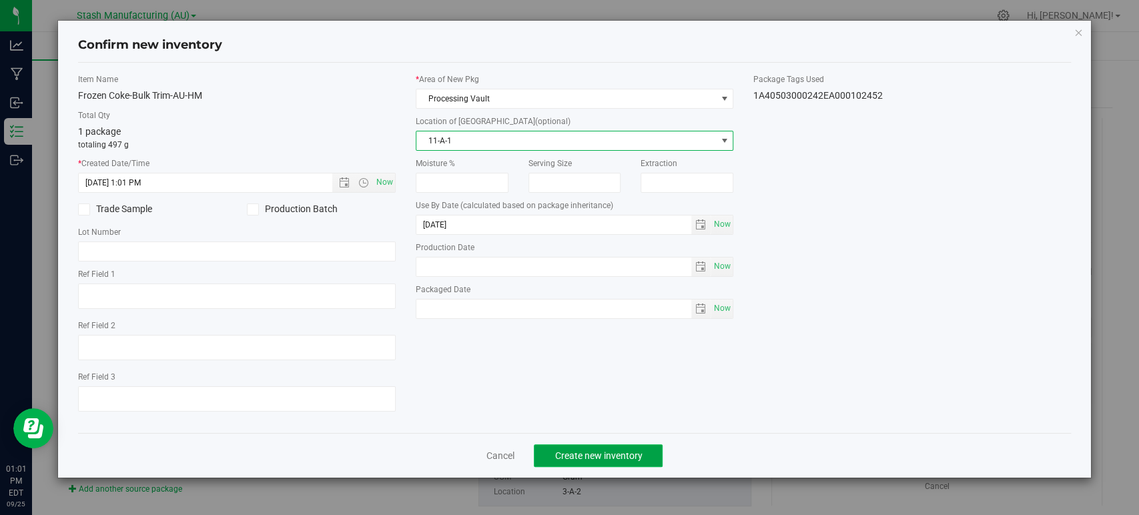
click at [624, 453] on span "Create new inventory" at bounding box center [598, 456] width 87 height 11
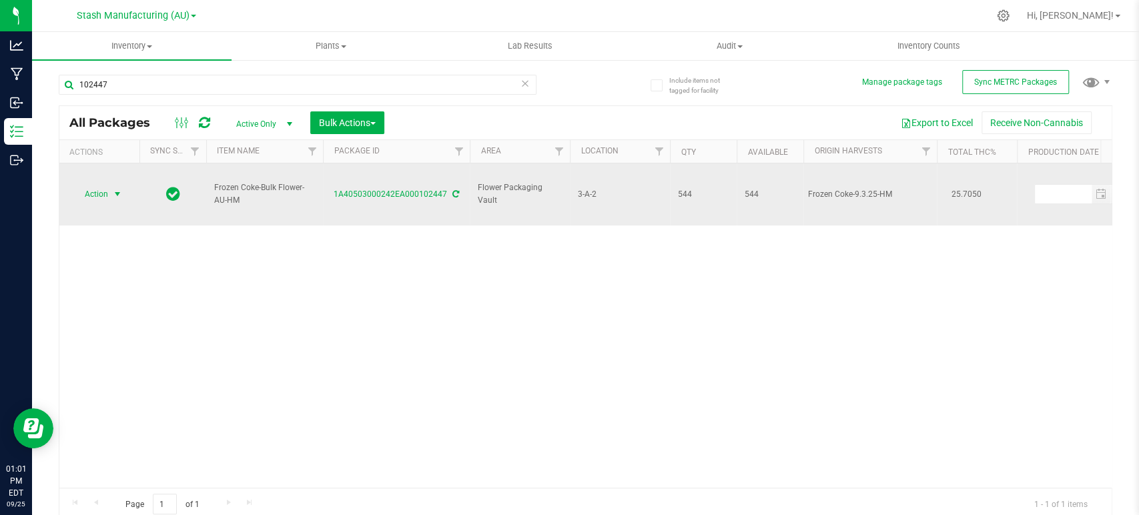
drag, startPoint x: 113, startPoint y: 182, endPoint x: 121, endPoint y: 184, distance: 8.3
click at [116, 189] on span "select" at bounding box center [117, 194] width 11 height 11
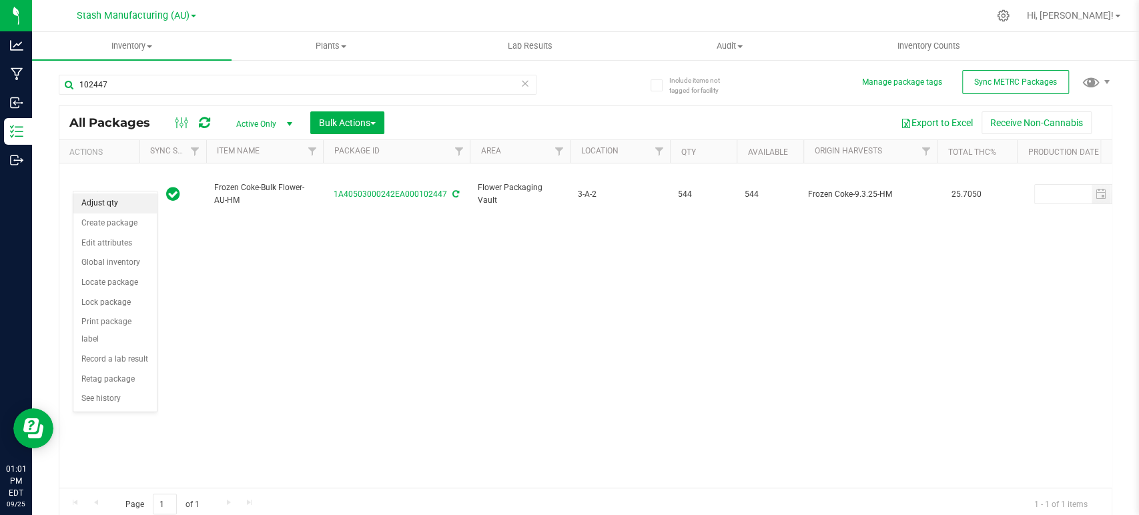
click at [101, 200] on li "Adjust qty" at bounding box center [114, 204] width 83 height 20
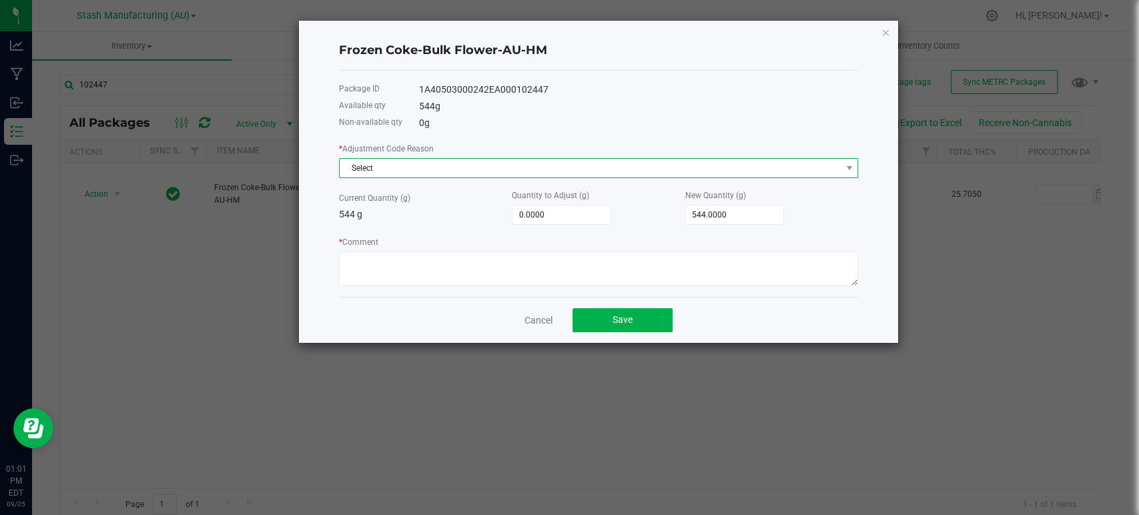
click at [374, 165] on span "Select" at bounding box center [590, 168] width 501 height 19
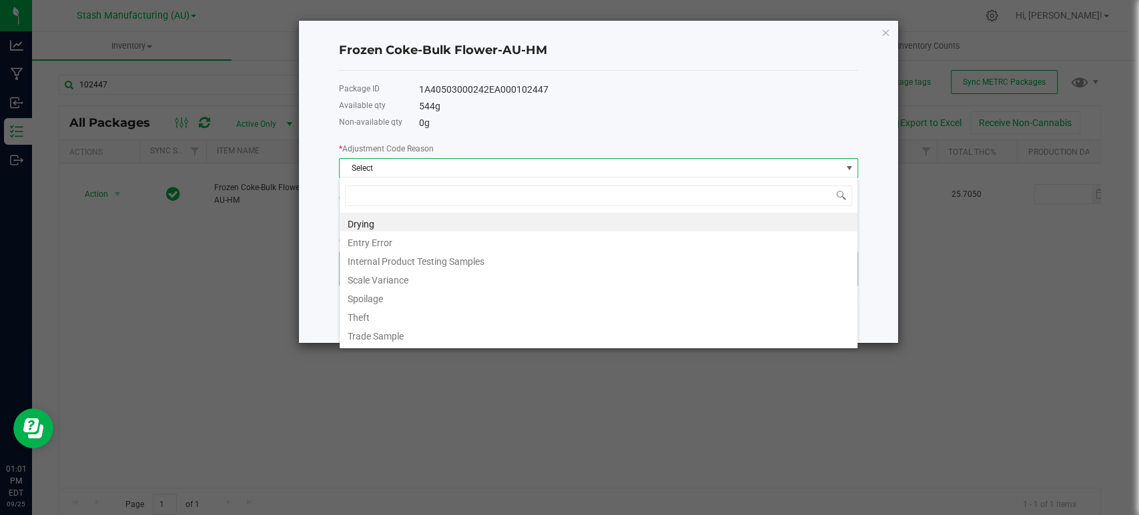
click at [388, 274] on li "Scale Variance" at bounding box center [599, 278] width 518 height 19
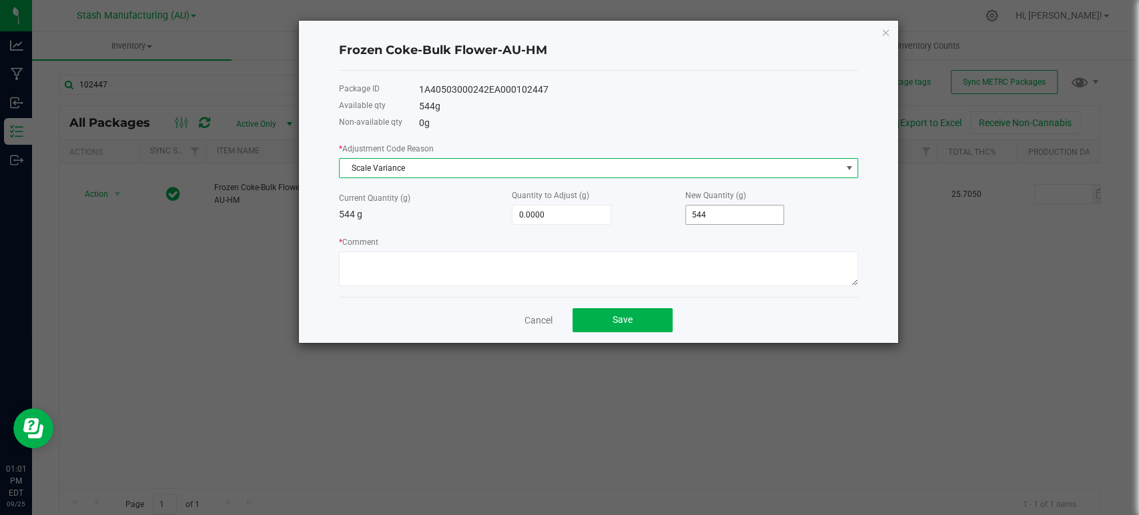
click at [743, 223] on input "544" at bounding box center [735, 215] width 98 height 19
click at [645, 327] on button "Save" at bounding box center [623, 320] width 100 height 24
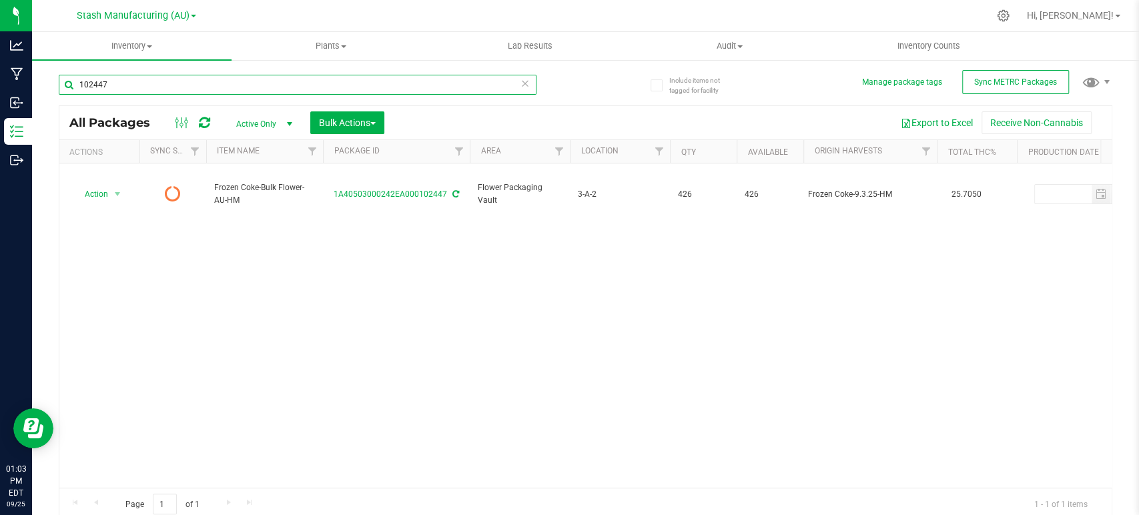
click at [130, 84] on input "102447" at bounding box center [298, 85] width 478 height 20
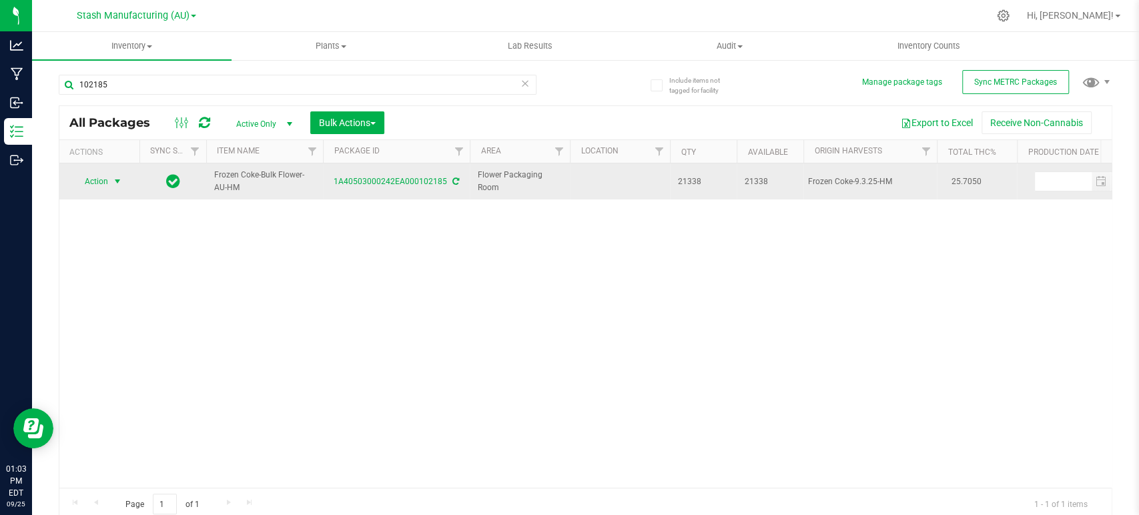
click at [100, 180] on span "Action" at bounding box center [91, 181] width 36 height 19
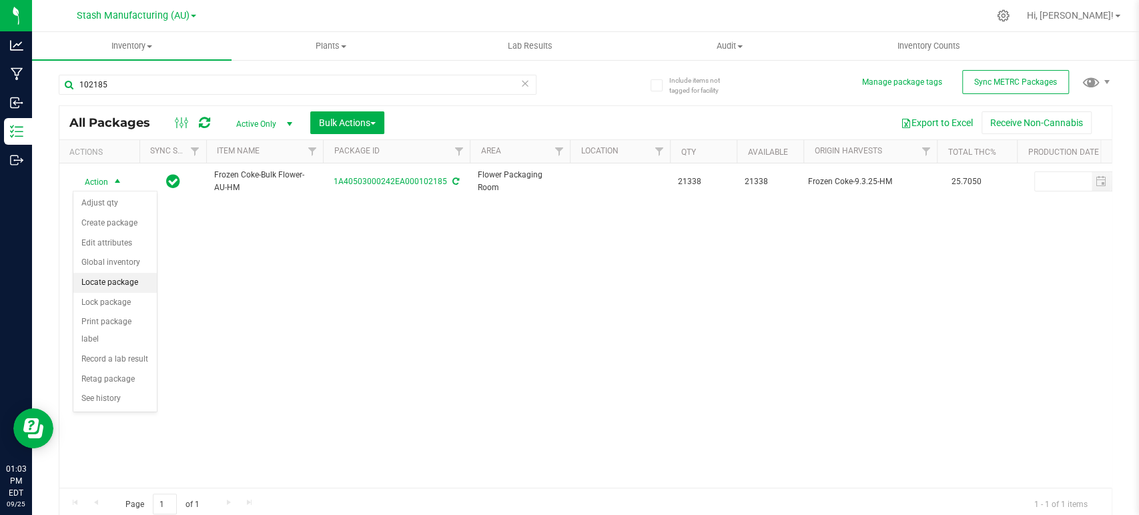
click at [99, 281] on li "Locate package" at bounding box center [114, 283] width 83 height 20
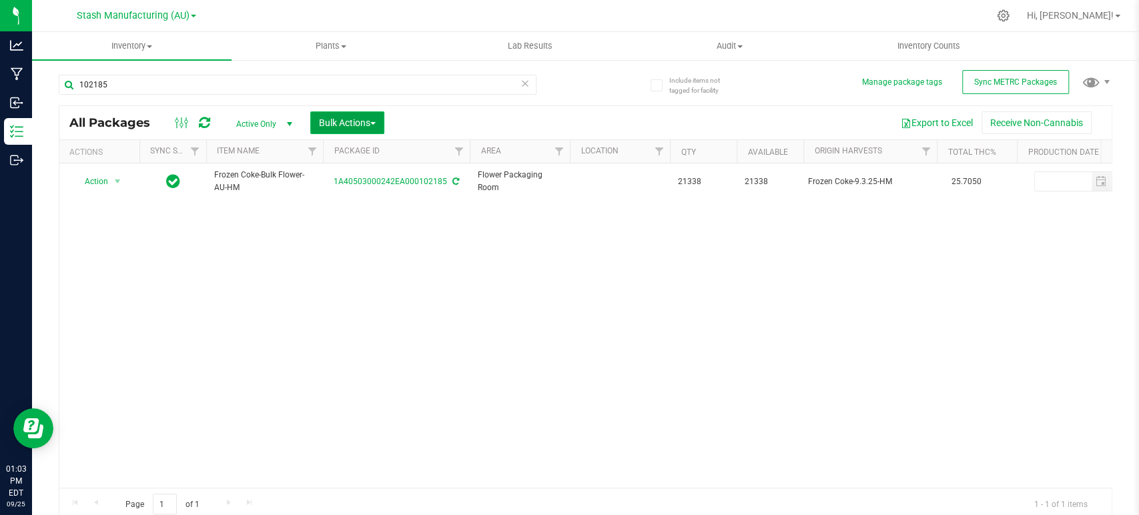
click at [346, 118] on span "Bulk Actions" at bounding box center [347, 122] width 57 height 11
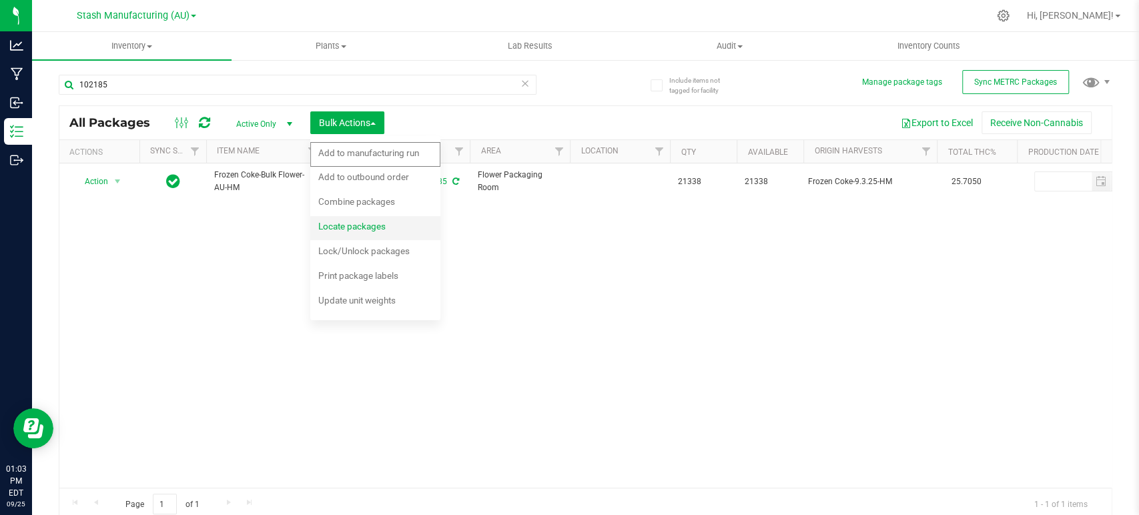
click at [347, 227] on span "Locate packages" at bounding box center [351, 226] width 67 height 11
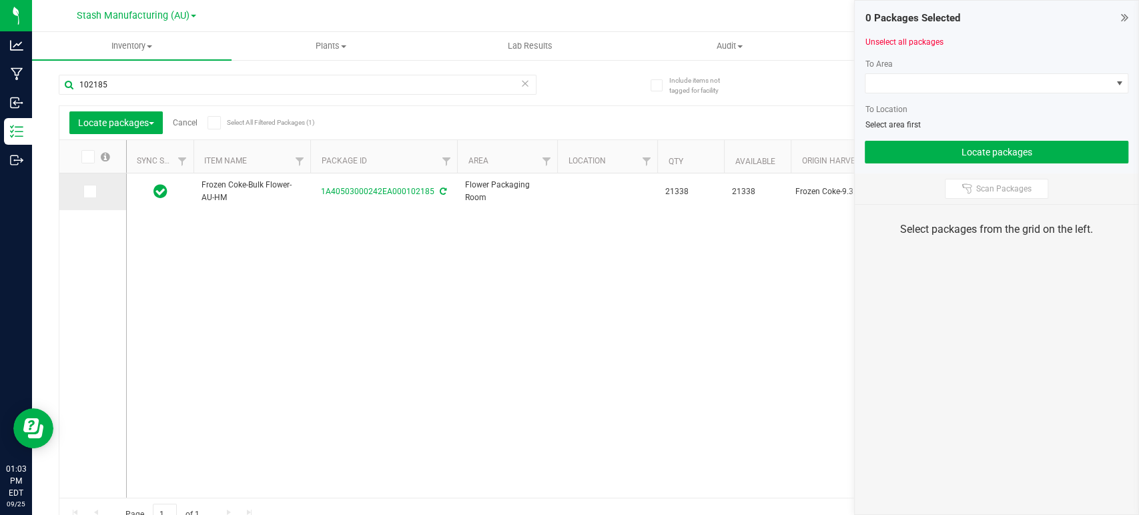
click at [87, 192] on icon at bounding box center [89, 192] width 9 height 0
click at [0, 0] on input "checkbox" at bounding box center [0, 0] width 0 height 0
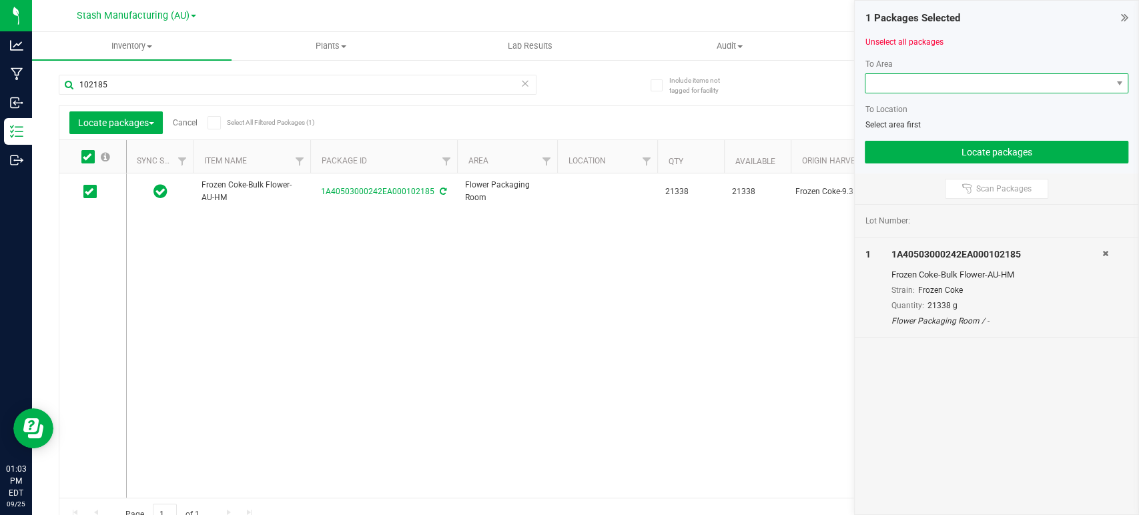
click at [972, 87] on span at bounding box center [989, 83] width 246 height 19
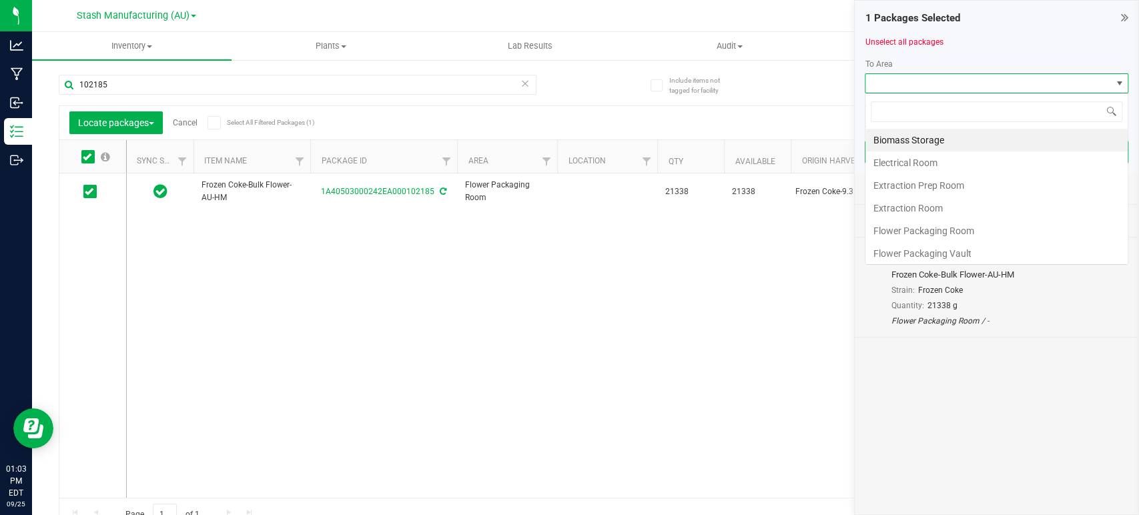
scroll to position [19, 264]
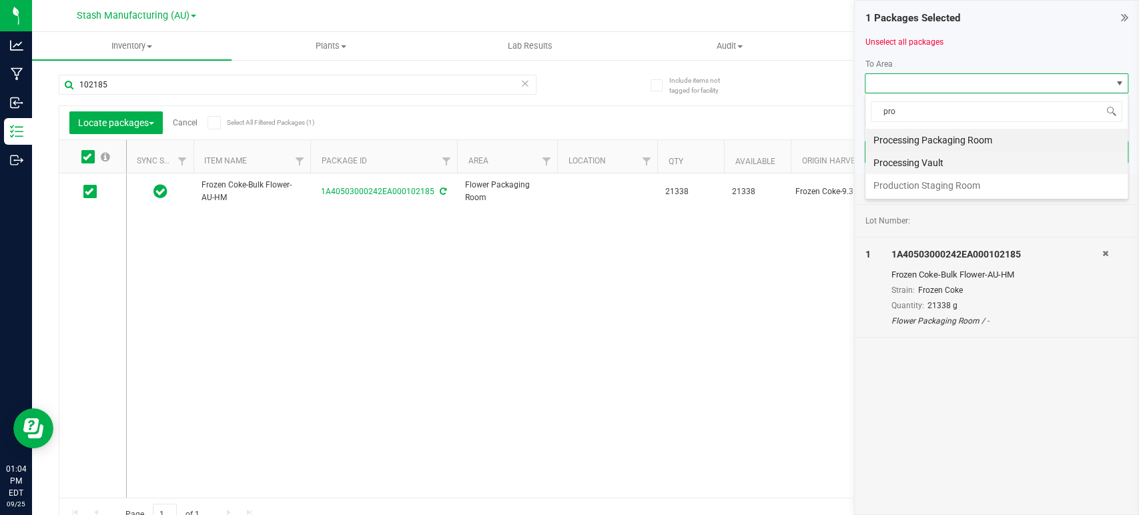
click at [927, 159] on li "Processing Vault" at bounding box center [997, 163] width 262 height 23
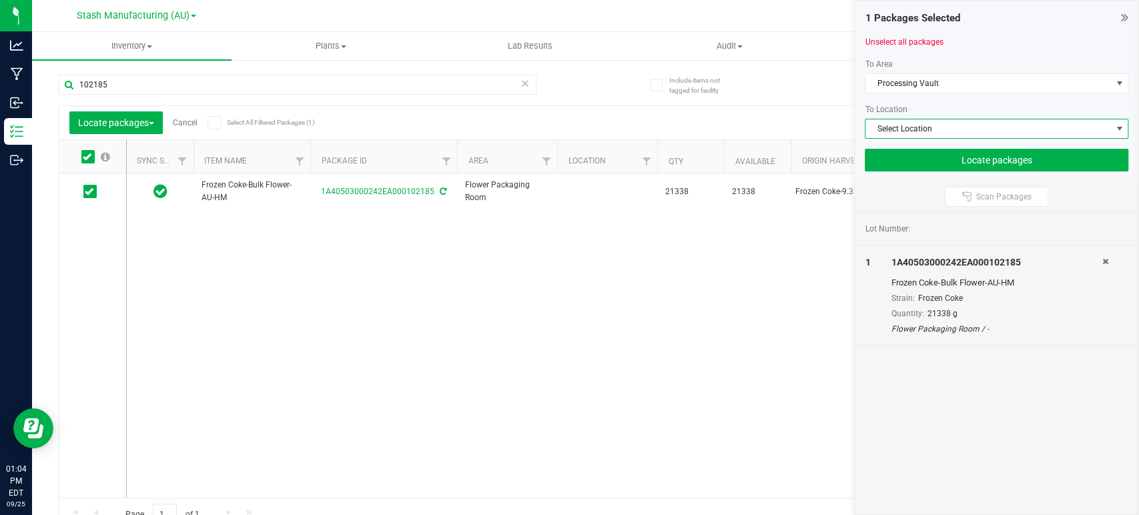
click at [919, 129] on span "Select Location" at bounding box center [989, 128] width 246 height 19
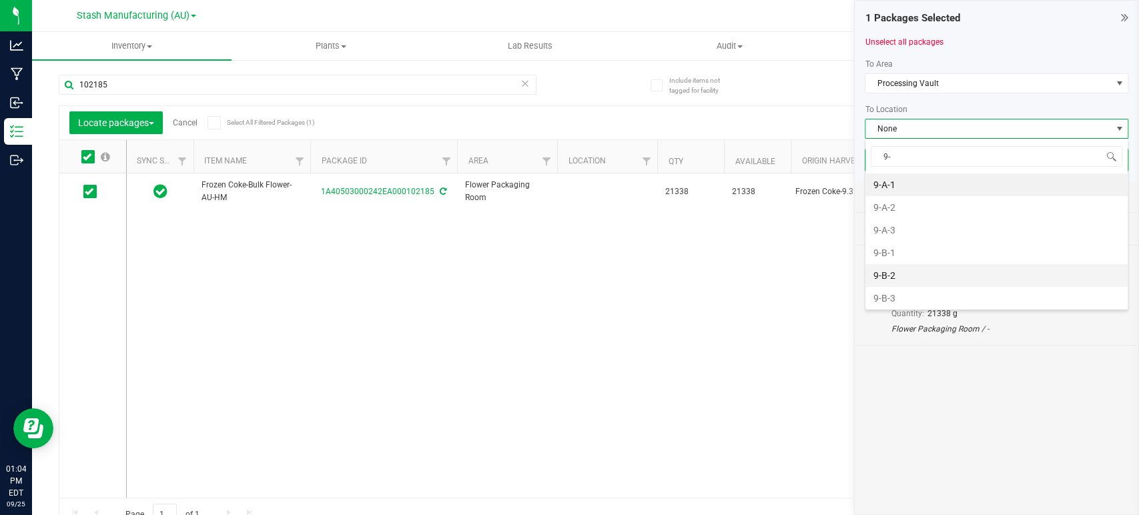
click at [898, 270] on li "9-B-2" at bounding box center [997, 275] width 262 height 23
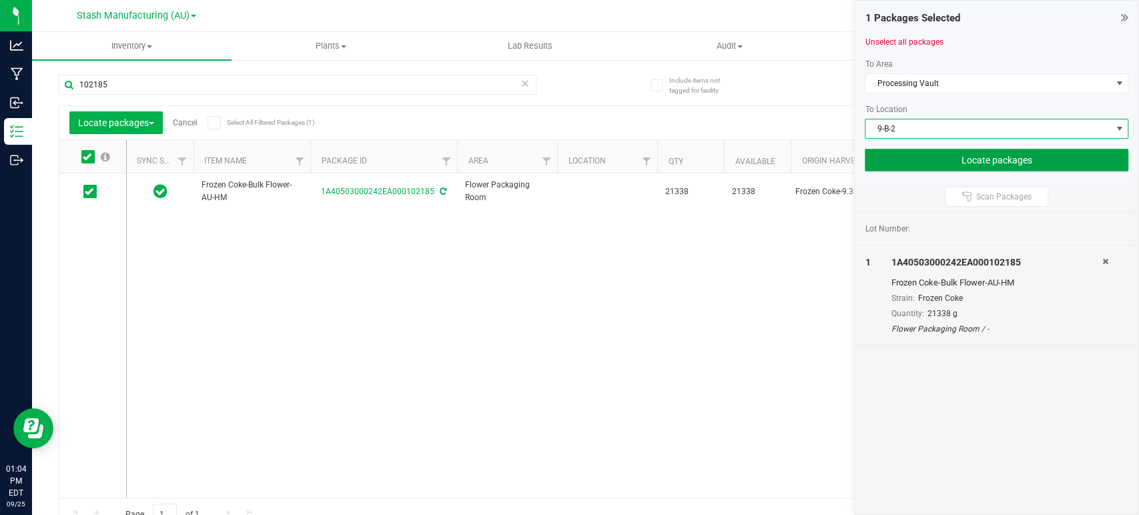
click at [978, 158] on button "Locate packages" at bounding box center [997, 160] width 264 height 23
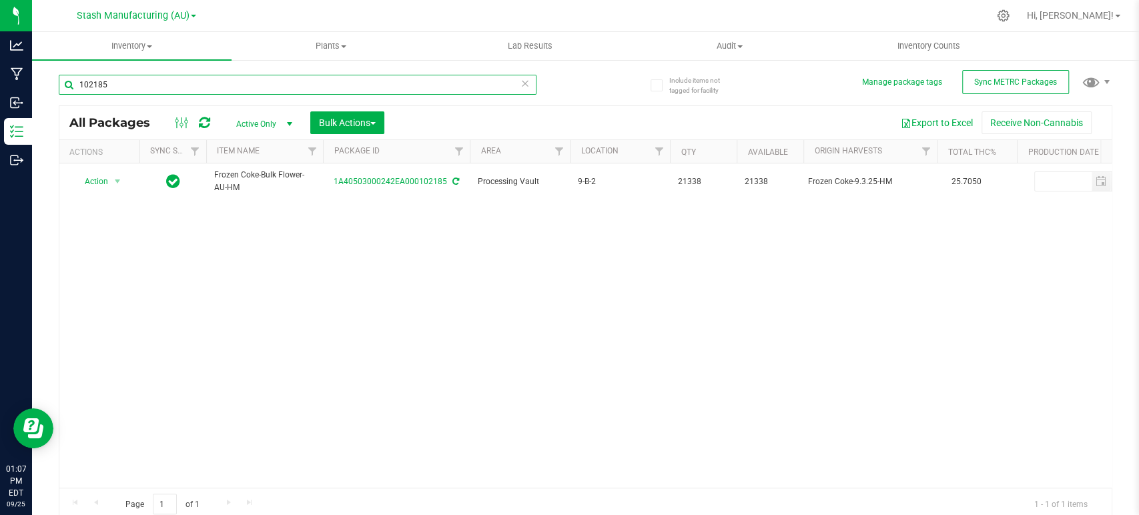
click at [144, 82] on input "102185" at bounding box center [298, 85] width 478 height 20
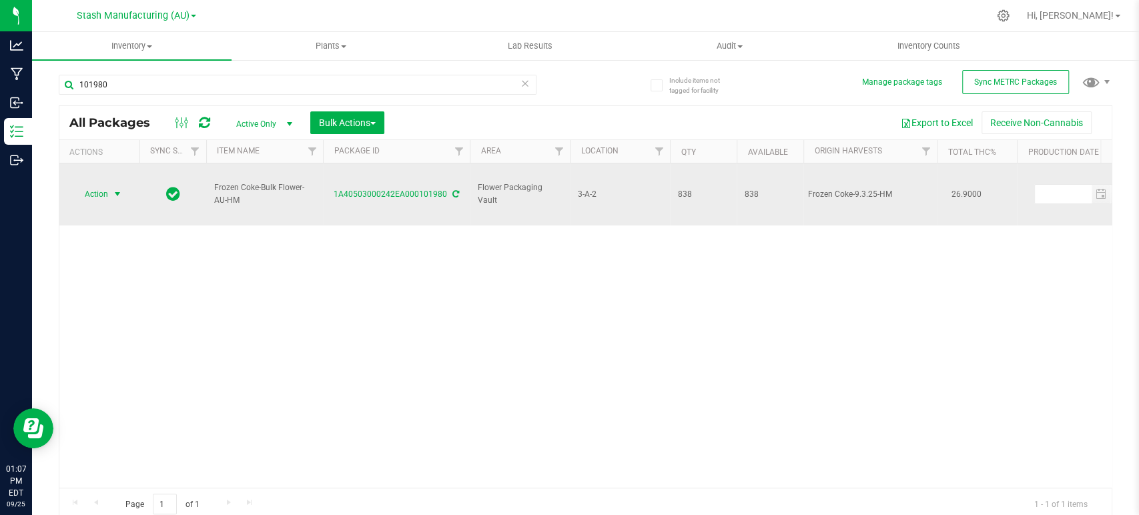
click at [90, 185] on span "Action" at bounding box center [91, 194] width 36 height 19
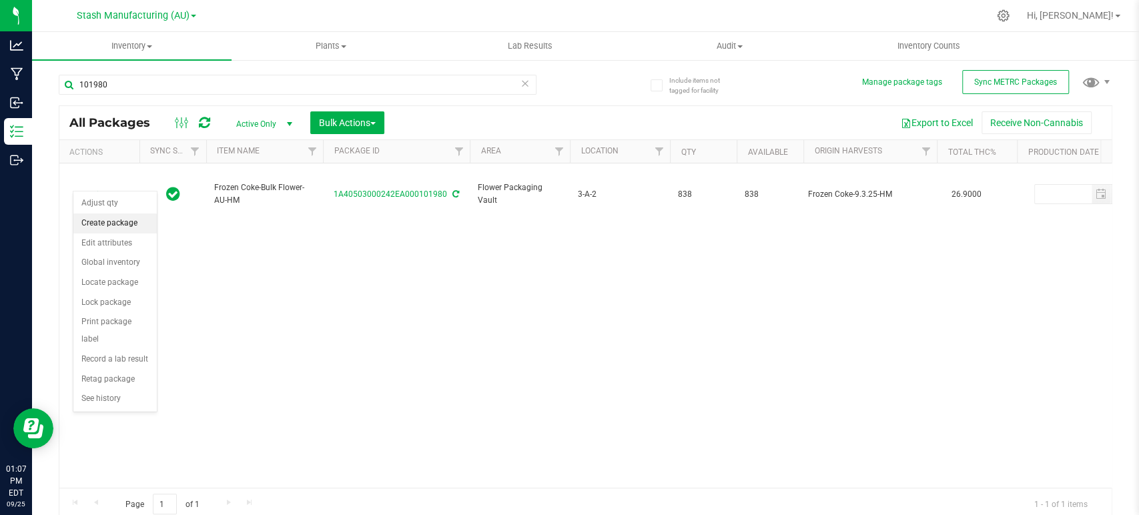
click at [108, 217] on li "Create package" at bounding box center [114, 224] width 83 height 20
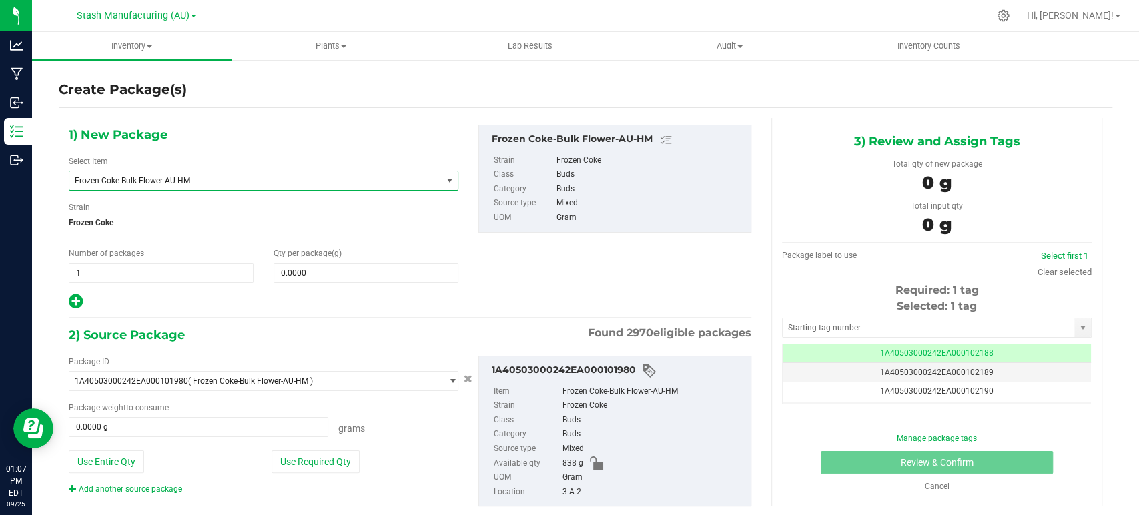
click at [183, 184] on span "Frozen Coke-Bulk Flower-AU-HM" at bounding box center [248, 180] width 346 height 9
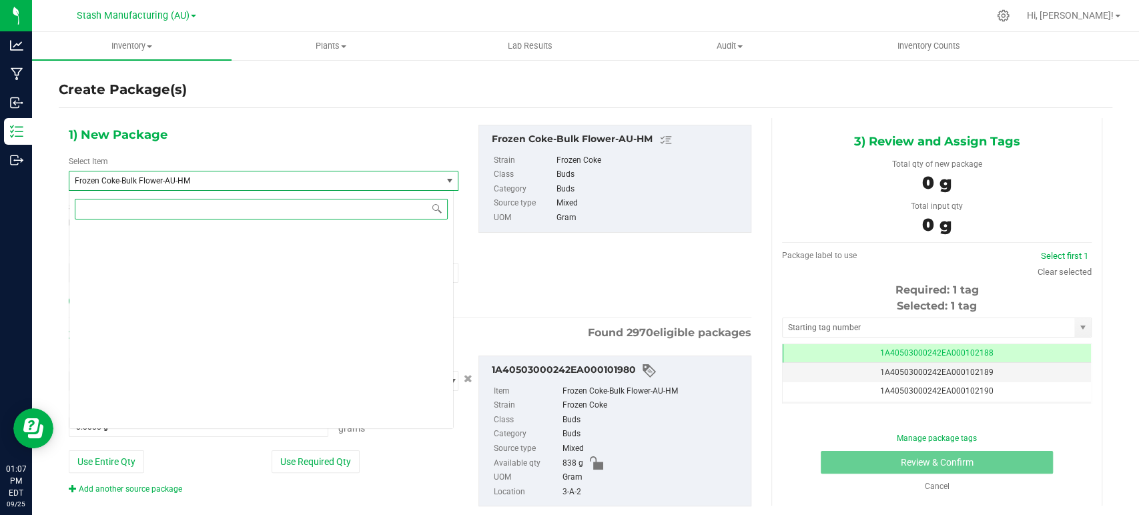
scroll to position [7962, 0]
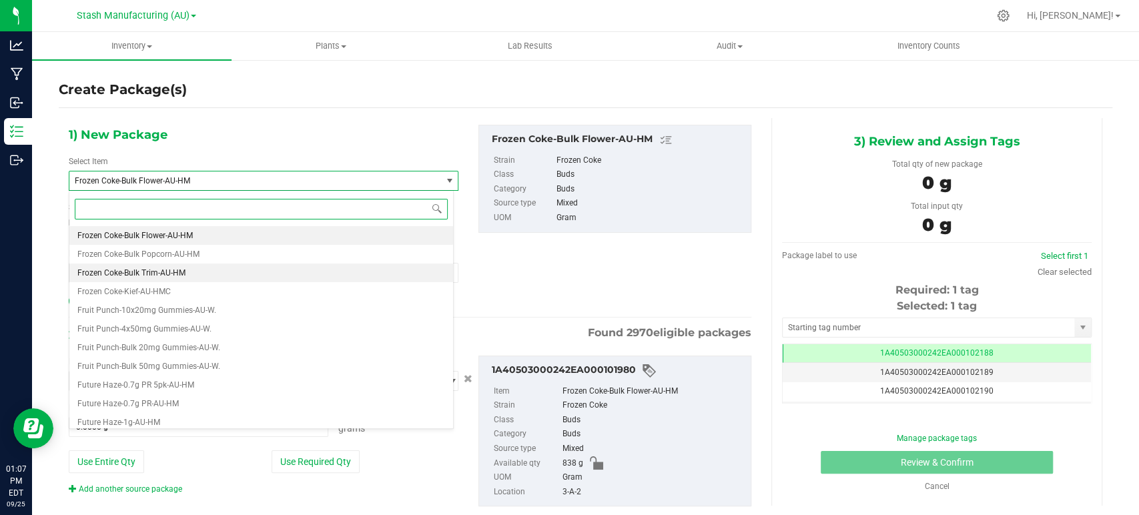
click at [142, 268] on span "Frozen Coke-Bulk Trim-AU-HM" at bounding box center [131, 272] width 108 height 9
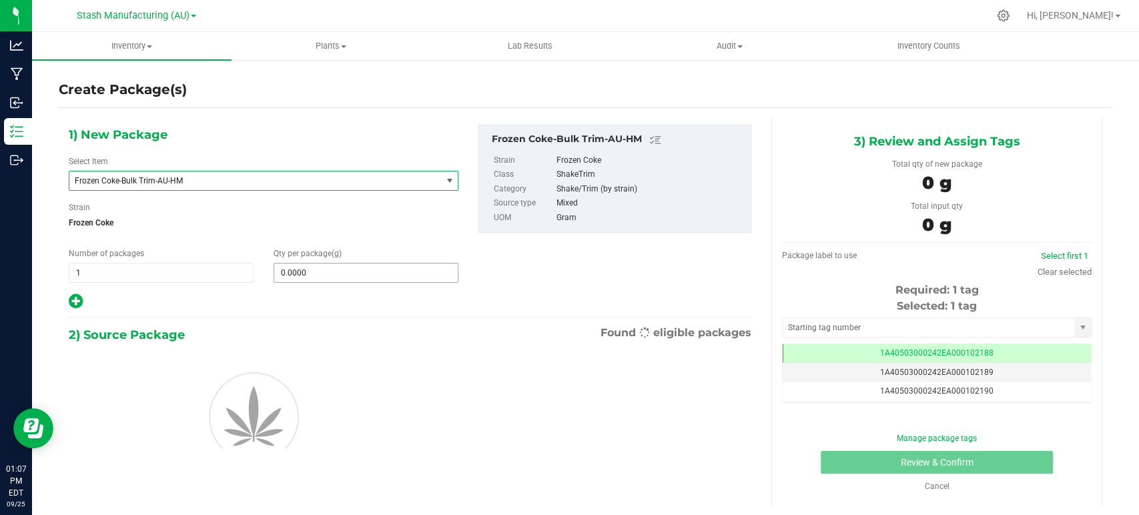
click at [308, 271] on span "0.0000 0" at bounding box center [366, 273] width 185 height 20
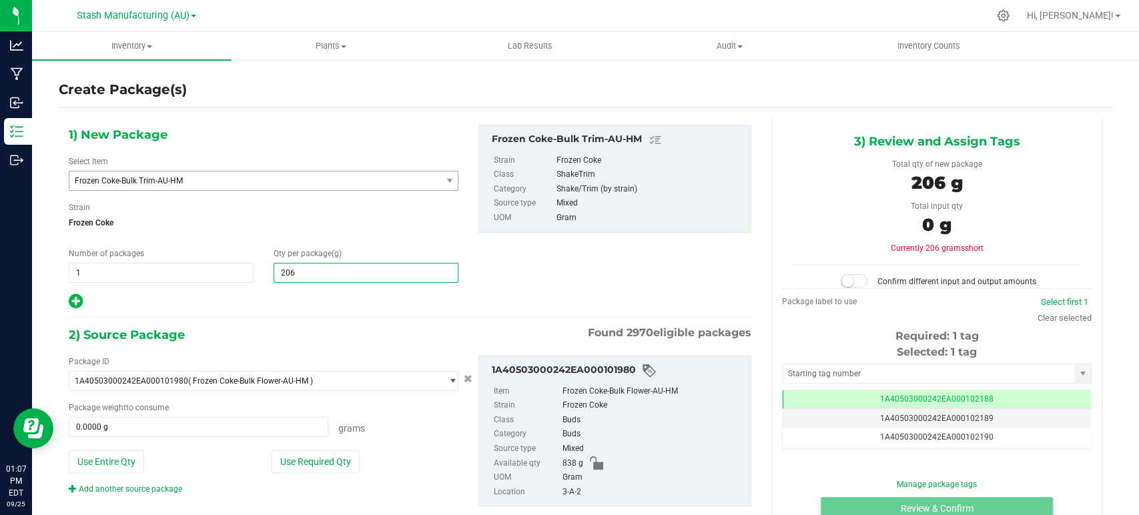
click at [296, 299] on div at bounding box center [264, 301] width 390 height 17
click at [332, 458] on button "Use Required Qty" at bounding box center [316, 462] width 88 height 23
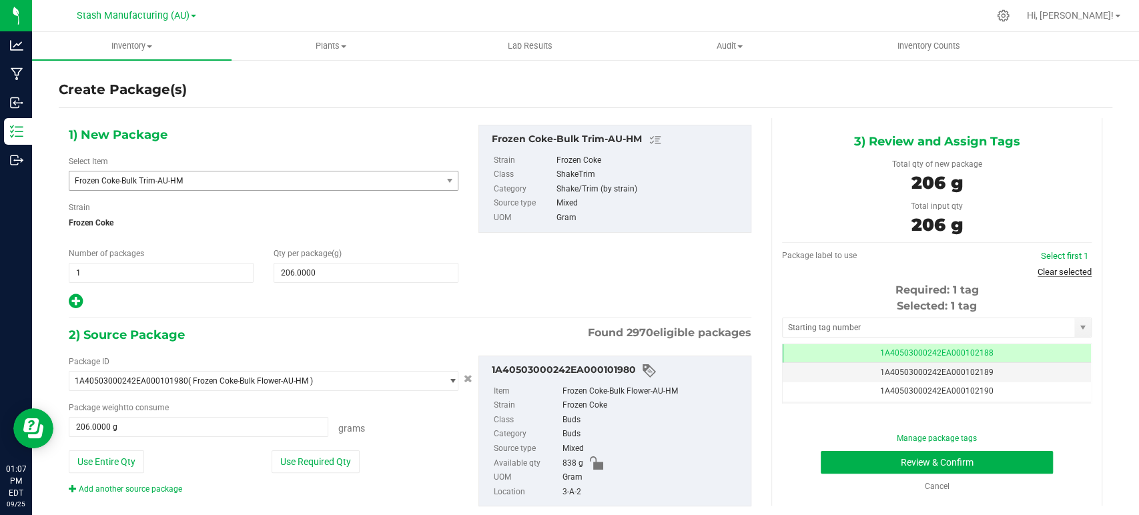
click at [1062, 271] on link "Clear selected" at bounding box center [1065, 272] width 54 height 10
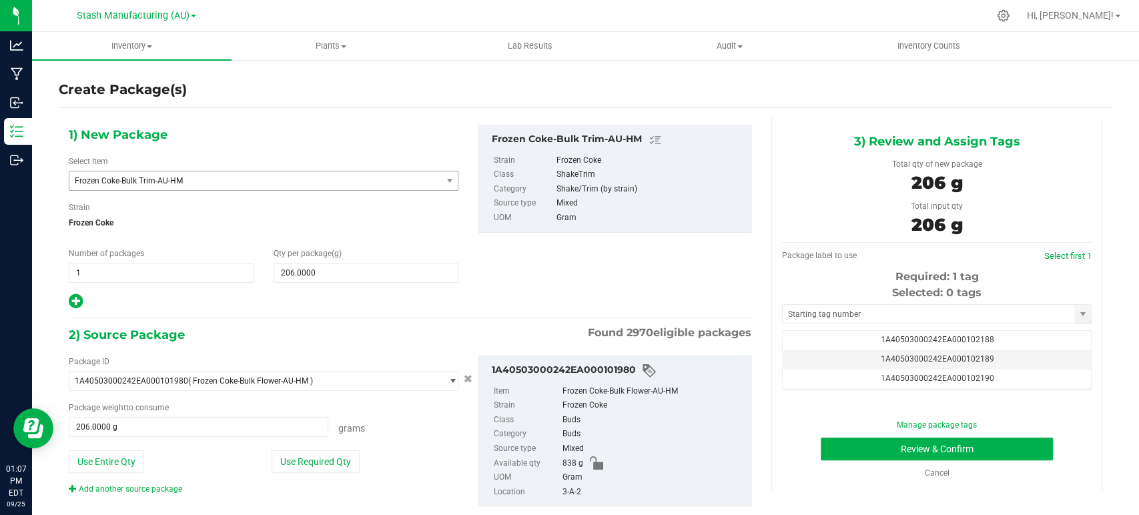
click at [830, 324] on div "Selected: 0 tags Tag 1A40503000242EA000102188 1A40503000242EA000102189 1A405030…" at bounding box center [937, 337] width 310 height 105
click at [826, 320] on input "text" at bounding box center [929, 314] width 292 height 19
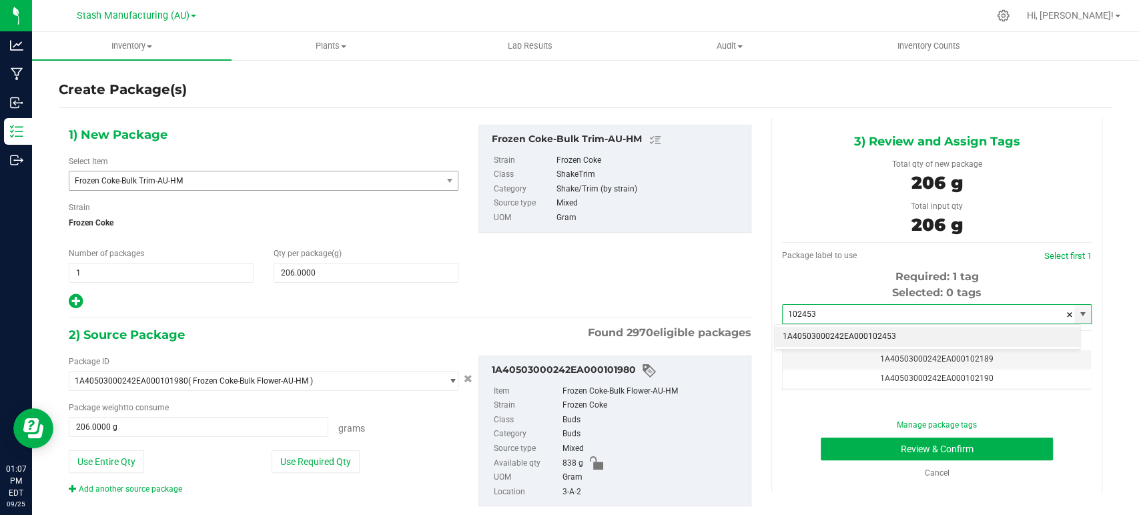
click at [866, 337] on li "1A40503000242EA000102453" at bounding box center [927, 337] width 305 height 20
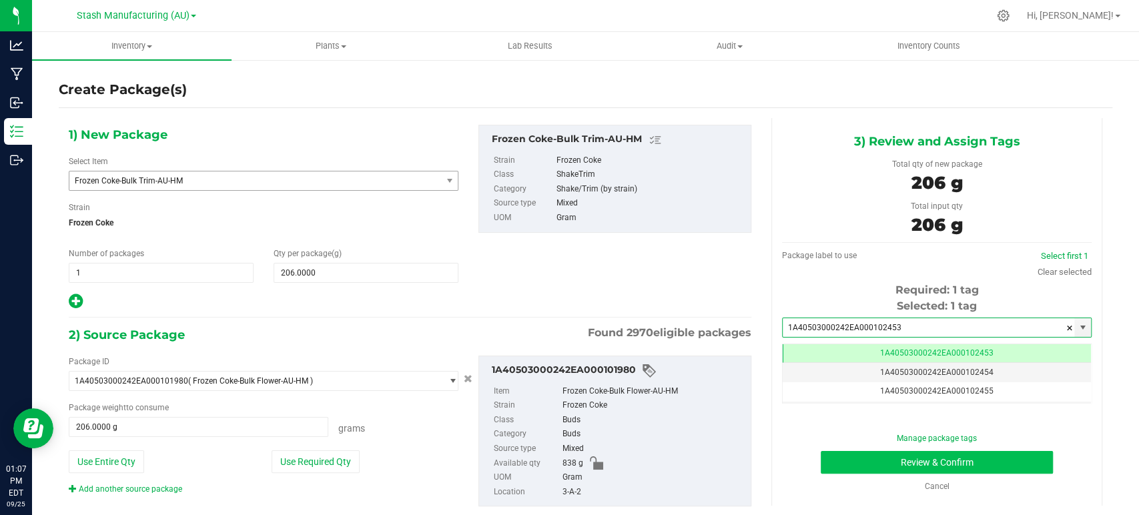
scroll to position [0, 0]
click at [911, 459] on button "Review & Confirm" at bounding box center [937, 462] width 232 height 23
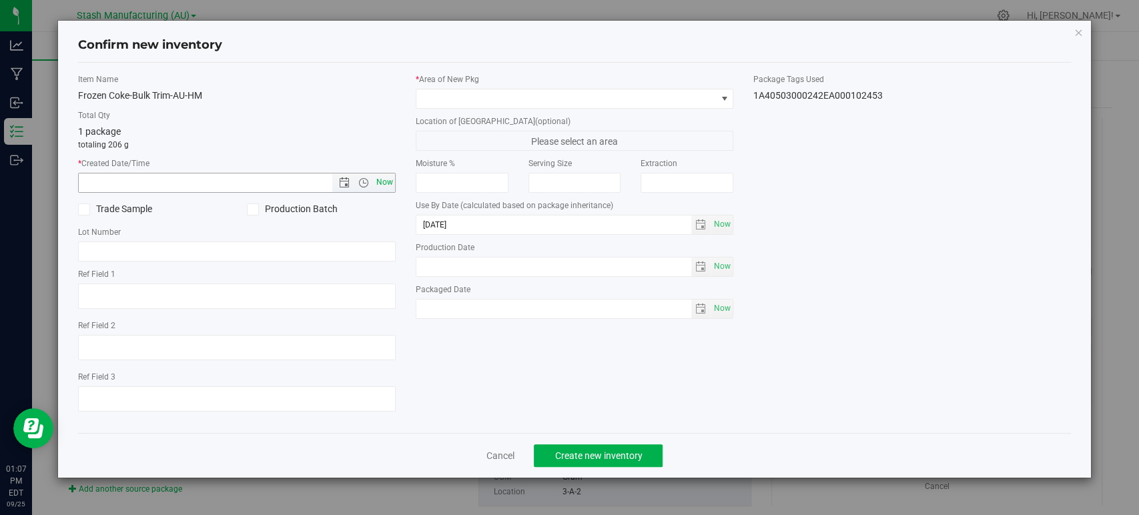
click at [379, 182] on span "Now" at bounding box center [385, 182] width 23 height 19
click at [470, 103] on span at bounding box center [567, 98] width 300 height 19
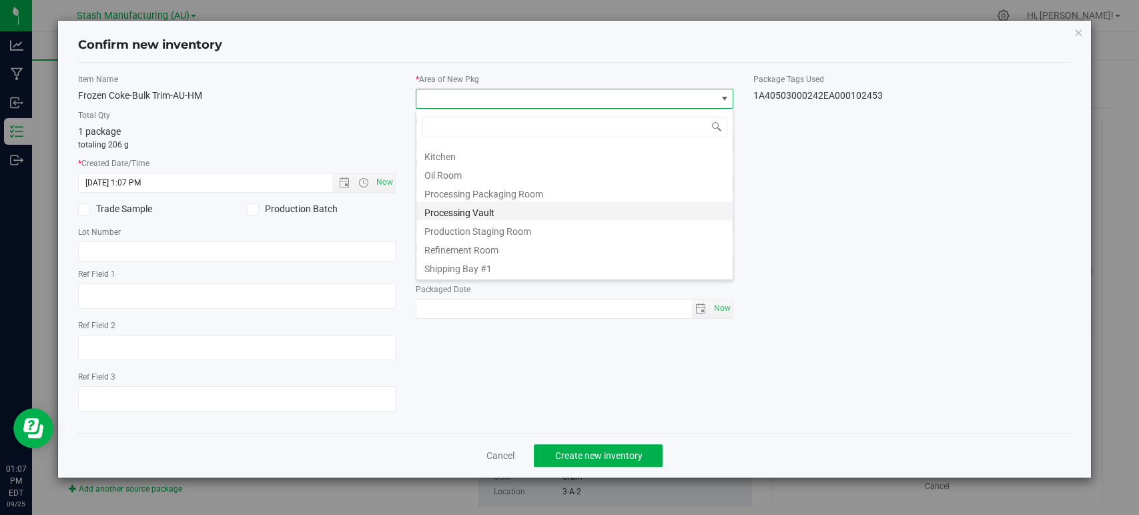
click at [463, 214] on li "Processing Vault" at bounding box center [575, 211] width 316 height 19
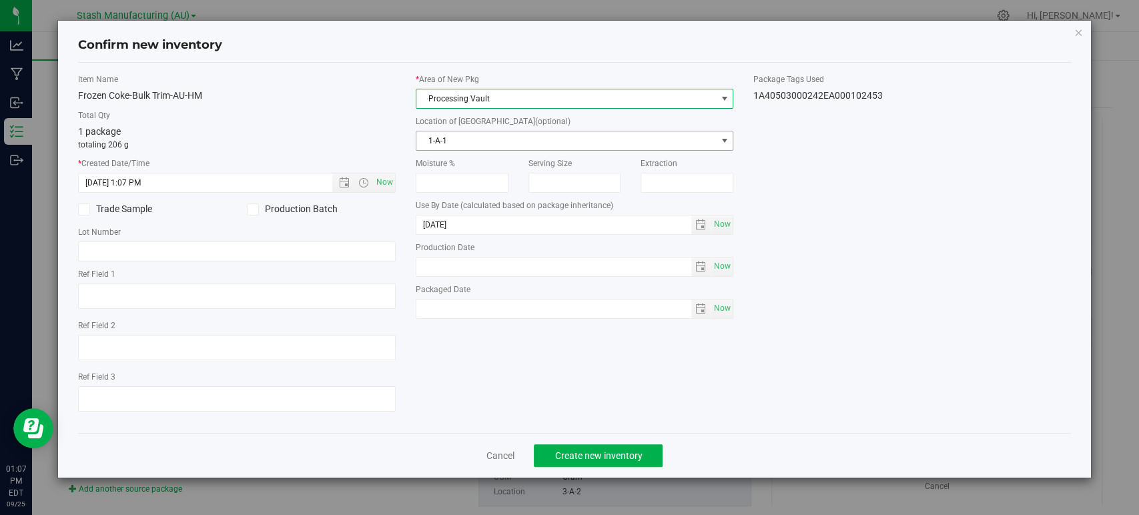
click at [436, 146] on span "1-A-1" at bounding box center [567, 140] width 300 height 19
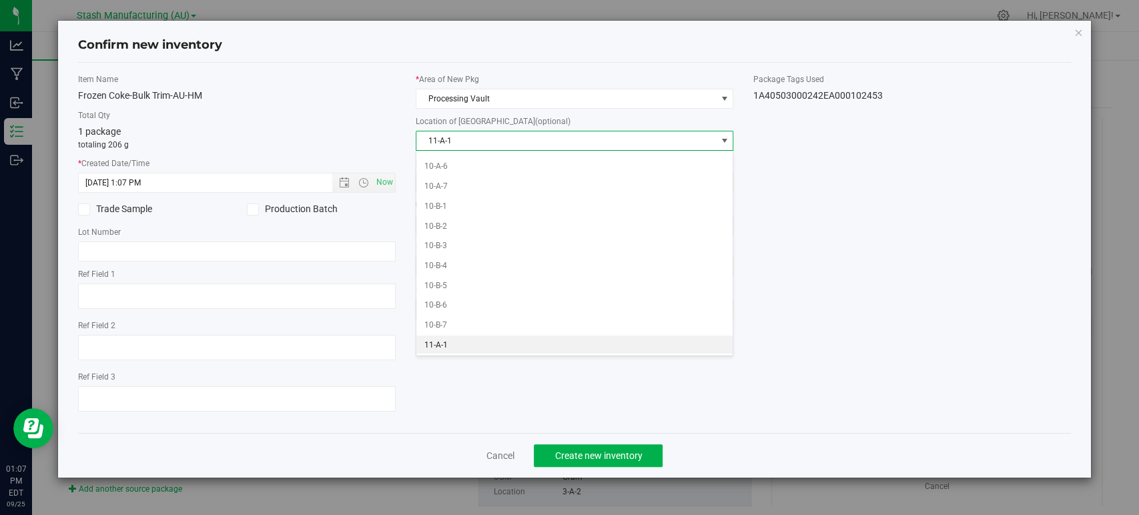
click at [429, 343] on li "11-A-1" at bounding box center [575, 346] width 316 height 20
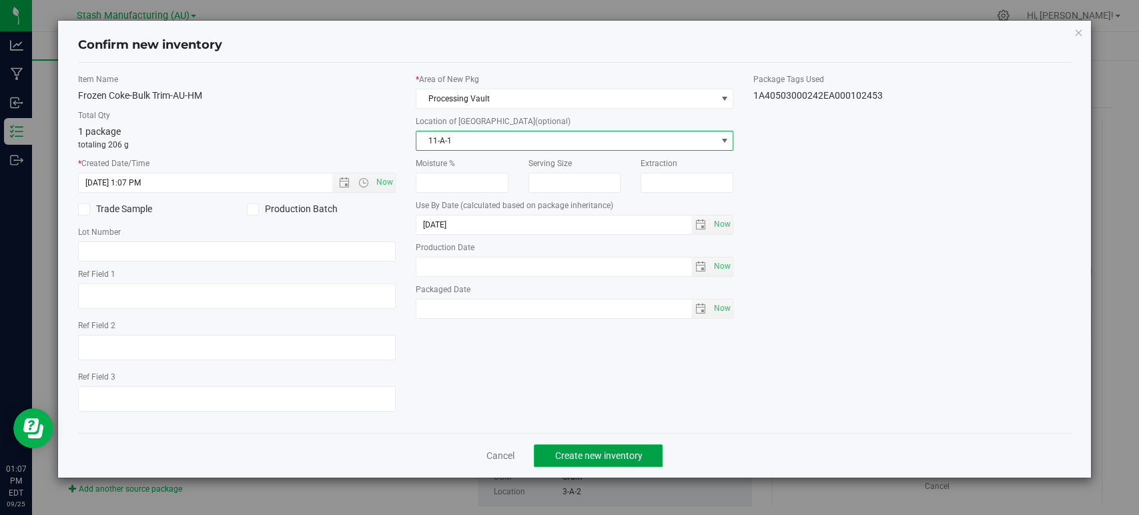
click at [616, 463] on button "Create new inventory" at bounding box center [598, 456] width 129 height 23
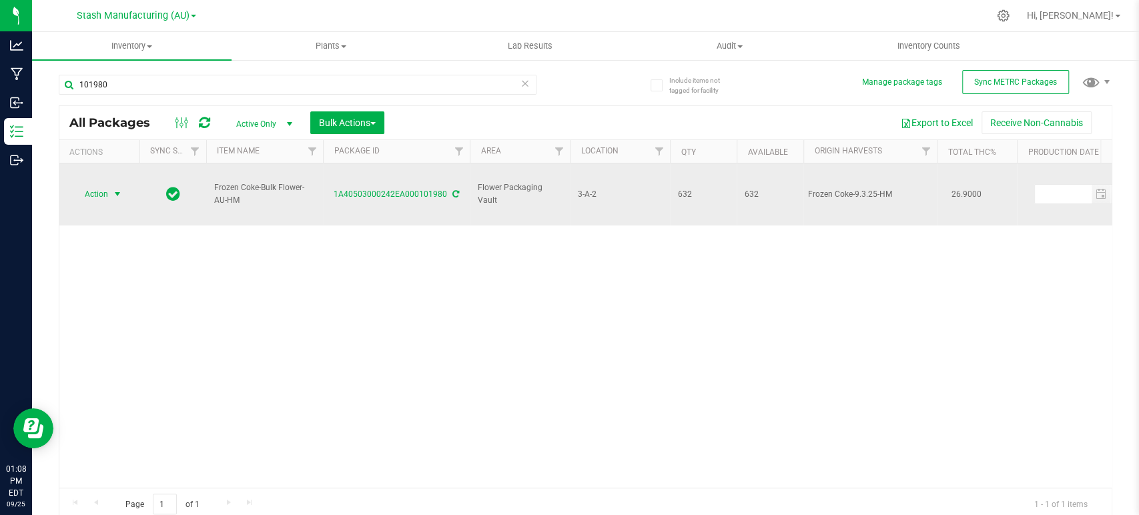
click at [97, 185] on span "Action" at bounding box center [91, 194] width 36 height 19
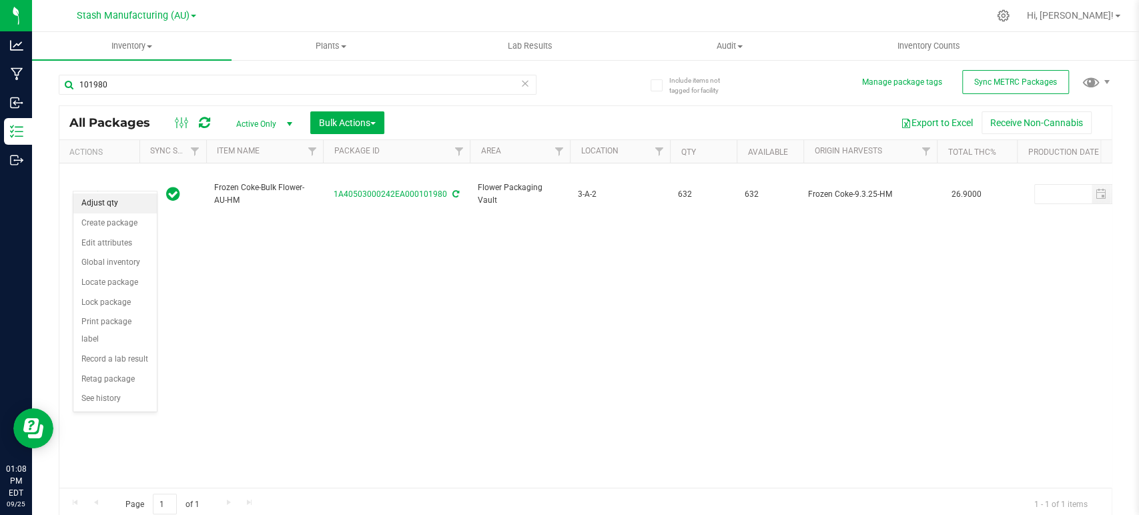
click at [101, 202] on li "Adjust qty" at bounding box center [114, 204] width 83 height 20
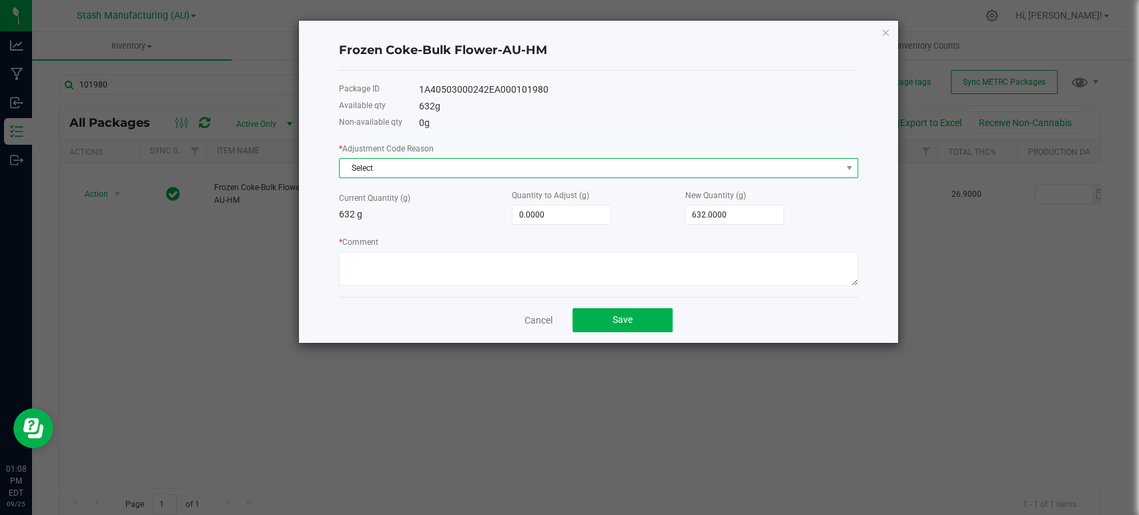
click at [439, 162] on span "Select" at bounding box center [590, 168] width 501 height 19
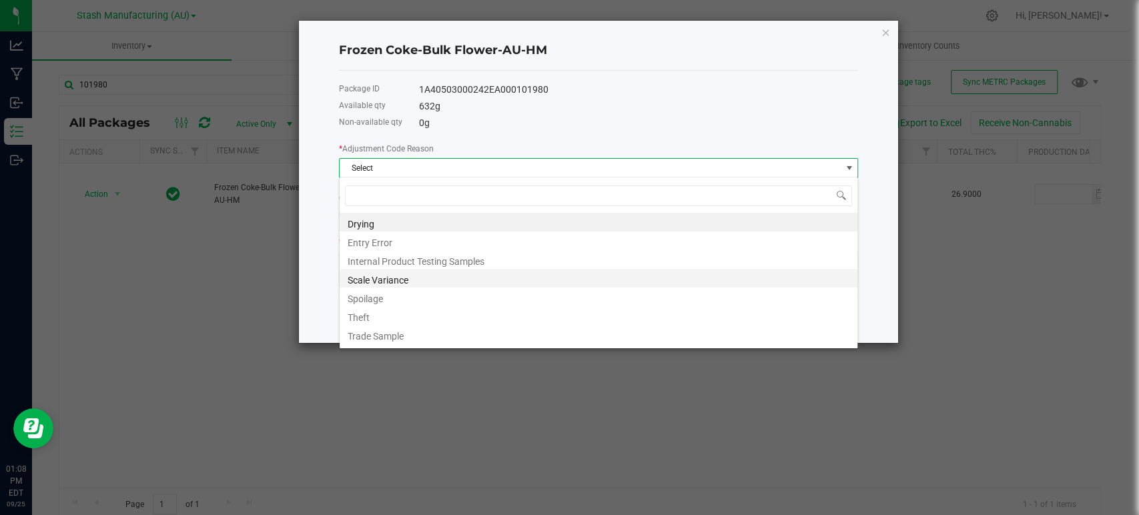
click at [384, 276] on li "Scale Variance" at bounding box center [599, 278] width 518 height 19
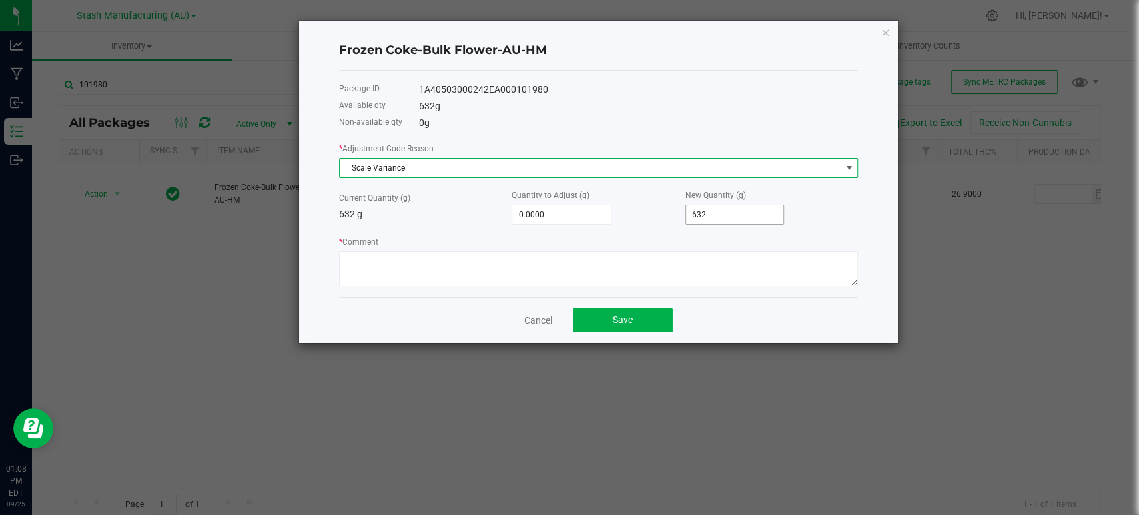
click at [732, 217] on input "632" at bounding box center [735, 215] width 98 height 19
click at [654, 319] on button "Save" at bounding box center [623, 320] width 100 height 24
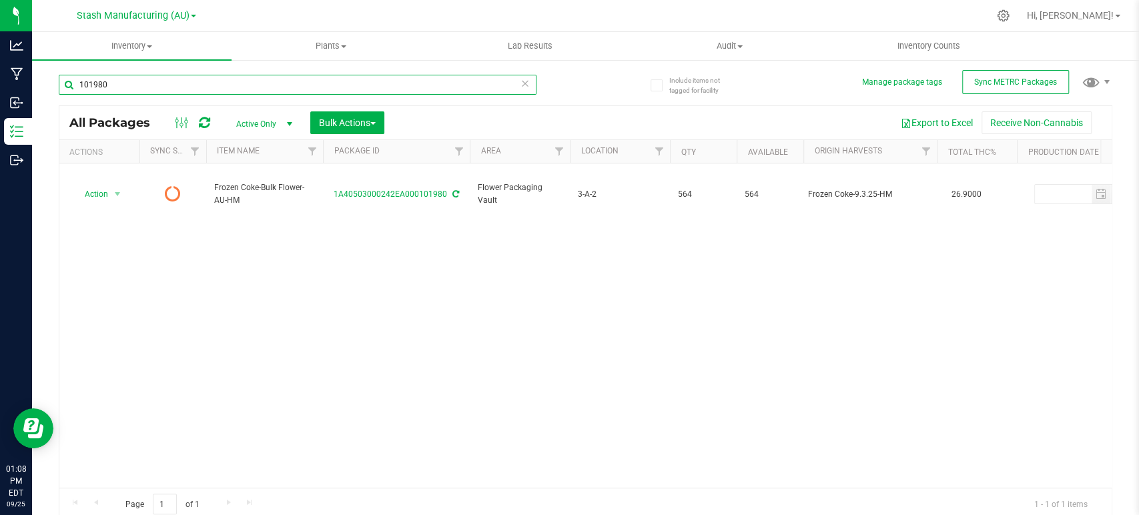
click at [116, 84] on input "101980" at bounding box center [298, 85] width 478 height 20
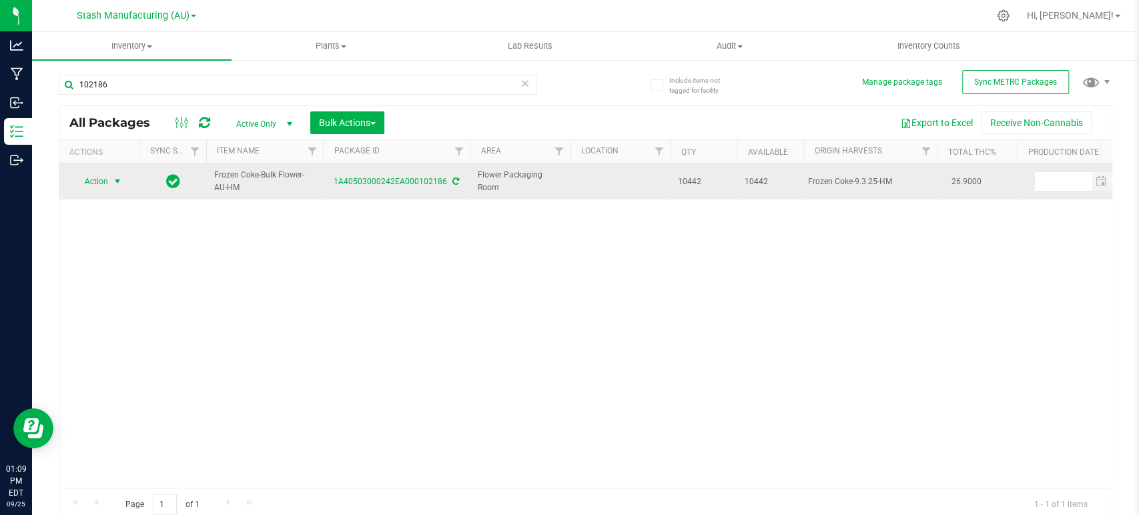
click at [91, 179] on span "Action" at bounding box center [91, 181] width 36 height 19
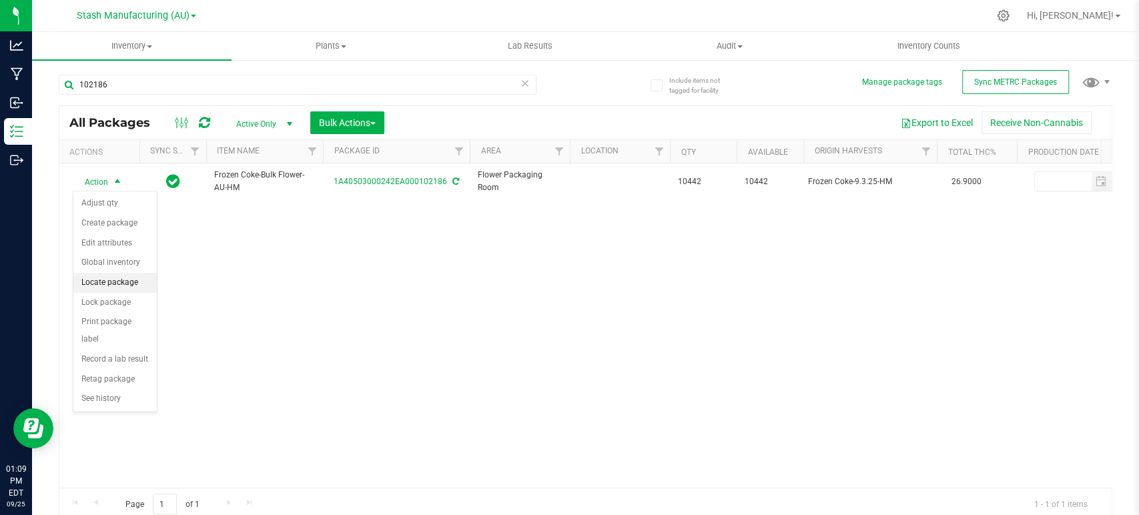
click at [105, 279] on li "Locate package" at bounding box center [114, 283] width 83 height 20
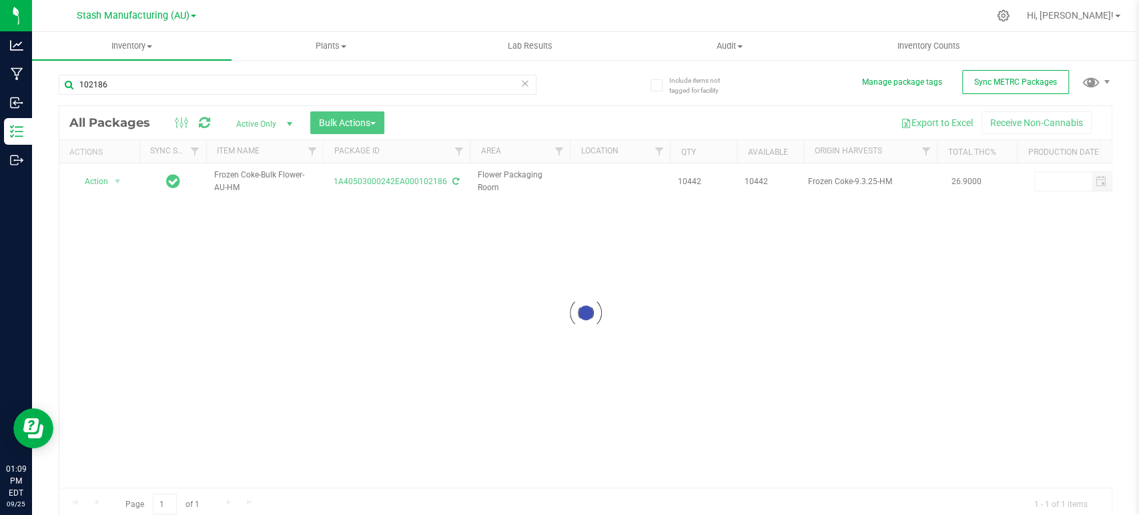
click at [363, 121] on div at bounding box center [585, 313] width 1053 height 414
click at [354, 121] on span "Bulk Actions" at bounding box center [347, 122] width 57 height 11
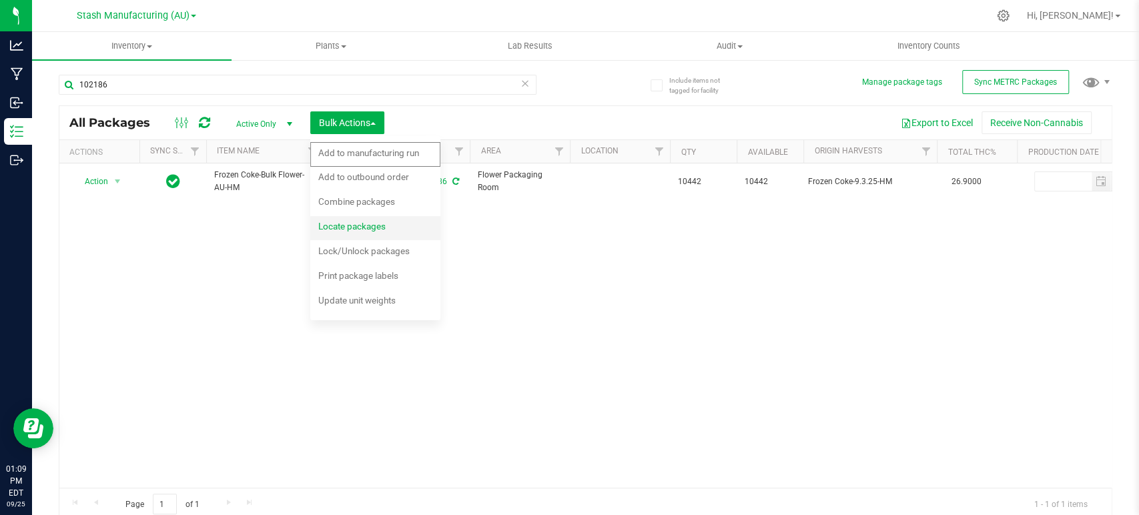
click at [350, 225] on span "Locate packages" at bounding box center [351, 226] width 67 height 11
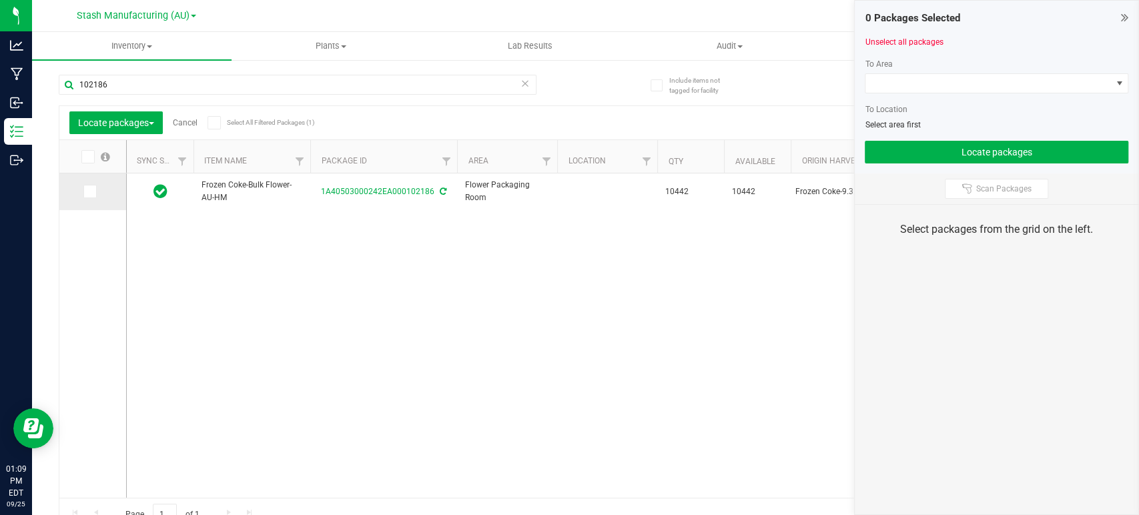
click at [86, 192] on icon at bounding box center [89, 192] width 9 height 0
click at [0, 0] on input "checkbox" at bounding box center [0, 0] width 0 height 0
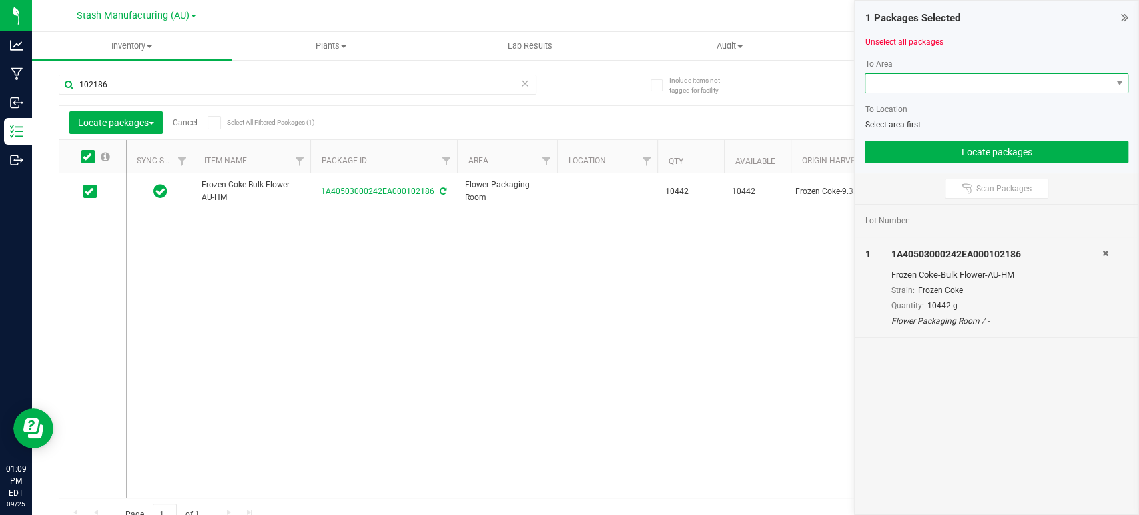
click at [877, 77] on span at bounding box center [989, 83] width 246 height 19
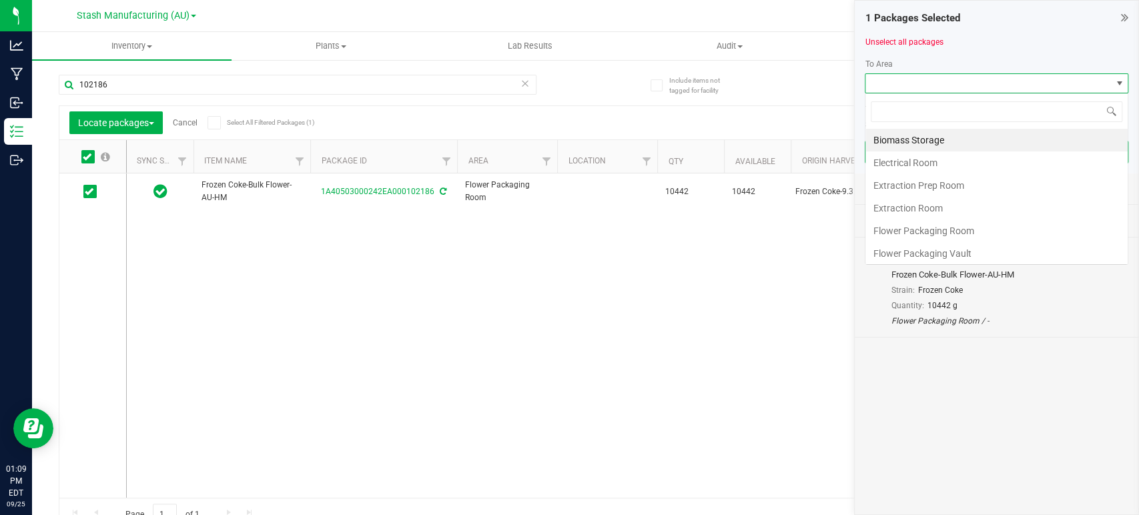
scroll to position [19, 264]
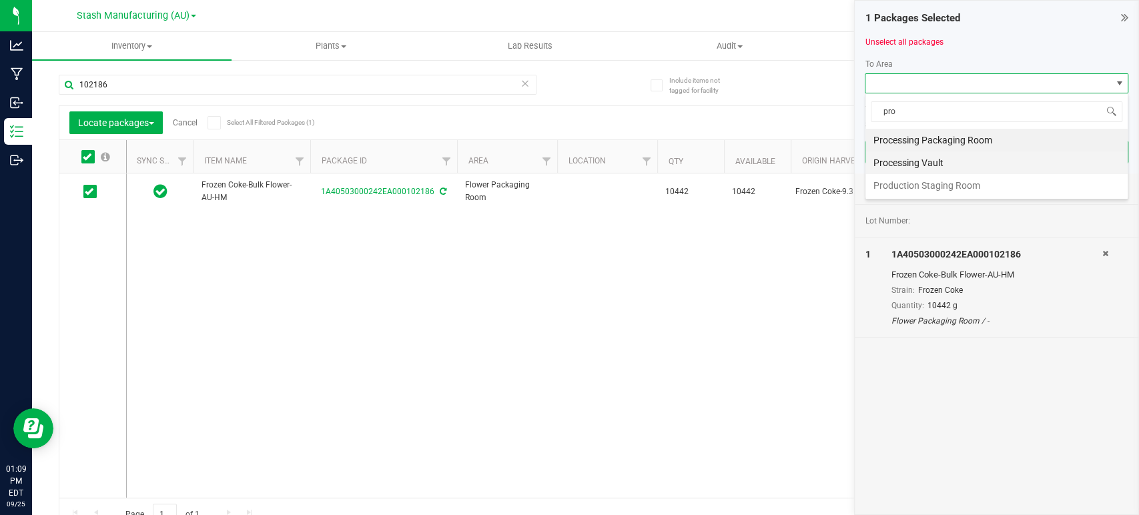
click at [933, 171] on li "Processing Vault" at bounding box center [997, 163] width 262 height 23
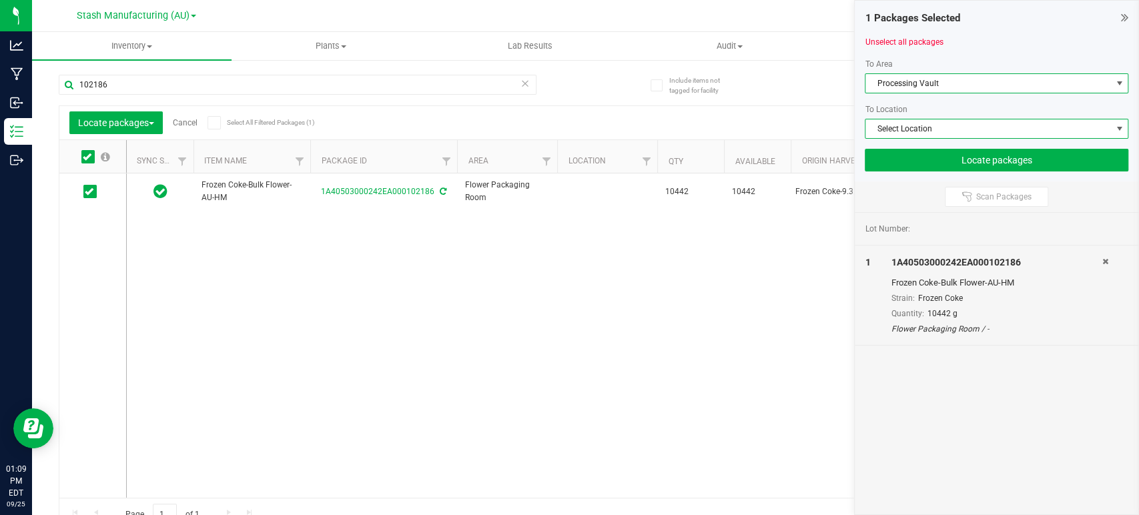
click at [926, 132] on span "Select Location" at bounding box center [989, 128] width 246 height 19
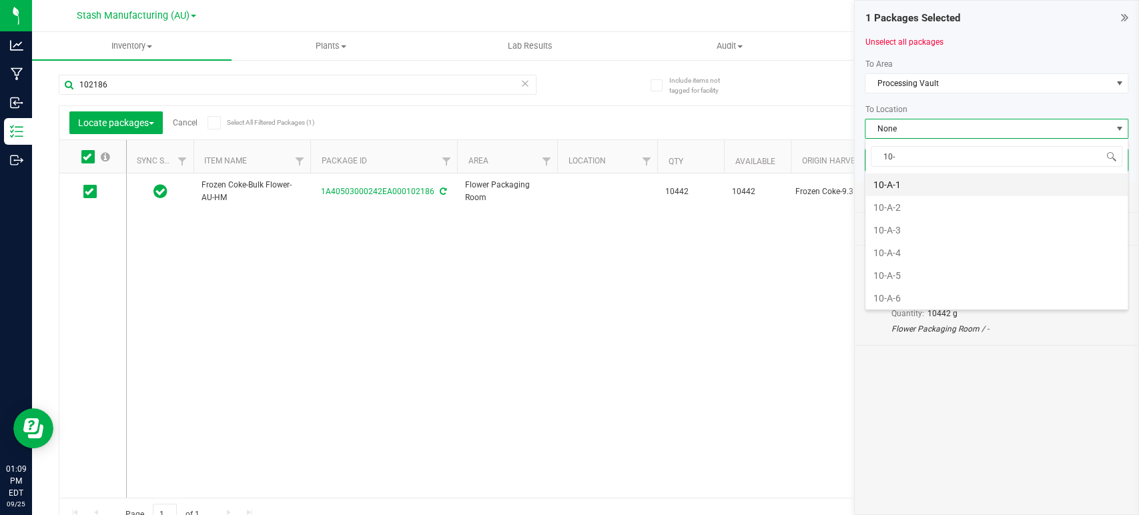
click at [878, 186] on li "10-A-1" at bounding box center [997, 185] width 262 height 23
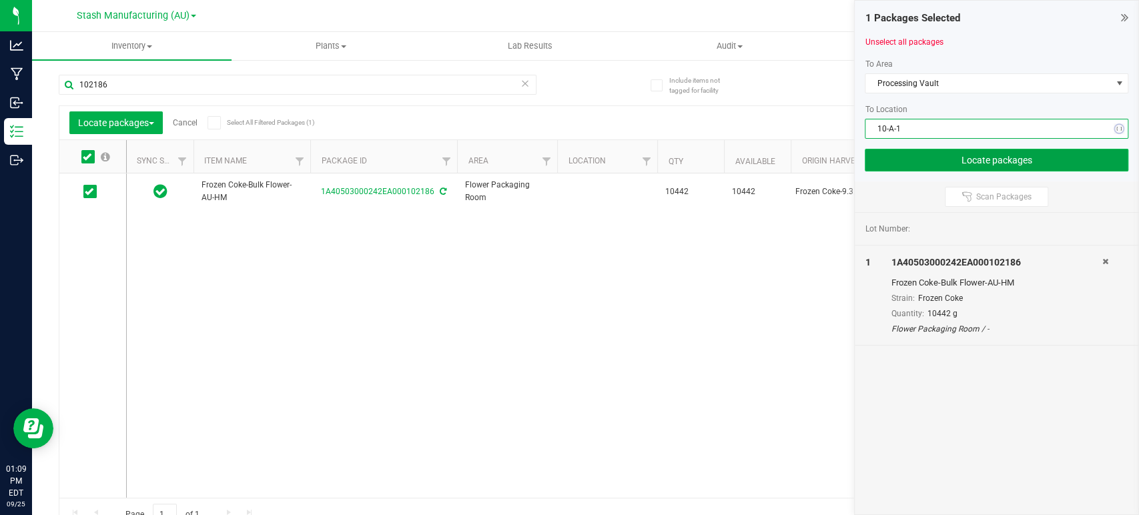
click at [970, 162] on button "Locate packages" at bounding box center [997, 160] width 264 height 23
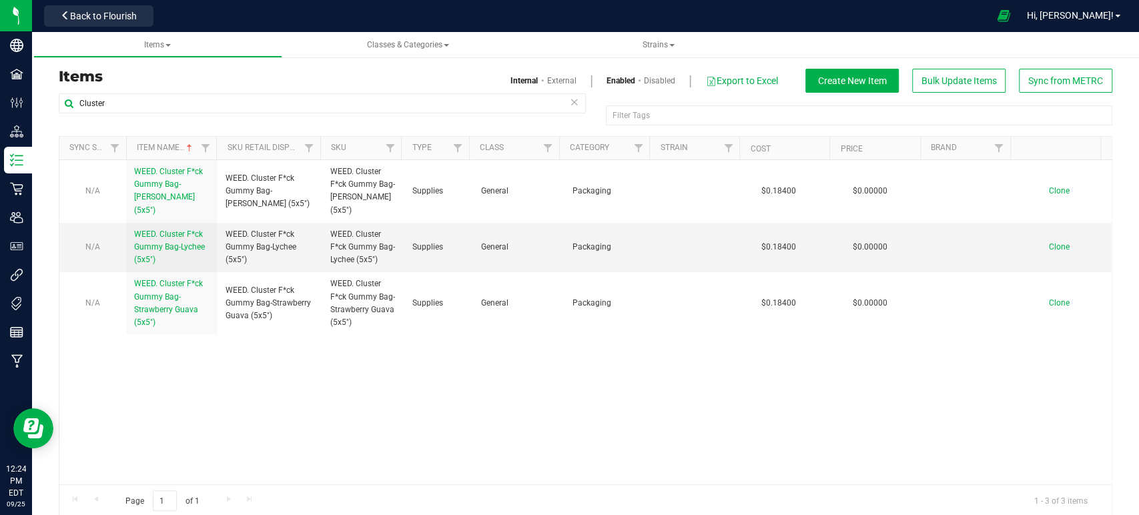
click at [570, 100] on icon at bounding box center [574, 101] width 9 height 16
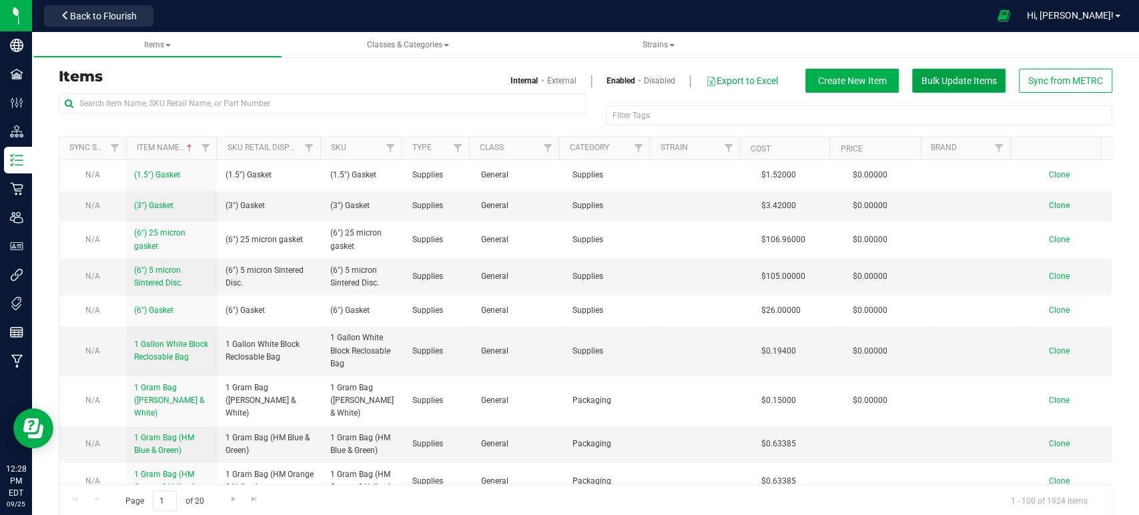
click at [954, 81] on span "Bulk Update Items" at bounding box center [959, 80] width 75 height 11
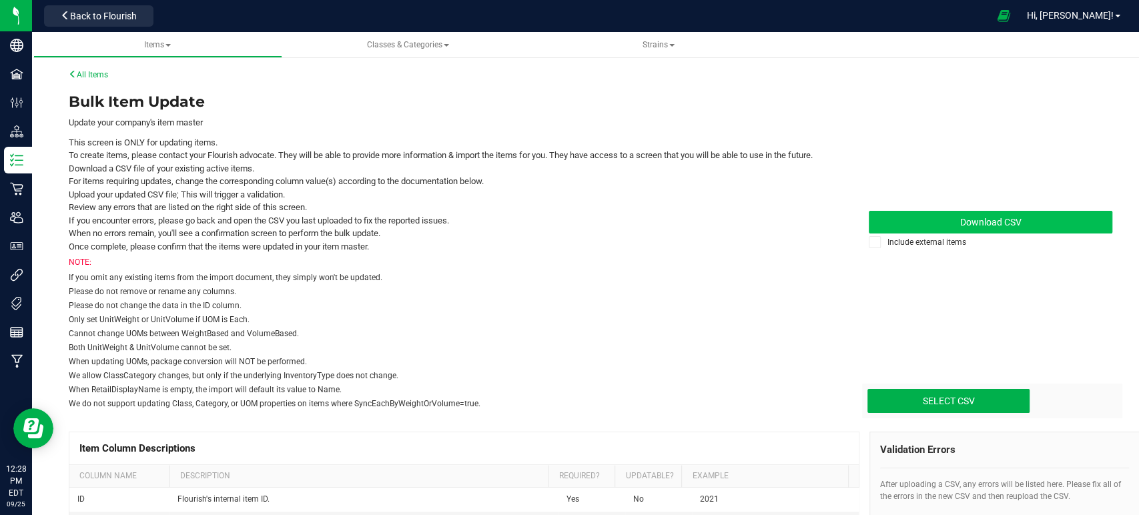
click at [989, 228] on span "Download CSV" at bounding box center [990, 222] width 61 height 11
type input "C:\fakepath\update-items_2025-09-25.csv"
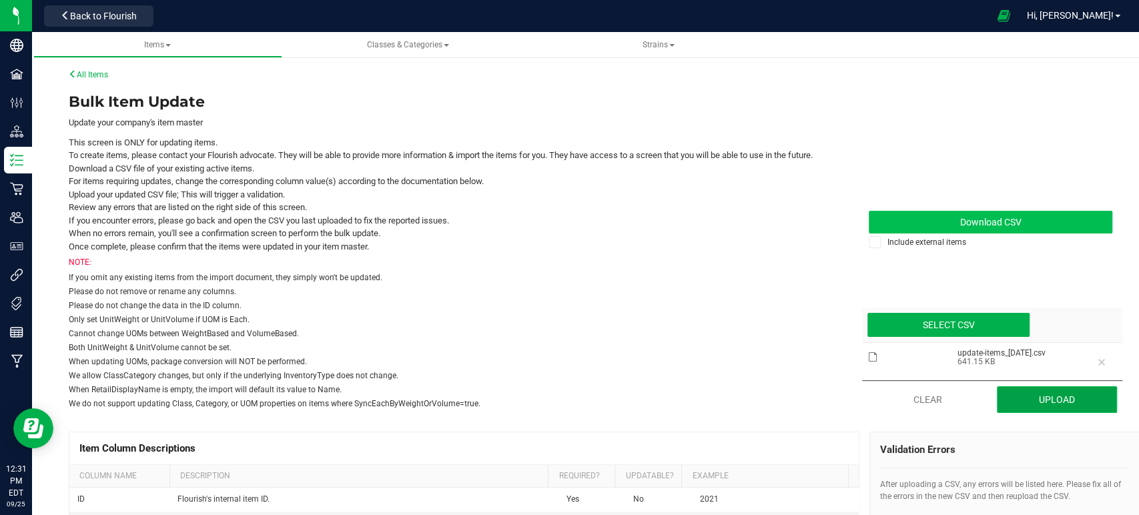
click at [1033, 410] on button "Upload" at bounding box center [1057, 399] width 120 height 27
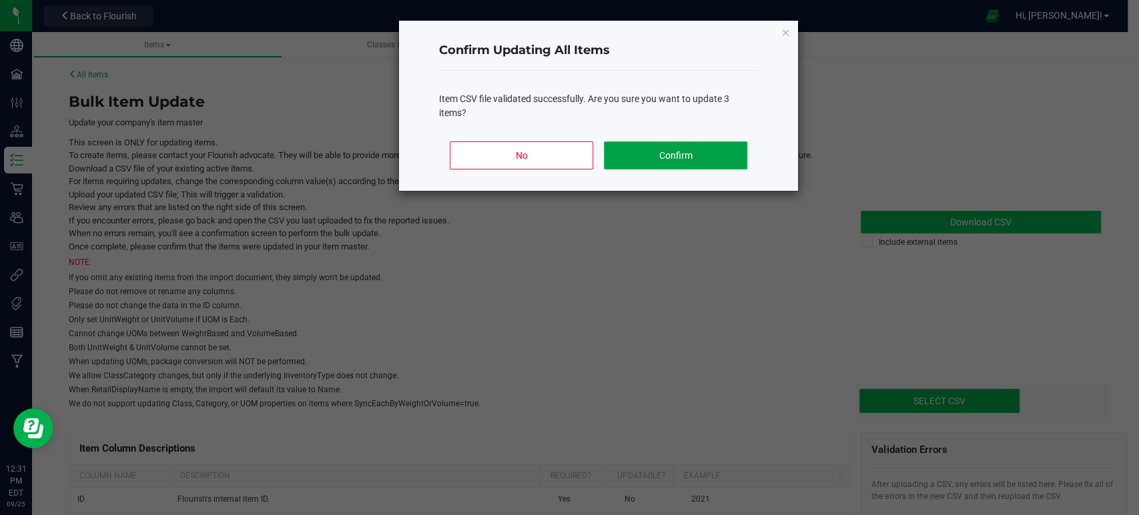
click at [694, 157] on button "Confirm" at bounding box center [676, 156] width 144 height 28
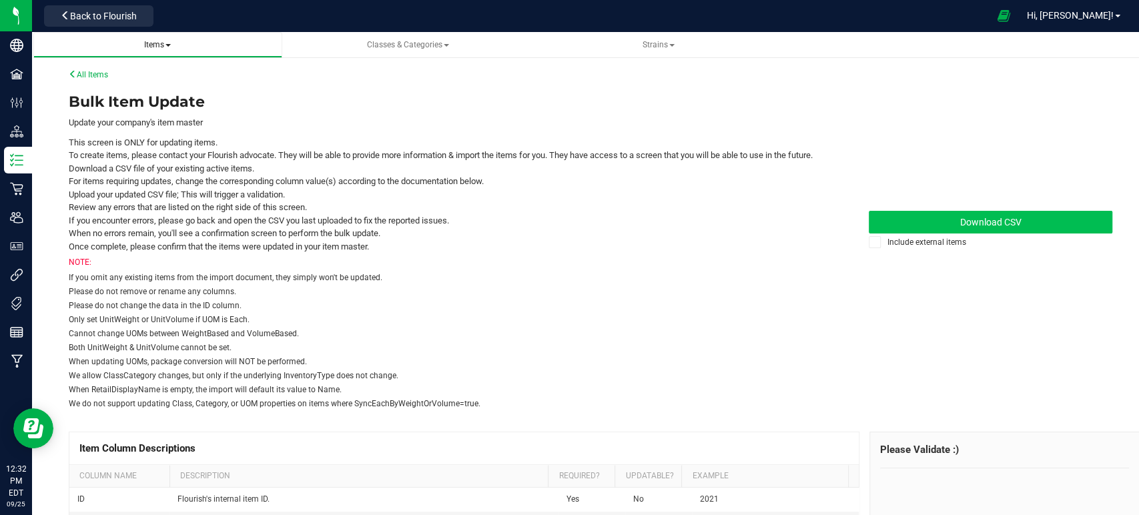
click at [152, 47] on span "Items" at bounding box center [157, 44] width 27 height 9
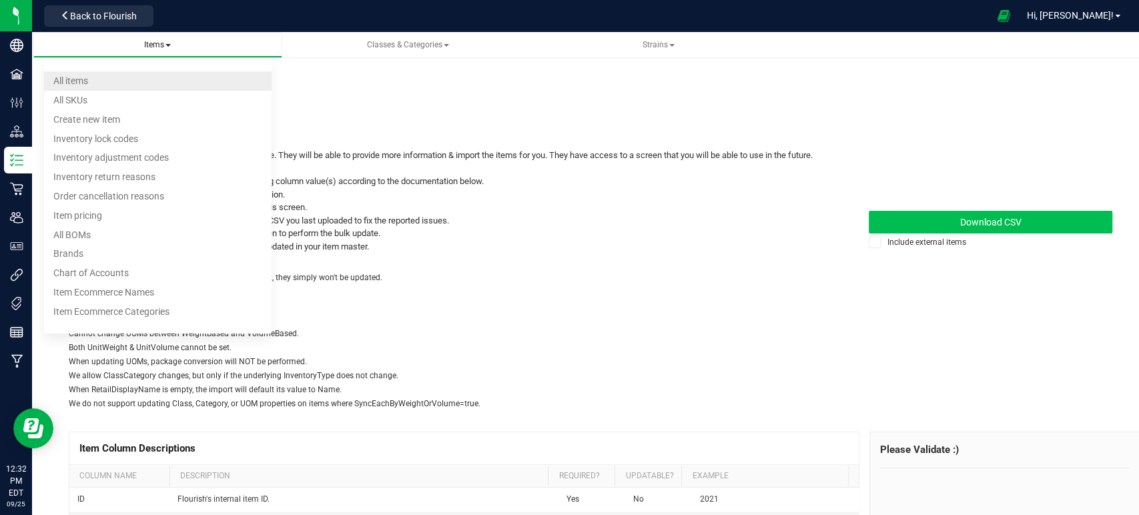
click at [88, 73] on li "All items" at bounding box center [158, 80] width 228 height 19
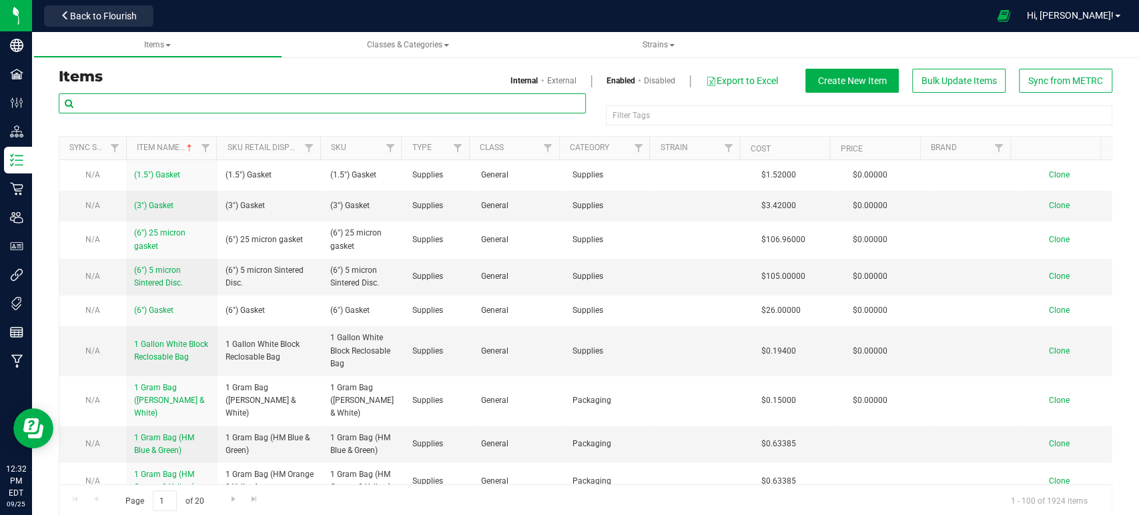
click at [119, 102] on input "text" at bounding box center [322, 103] width 527 height 20
type input "V"
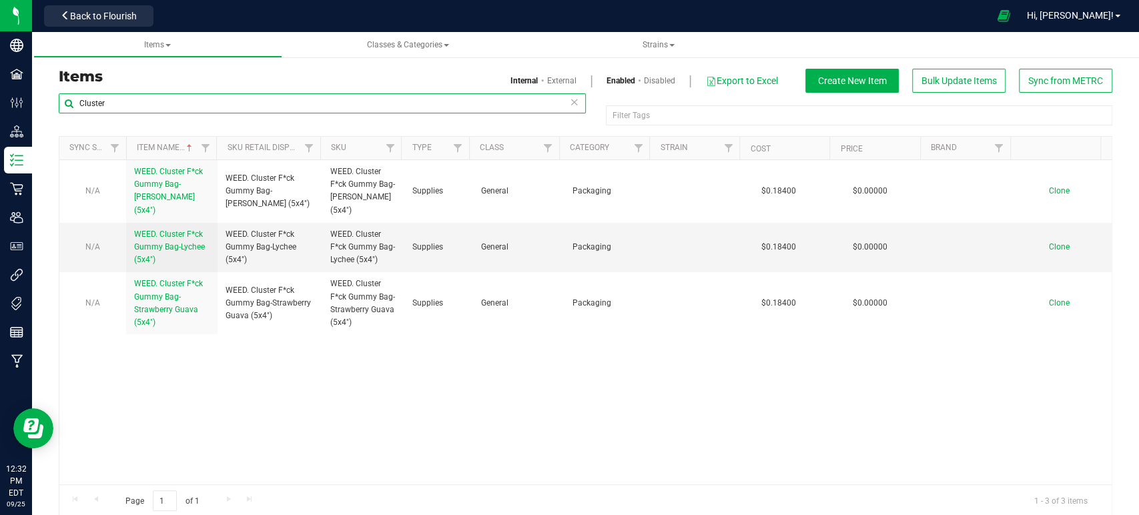
type input "Cluster"
